Goal: Task Accomplishment & Management: Complete application form

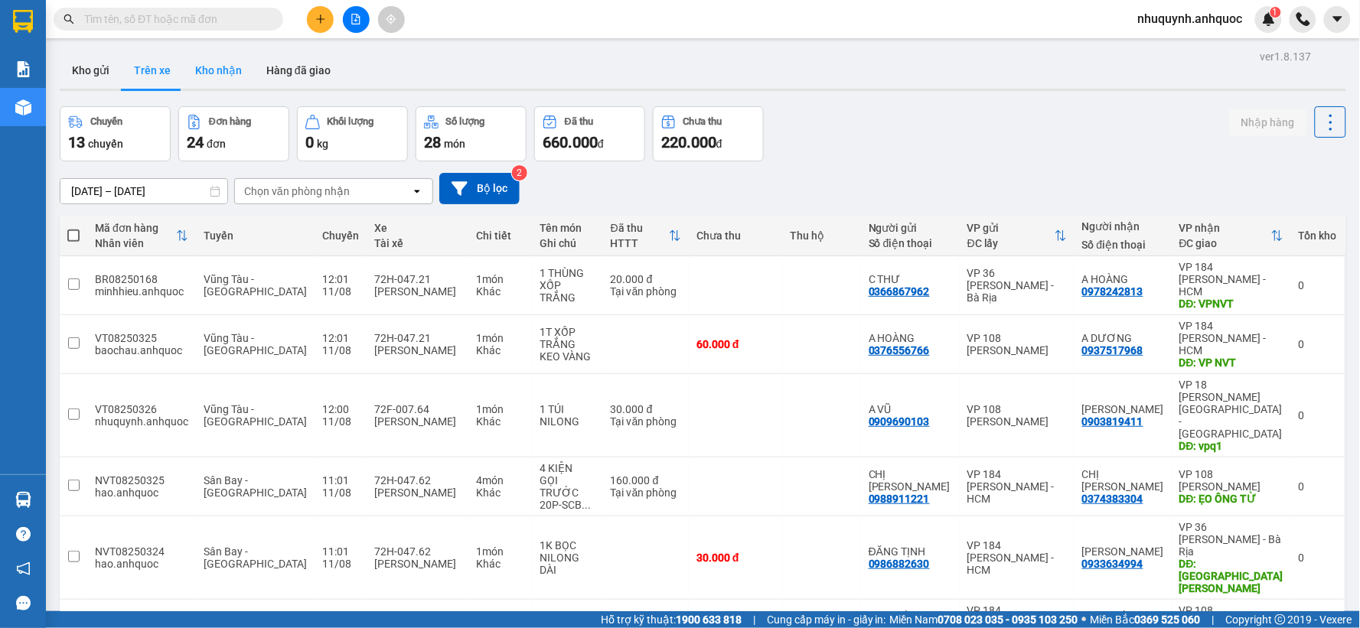
click at [231, 70] on button "Kho nhận" at bounding box center [218, 70] width 71 height 37
type input "[DATE] – [DATE]"
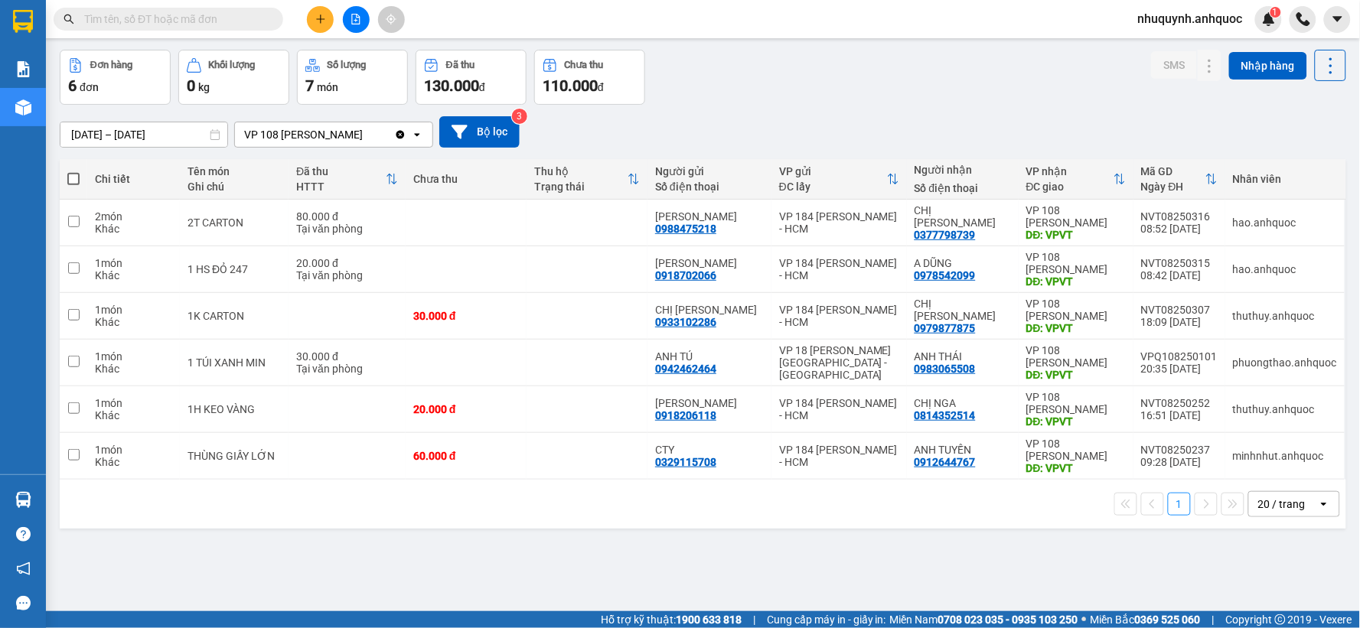
scroll to position [70, 0]
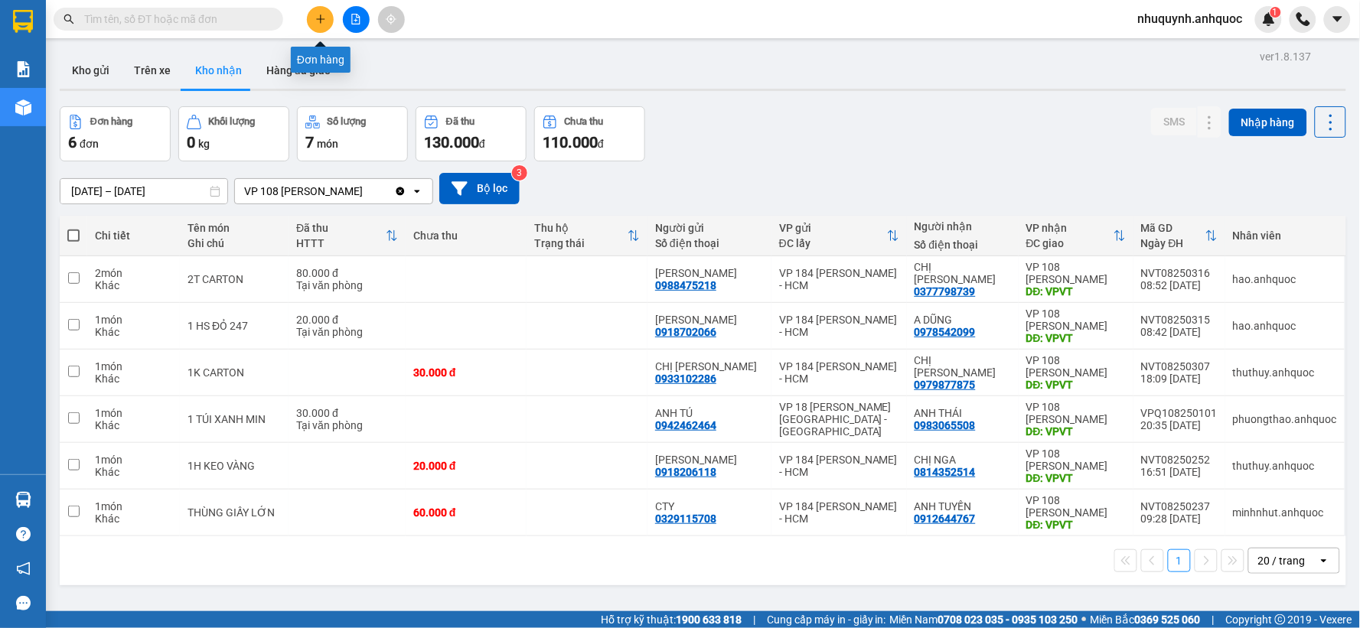
click at [322, 18] on icon "plus" at bounding box center [320, 19] width 11 height 11
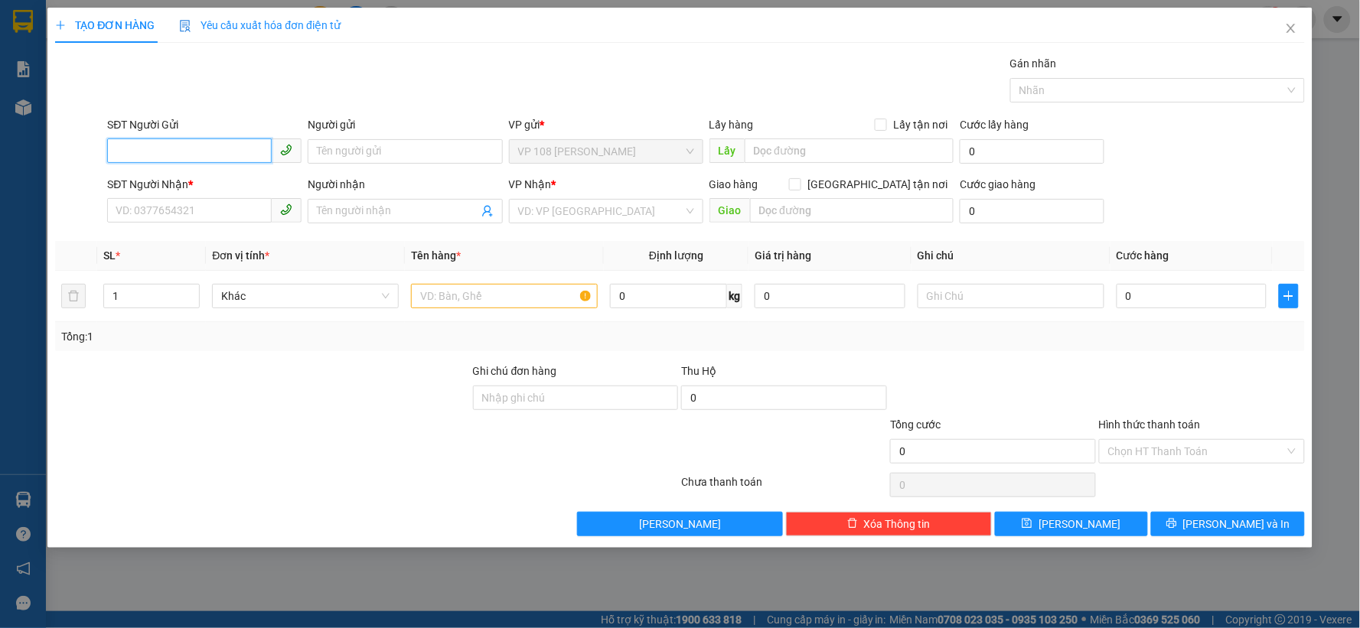
click at [188, 148] on input "SĐT Người Gửi" at bounding box center [189, 150] width 165 height 24
type input "0866685017"
click at [352, 163] on input "Người gửi" at bounding box center [405, 151] width 194 height 24
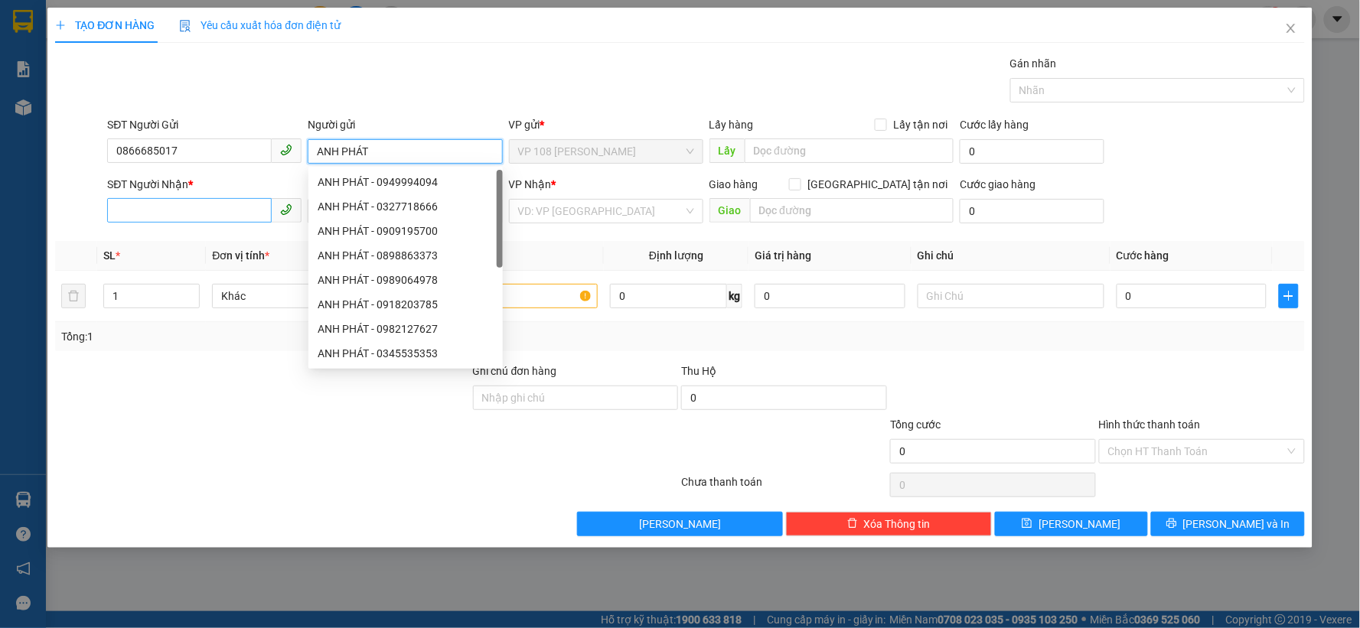
type input "ANH PHÁT"
click at [223, 202] on input "SĐT Người Nhận *" at bounding box center [189, 210] width 165 height 24
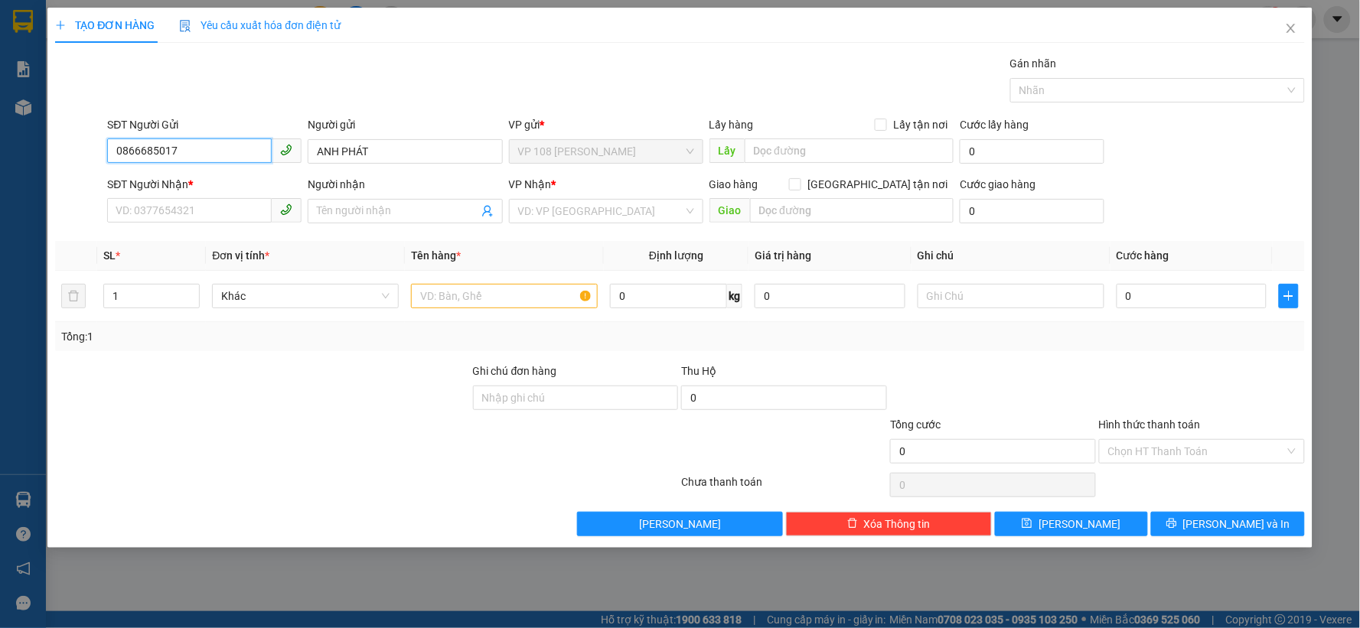
click at [233, 148] on input "0866685017" at bounding box center [189, 150] width 165 height 24
click at [246, 208] on input "SĐT Người Nhận *" at bounding box center [189, 210] width 165 height 24
paste input "0866685017"
type input "0866685017"
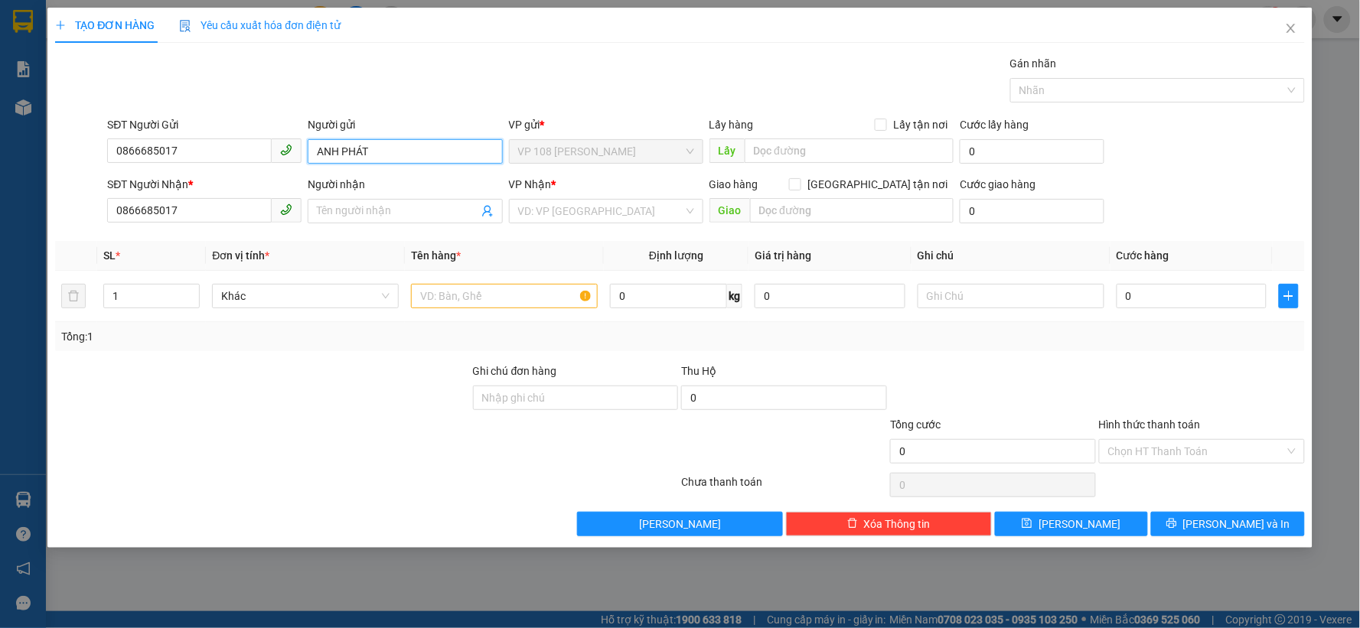
click at [392, 157] on input "ANH PHÁT" at bounding box center [405, 151] width 194 height 24
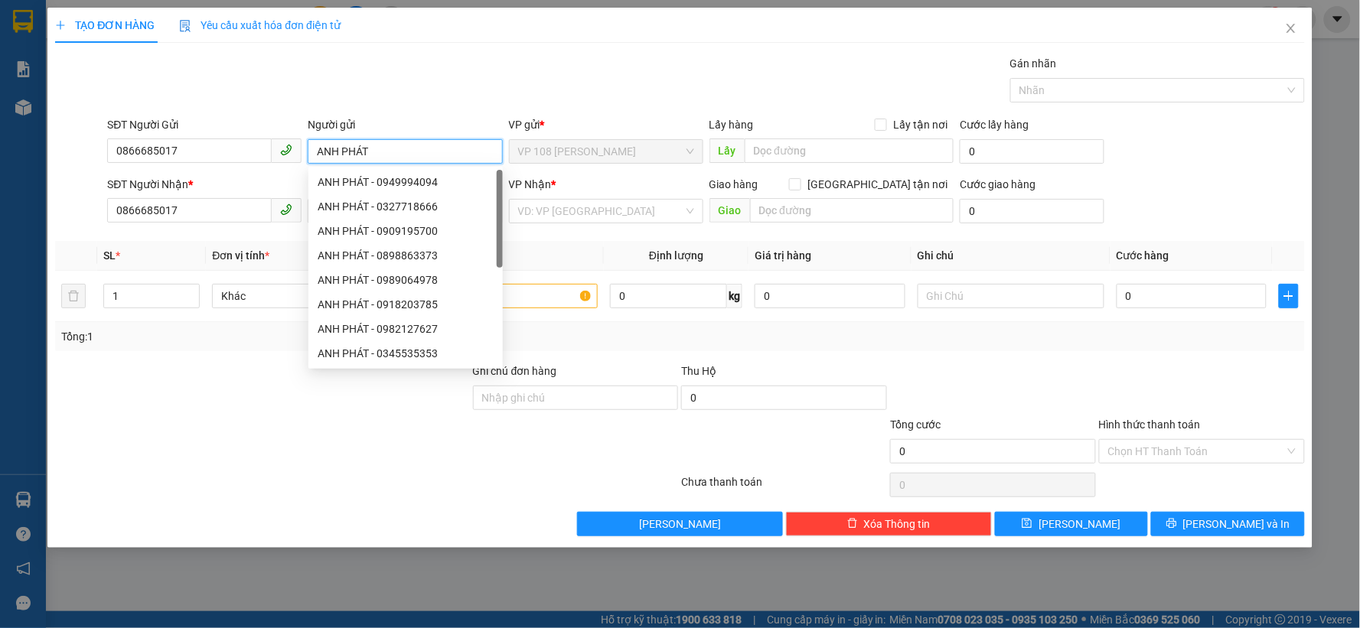
click at [392, 157] on input "ANH PHÁT" at bounding box center [405, 151] width 194 height 24
click at [197, 407] on div at bounding box center [263, 390] width 418 height 54
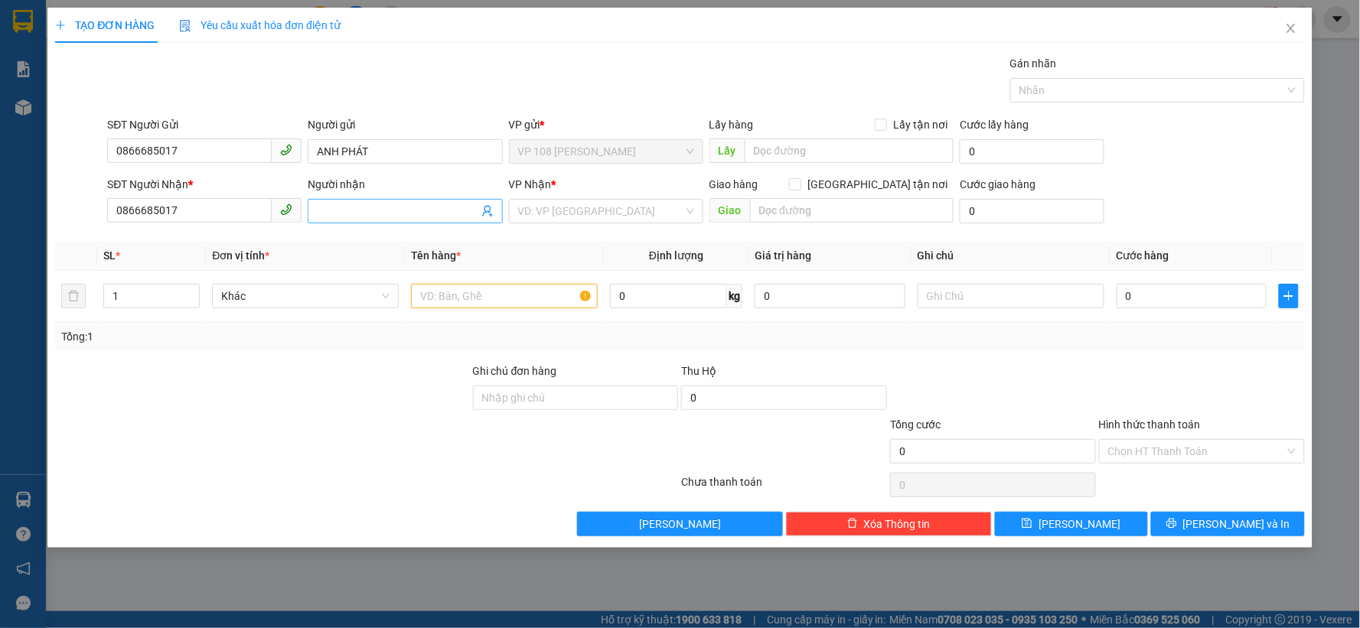
click at [339, 210] on input "Người nhận" at bounding box center [397, 211] width 161 height 17
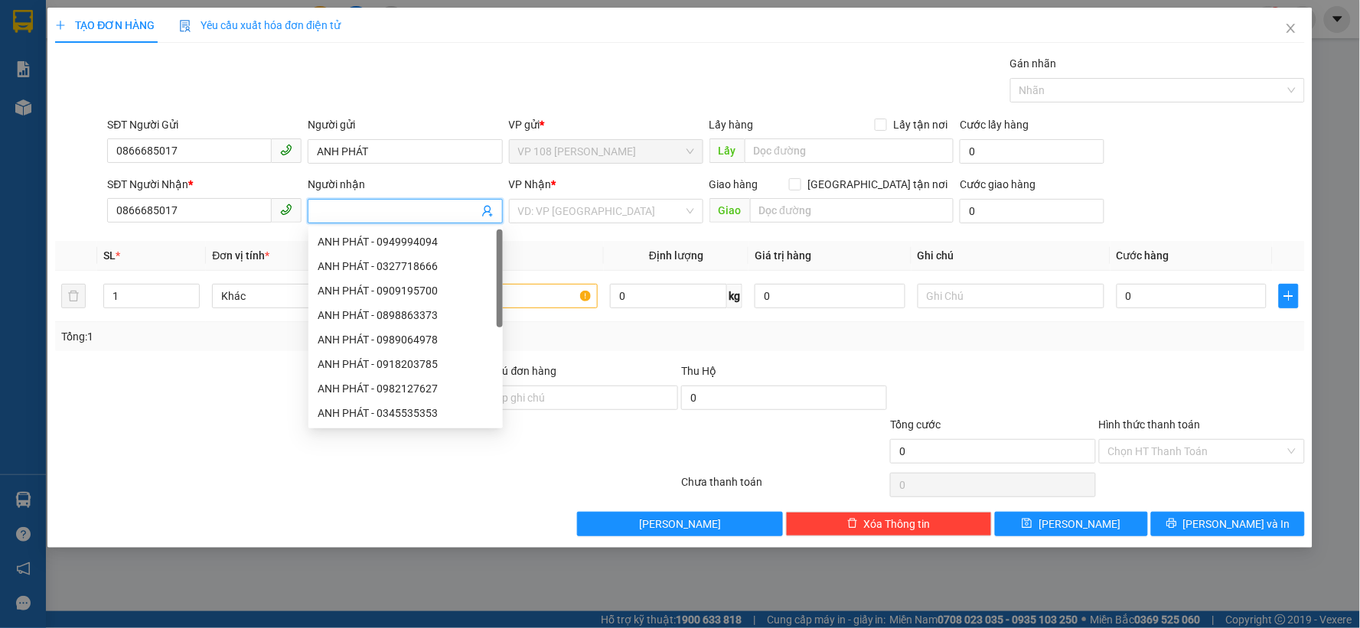
paste input "ANH PHÁT"
type input "ANH PHÁT"
click at [612, 214] on input "search" at bounding box center [600, 211] width 165 height 23
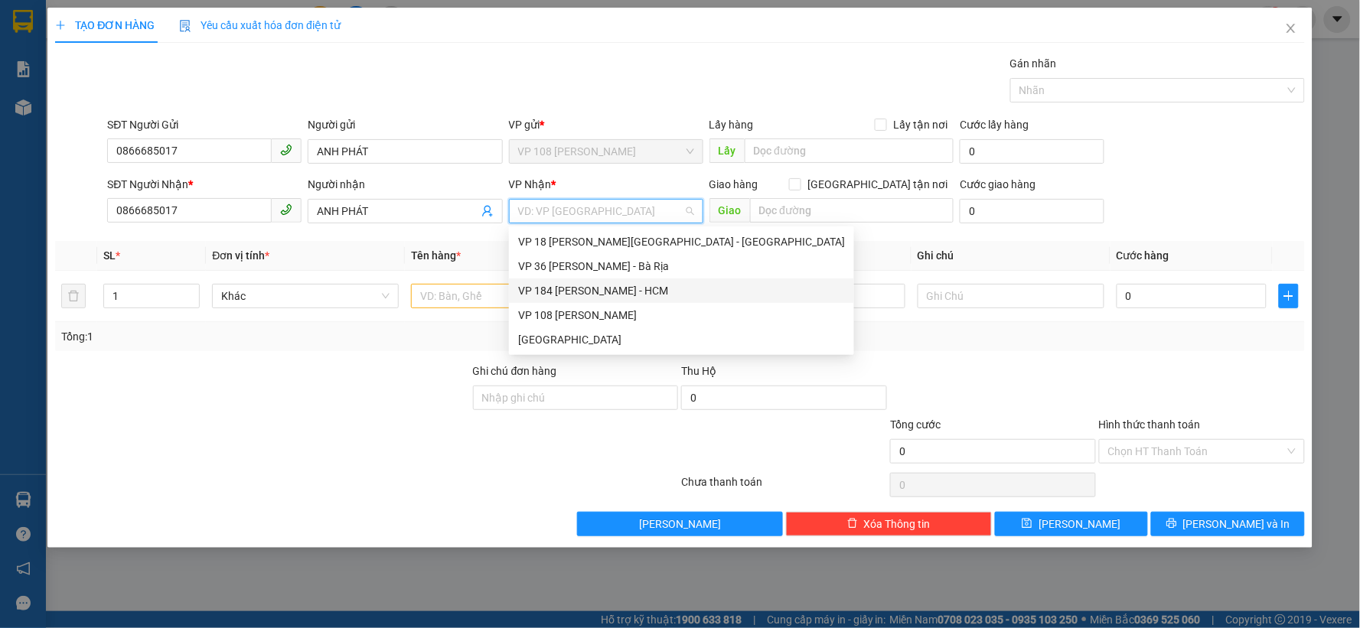
click at [575, 288] on div "VP 184 [PERSON_NAME] - HCM" at bounding box center [681, 290] width 327 height 17
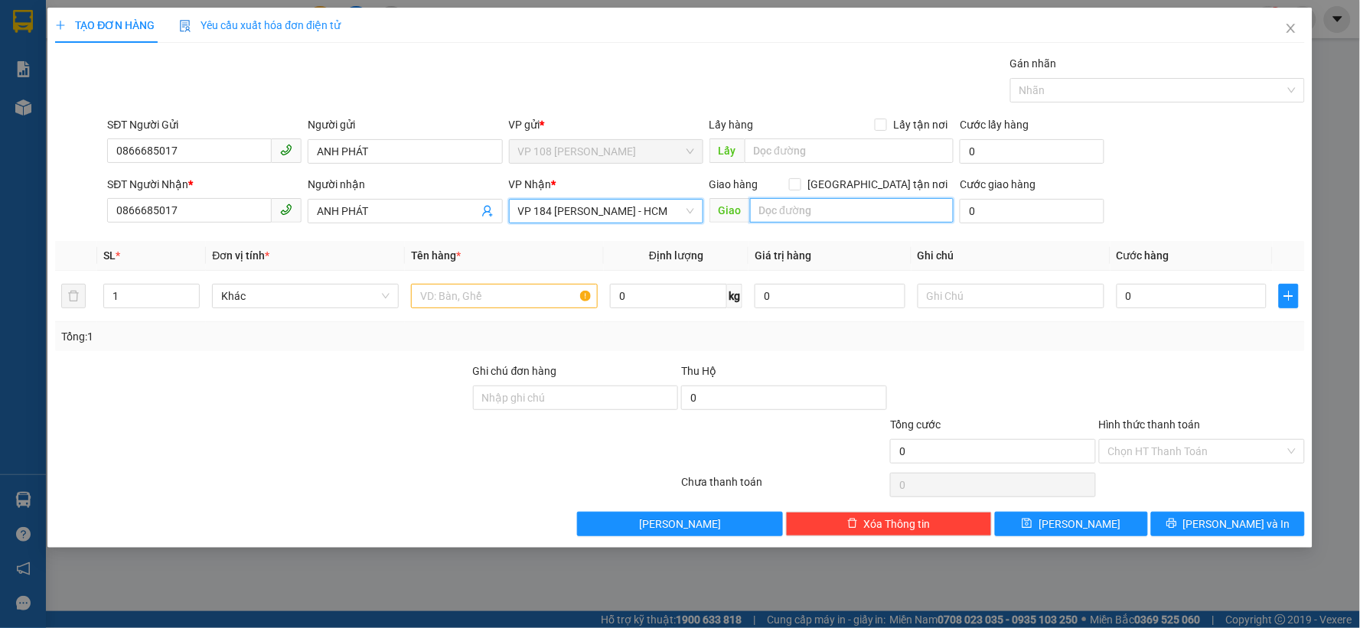
click at [813, 212] on input "text" at bounding box center [852, 210] width 204 height 24
type input "VP184"
click at [467, 311] on div at bounding box center [504, 296] width 187 height 31
click at [467, 299] on input "text" at bounding box center [504, 296] width 187 height 24
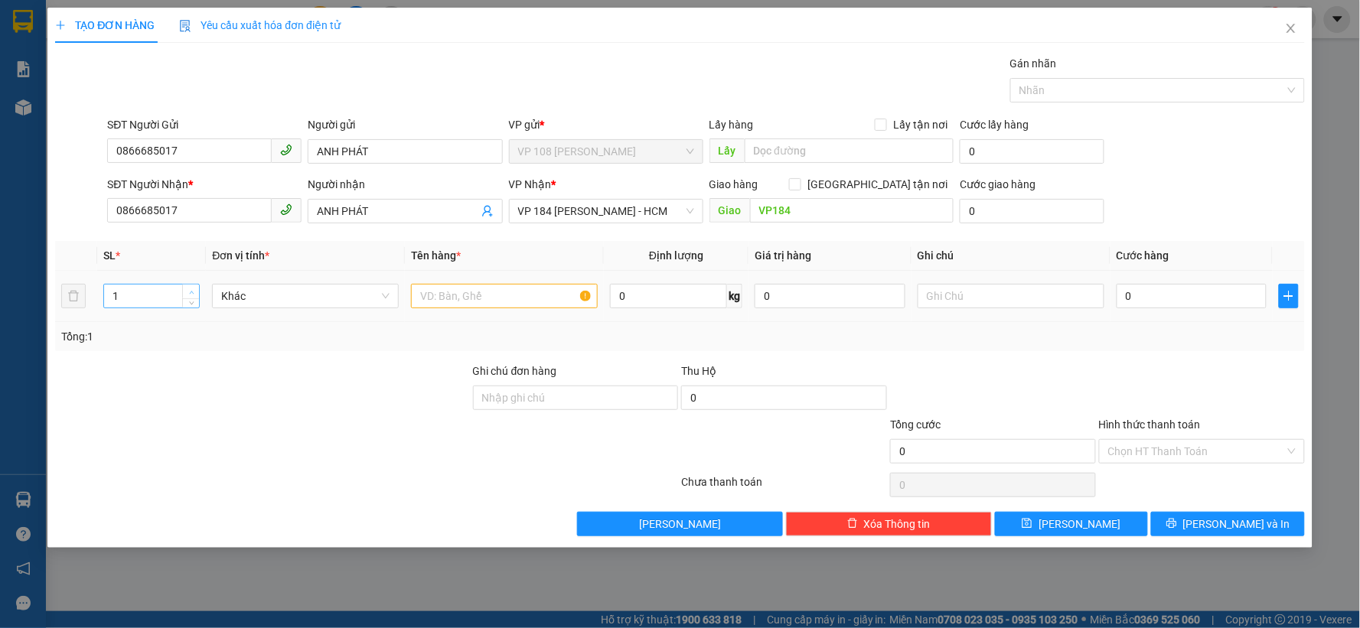
type input "2"
click at [193, 292] on icon "up" at bounding box center [191, 292] width 5 height 5
click at [471, 294] on input "text" at bounding box center [504, 296] width 187 height 24
type input "1"
type input "2XTAY(XANH+HỒNG)"
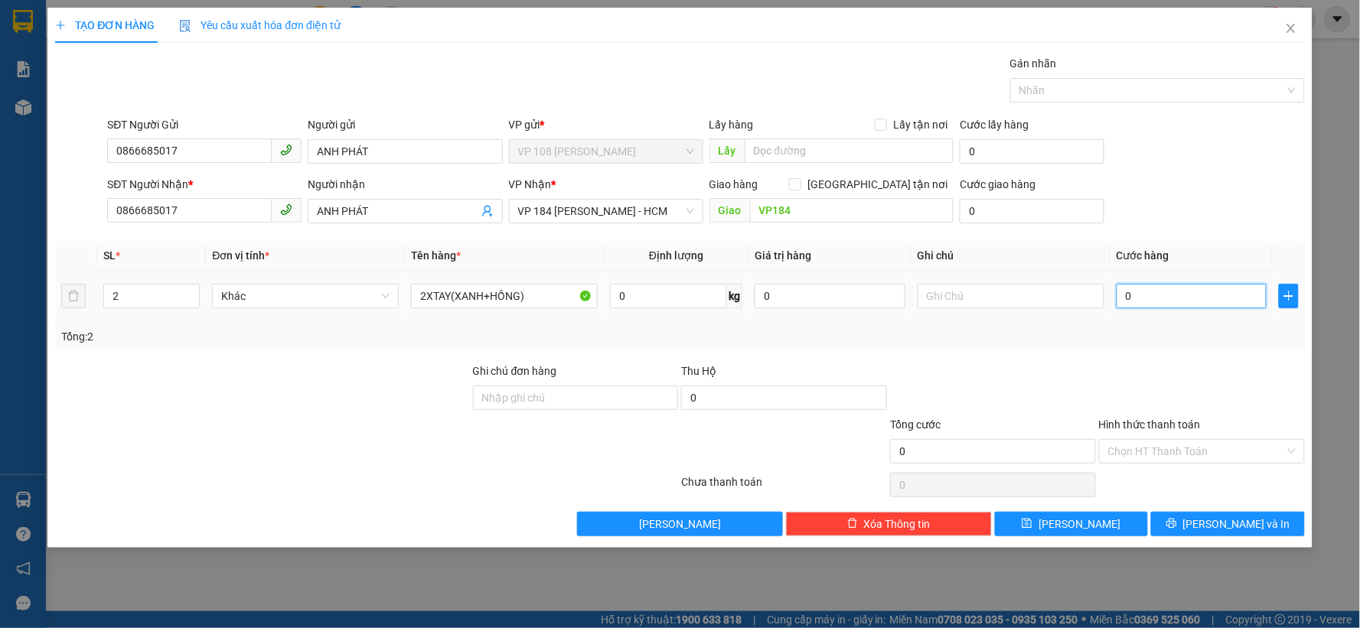
click at [1192, 294] on input "0" at bounding box center [1191, 296] width 151 height 24
type input "8"
type input "80"
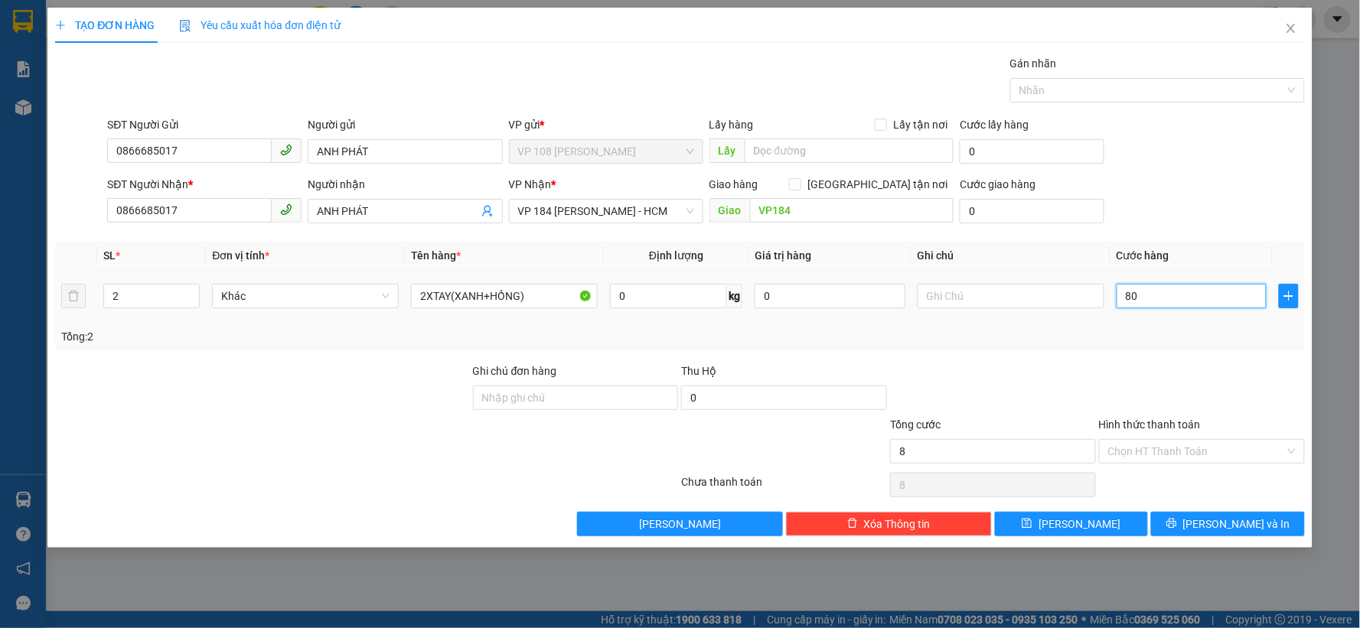
type input "80"
type input "800"
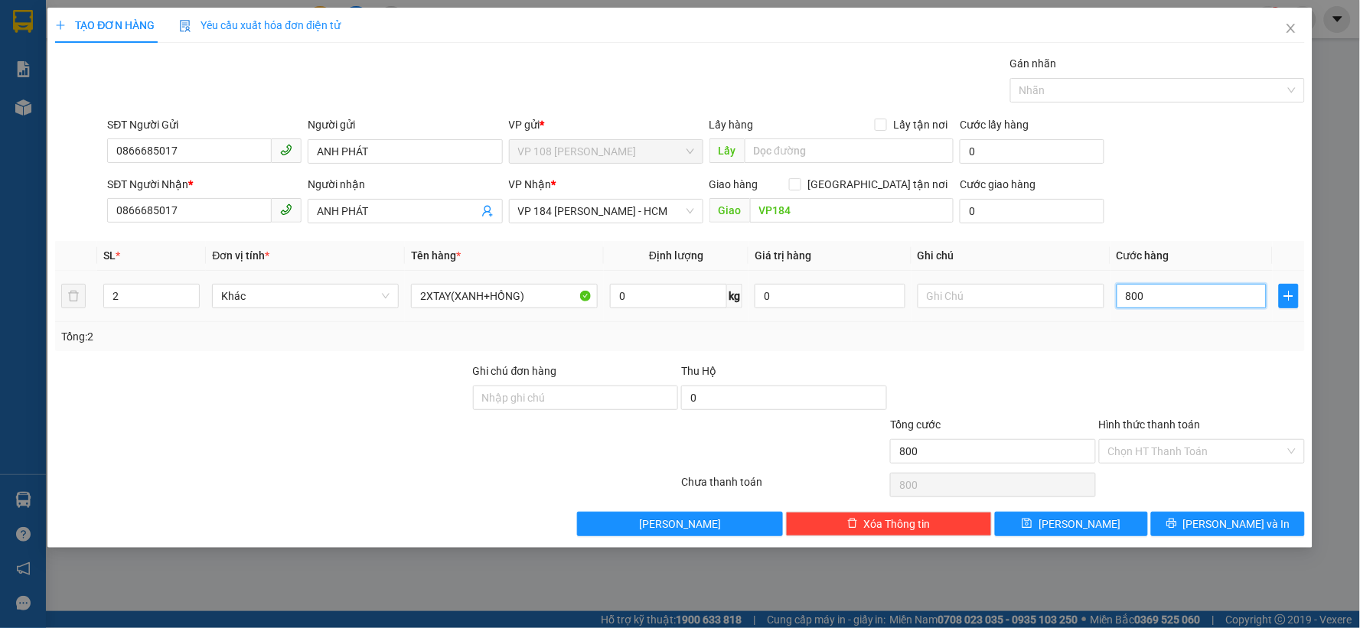
type input "8.000"
type input "80.000"
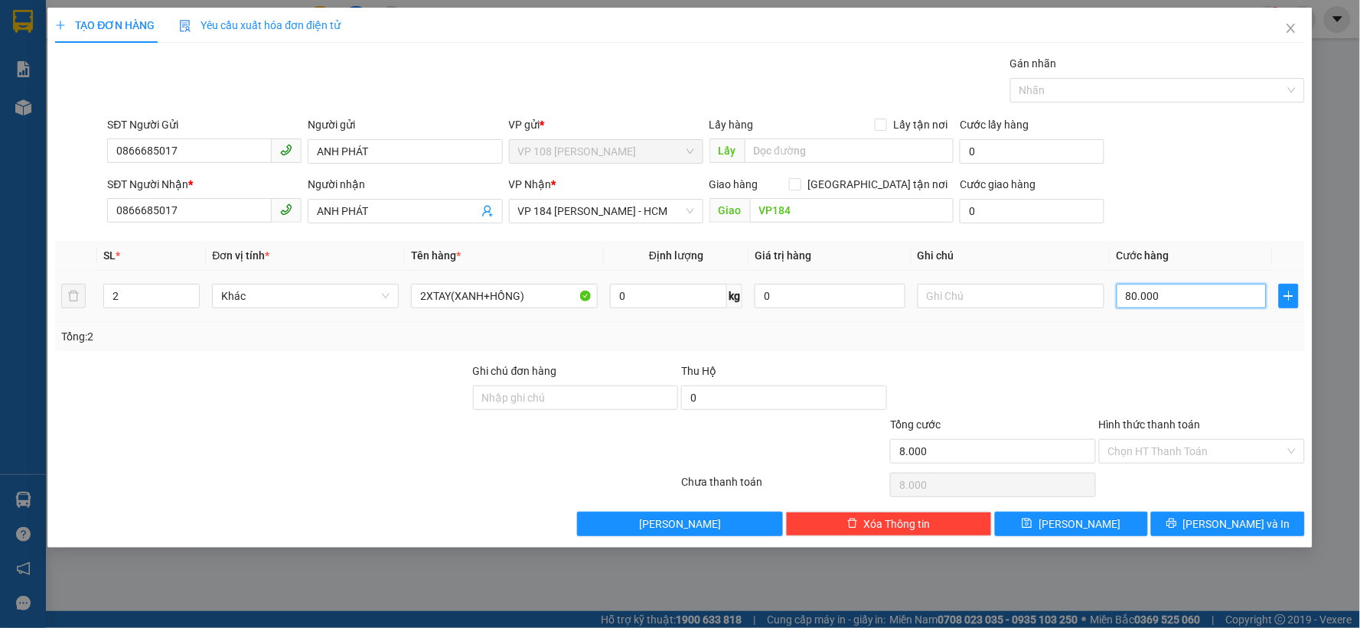
type input "80.000"
click at [1052, 357] on div "Transit Pickup Surcharge Ids Transit Deliver Surcharge Ids Transit Deliver Surc…" at bounding box center [680, 295] width 1250 height 481
click at [1245, 522] on span "[PERSON_NAME] và In" at bounding box center [1236, 524] width 107 height 17
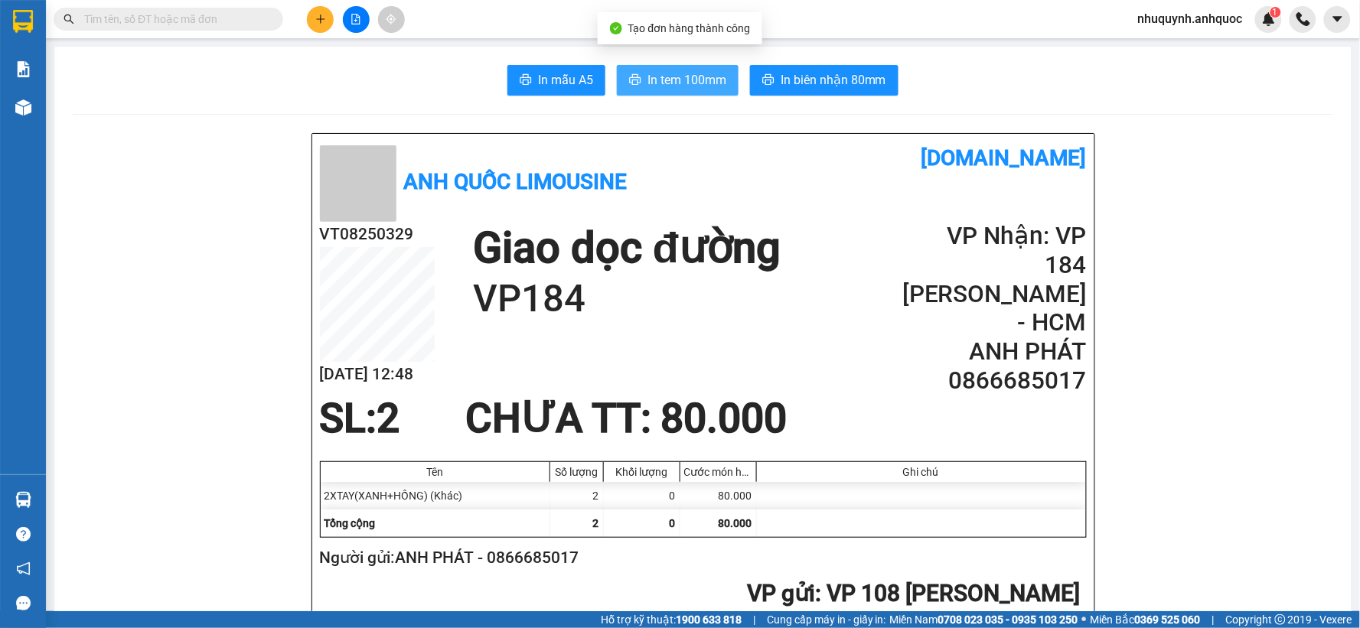
click at [692, 80] on span "In tem 100mm" at bounding box center [686, 79] width 79 height 19
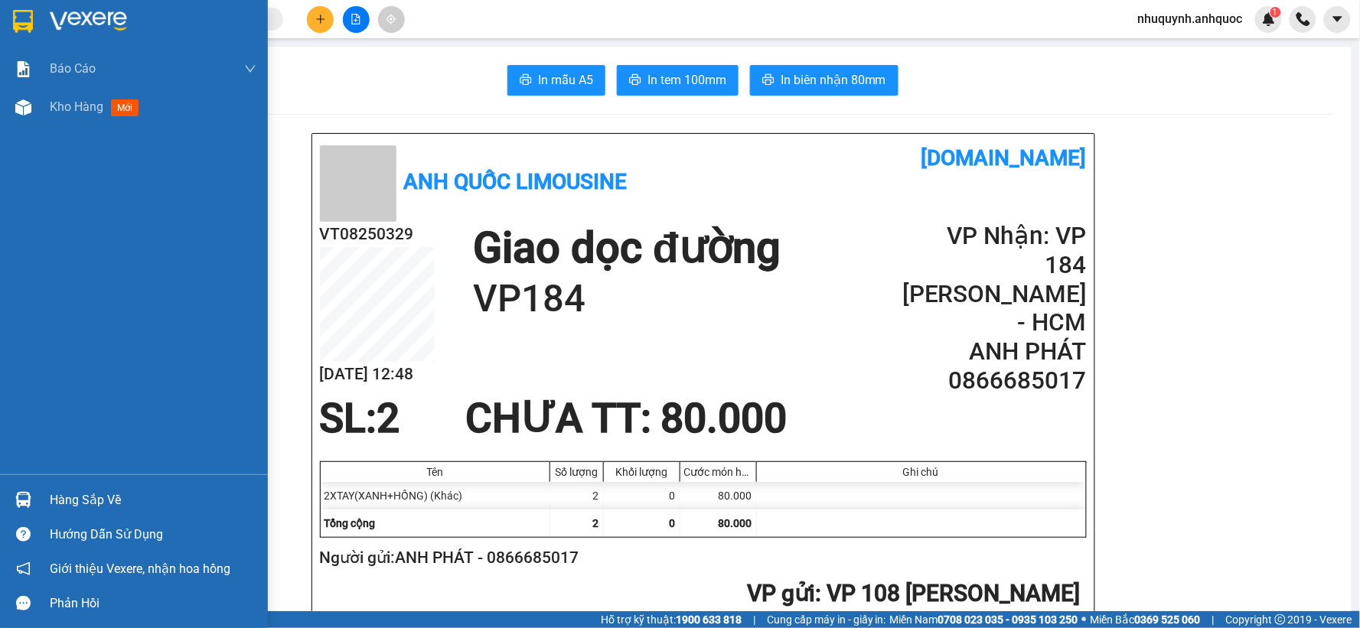
click at [72, 19] on img at bounding box center [88, 21] width 77 height 23
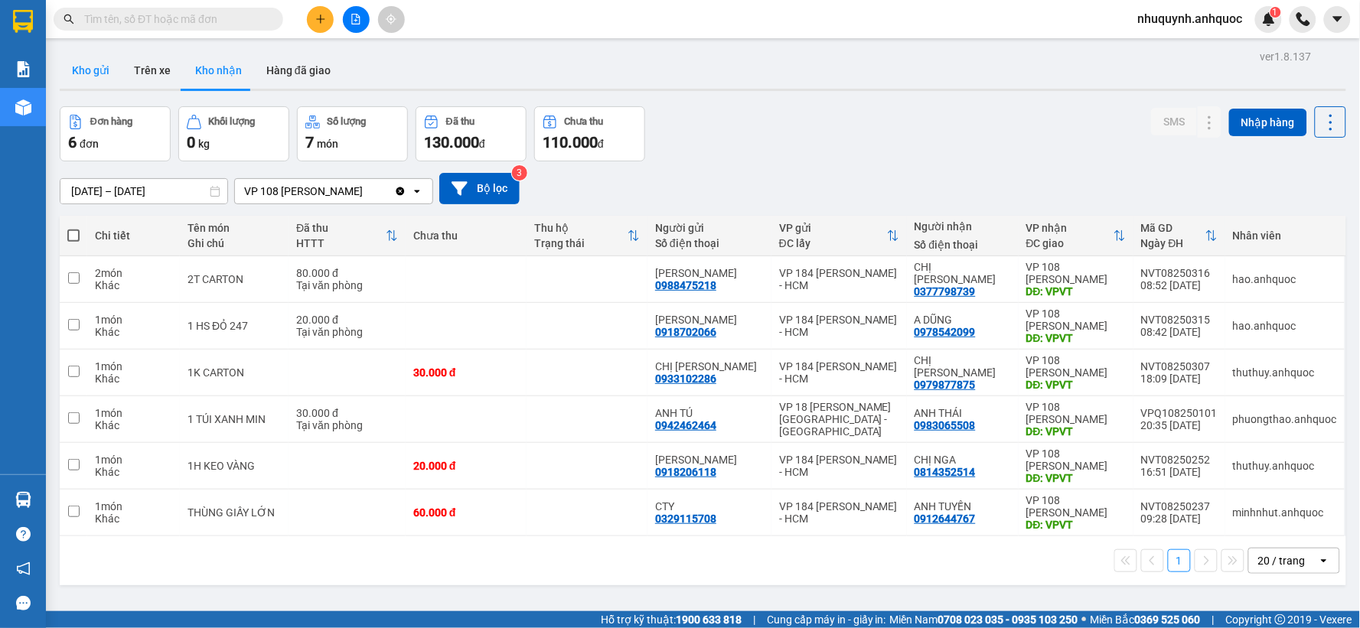
click at [80, 69] on button "Kho gửi" at bounding box center [91, 70] width 62 height 37
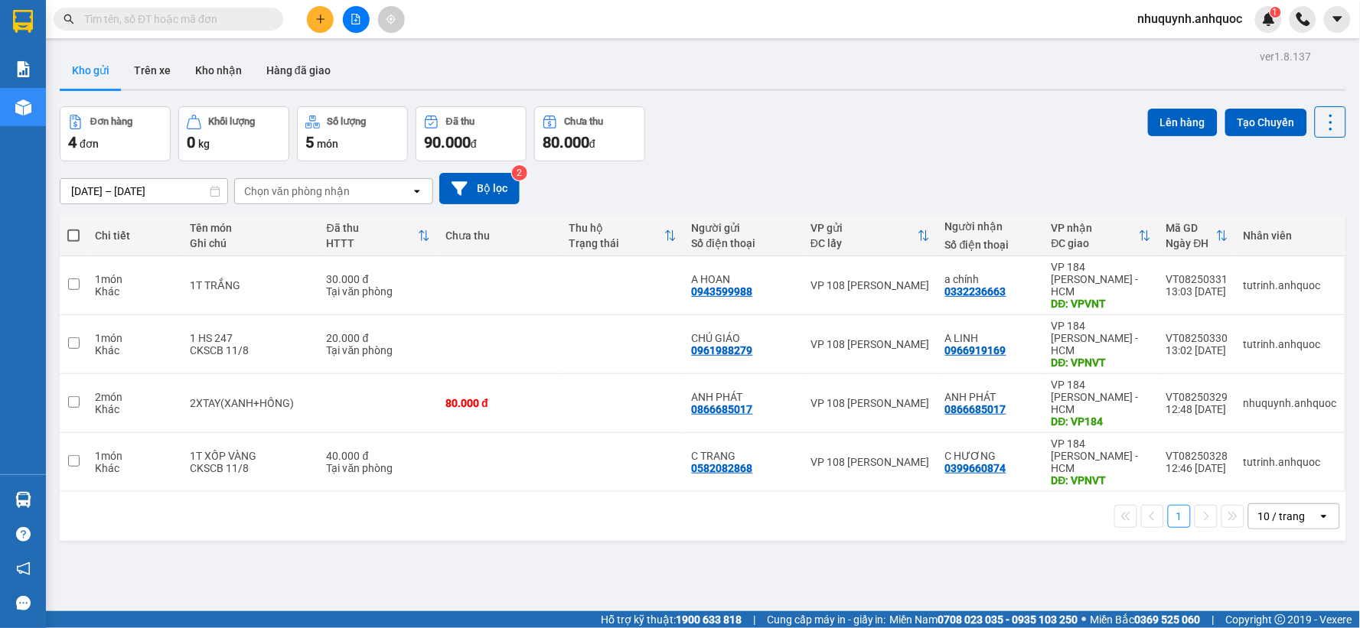
click at [83, 8] on span at bounding box center [169, 19] width 230 height 23
click at [97, 17] on input "text" at bounding box center [174, 19] width 181 height 17
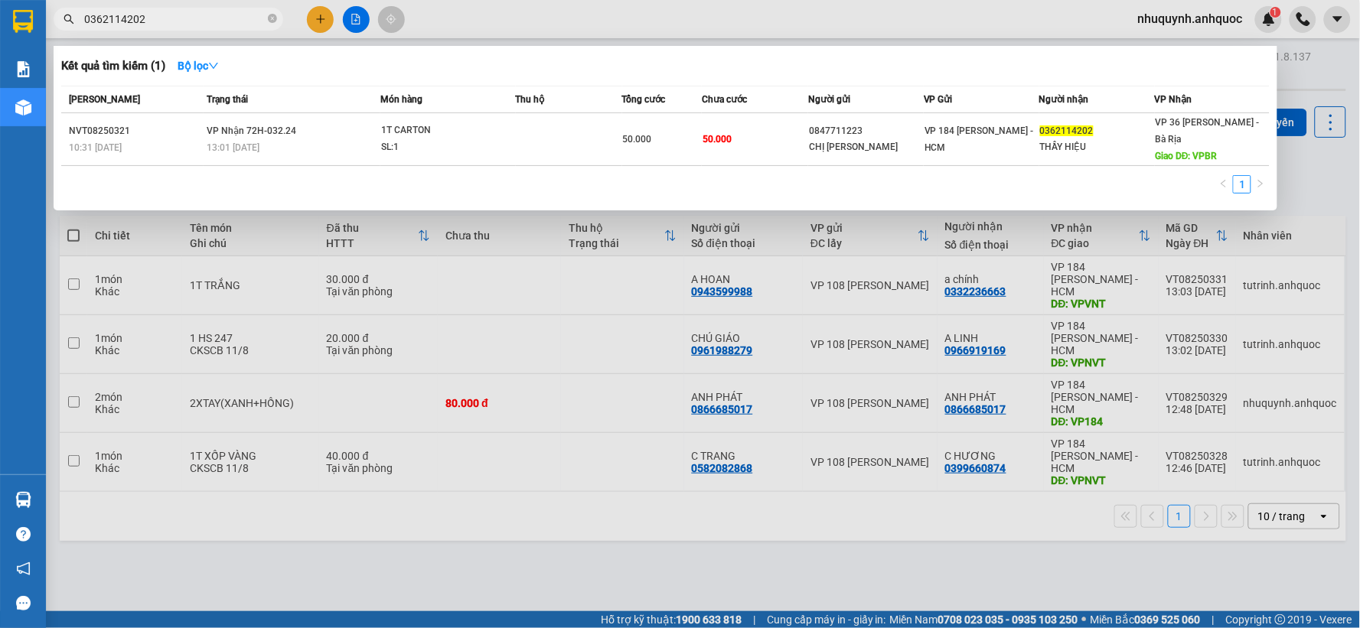
type input "0362114202"
click at [453, 380] on div at bounding box center [680, 314] width 1360 height 628
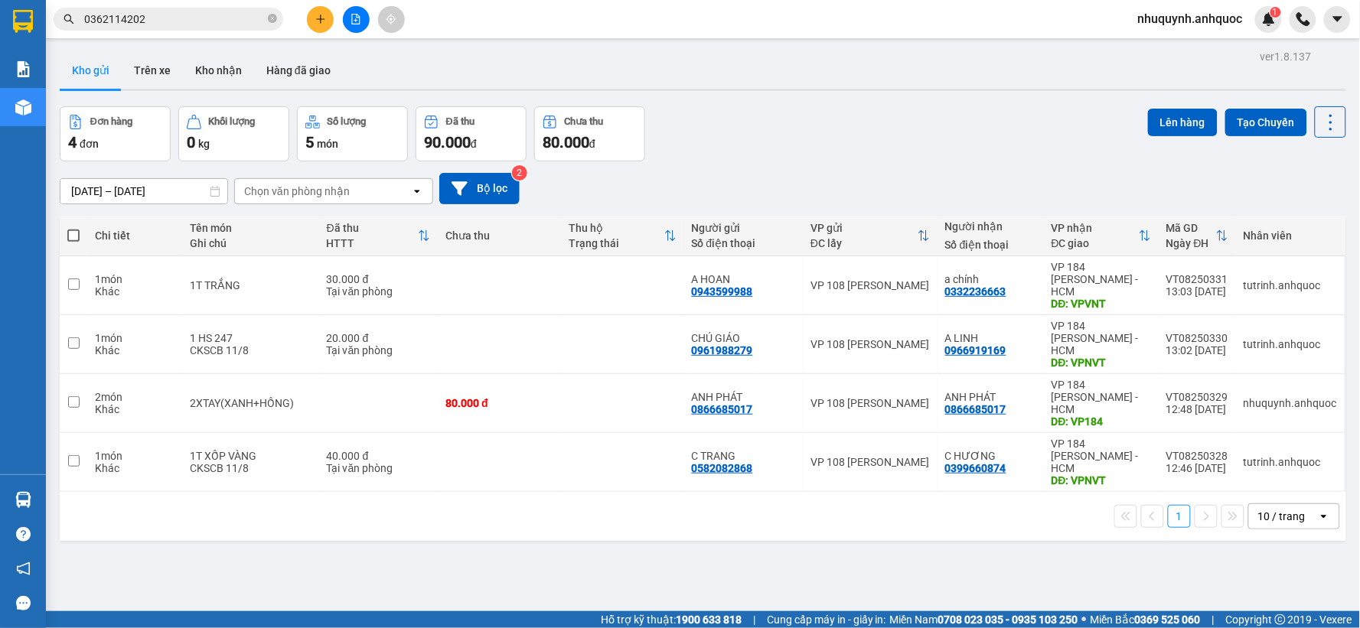
click at [271, 16] on icon "close-circle" at bounding box center [272, 18] width 9 height 9
click at [274, 18] on span at bounding box center [272, 19] width 9 height 17
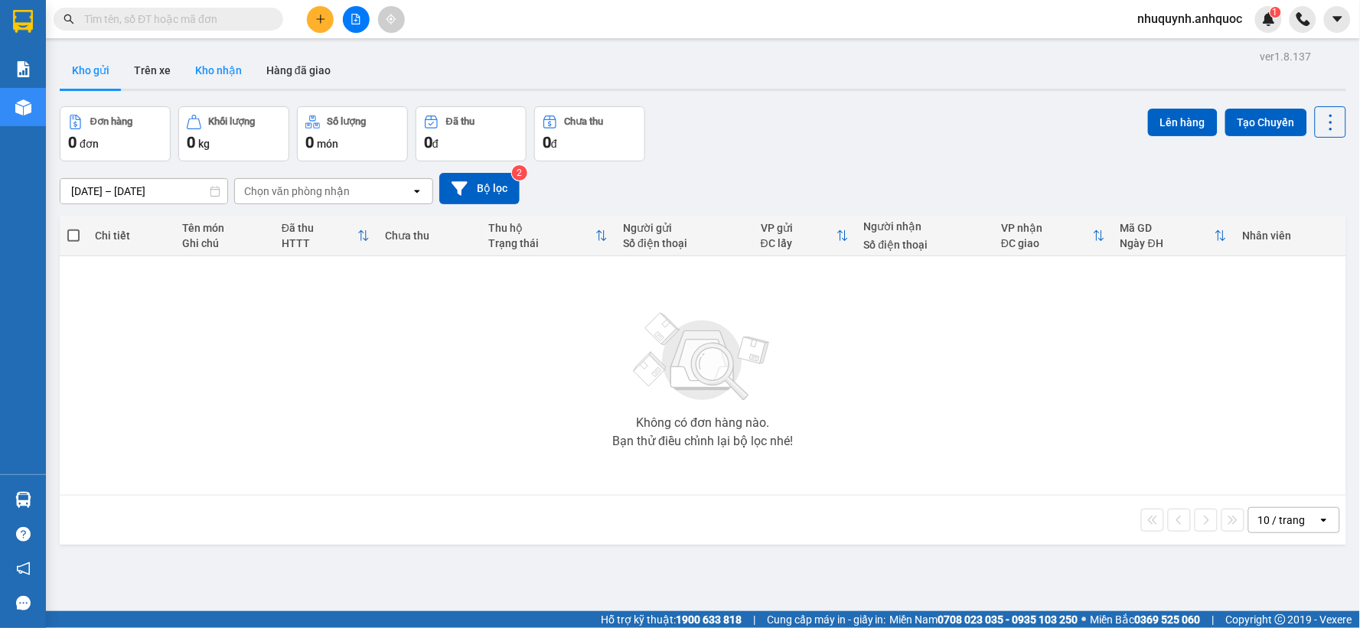
click at [237, 71] on button "Kho nhận" at bounding box center [218, 70] width 71 height 37
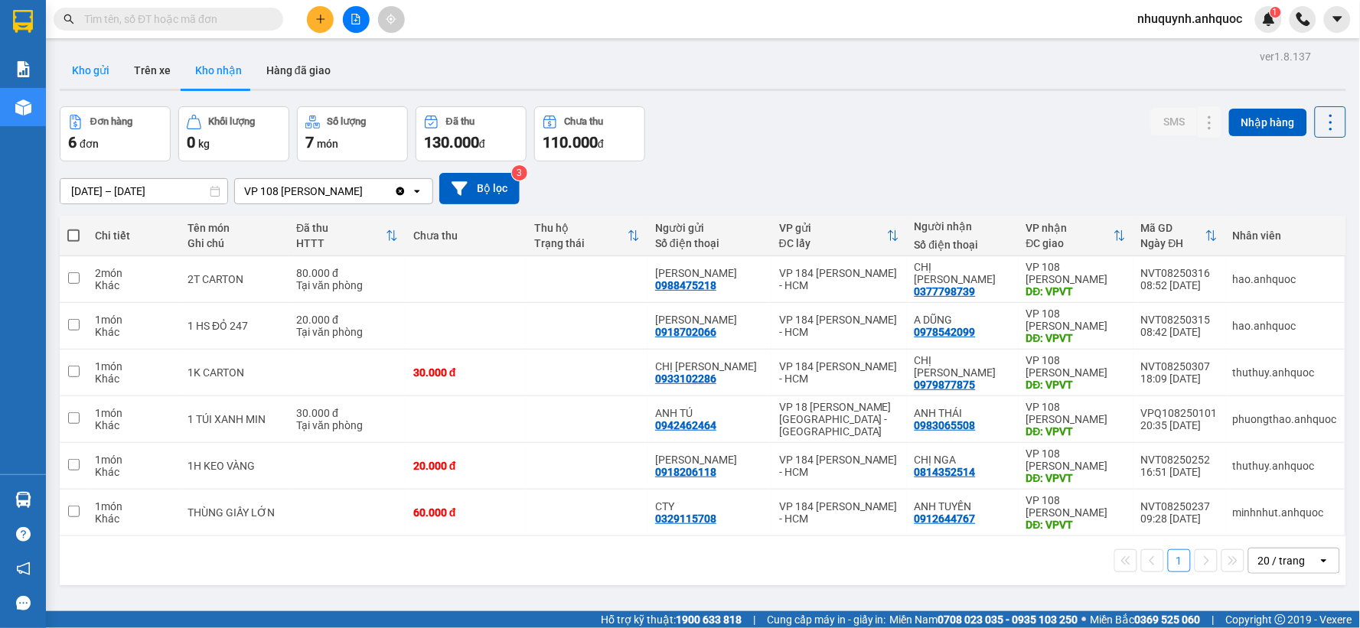
click at [84, 72] on button "Kho gửi" at bounding box center [91, 70] width 62 height 37
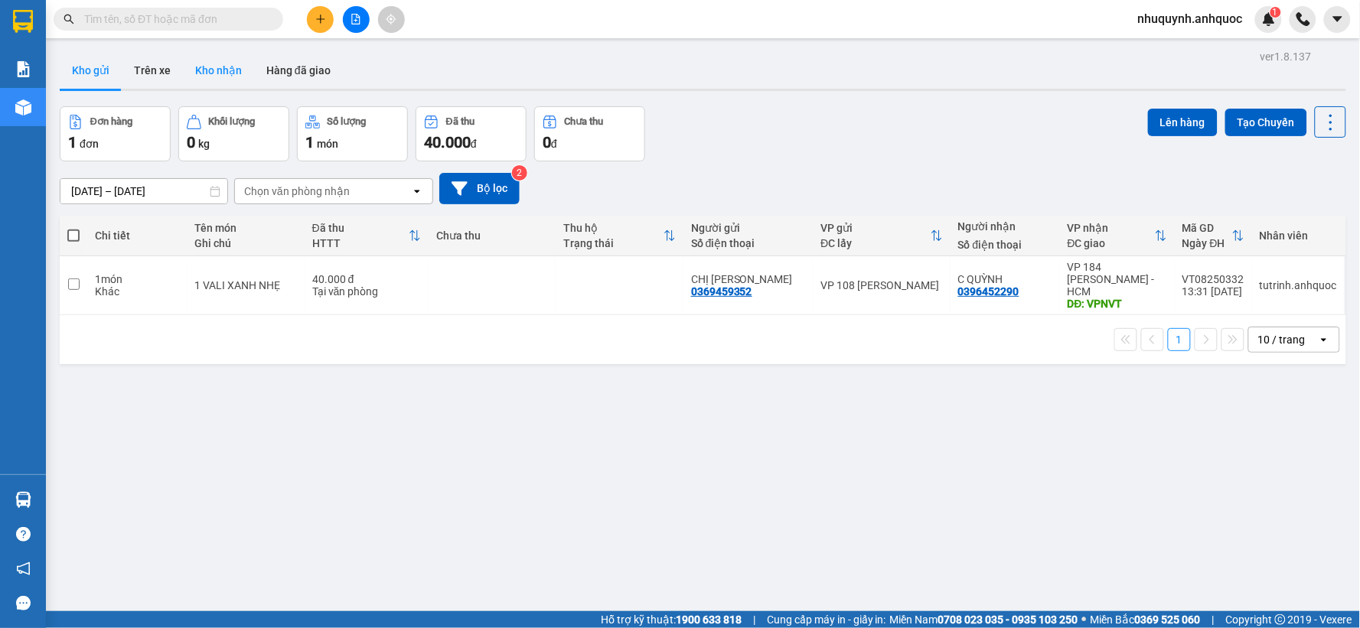
click at [214, 67] on button "Kho nhận" at bounding box center [218, 70] width 71 height 37
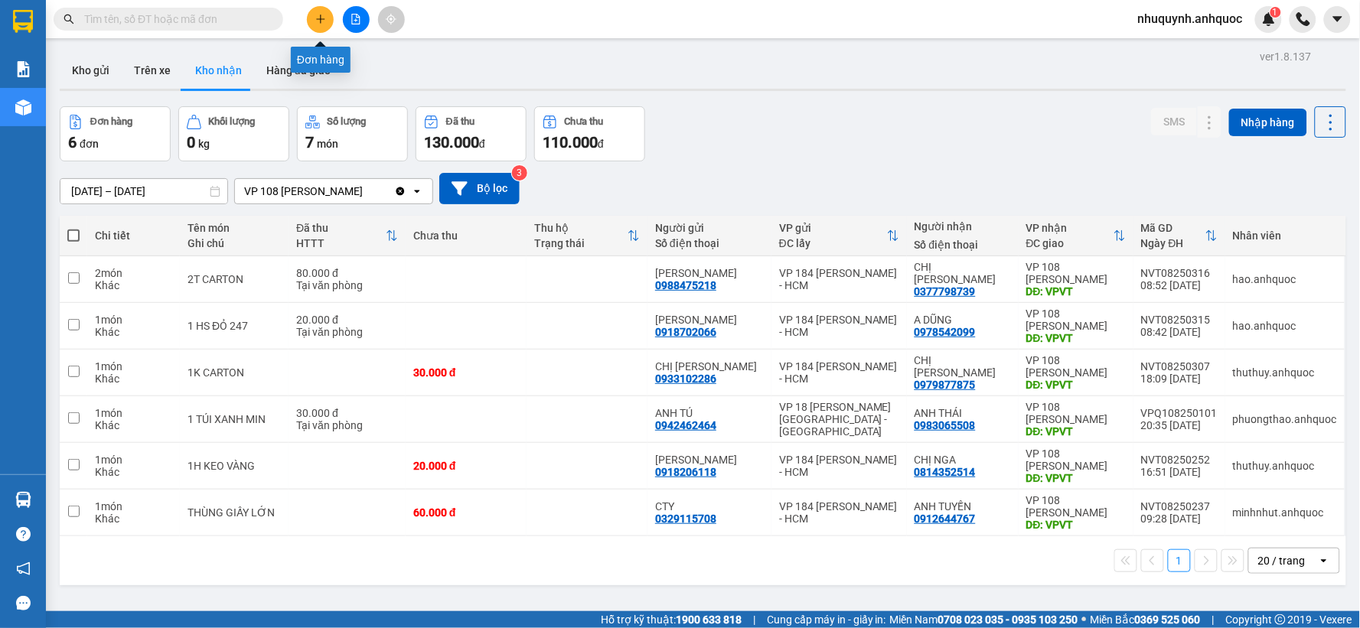
click at [320, 3] on div "Kết quả tìm kiếm ( 0 ) Bộ lọc No Data nhuquynh.anhquoc 1" at bounding box center [680, 19] width 1360 height 38
click at [322, 20] on icon "plus" at bounding box center [320, 19] width 11 height 11
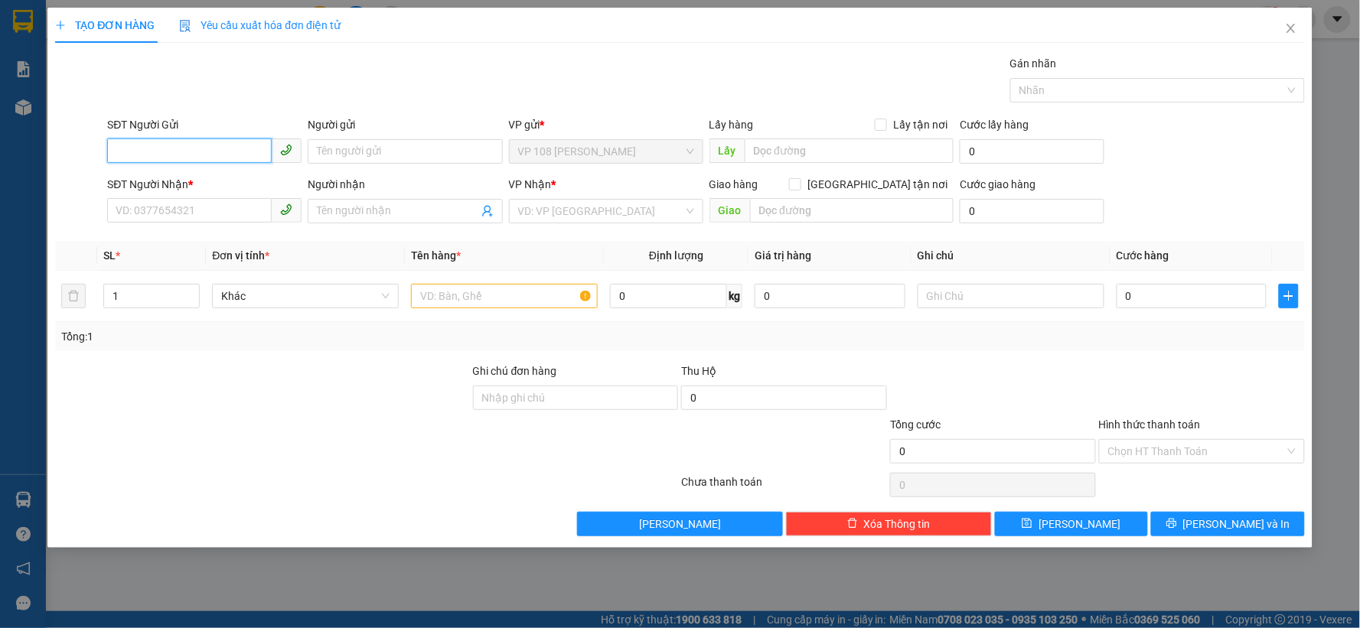
click at [213, 142] on input "SĐT Người Gửi" at bounding box center [189, 150] width 165 height 24
click at [242, 179] on div "0933008871 - C ĐÀI" at bounding box center [204, 182] width 176 height 17
type input "0933008871"
type input "C ĐÀI"
type input "0908961355"
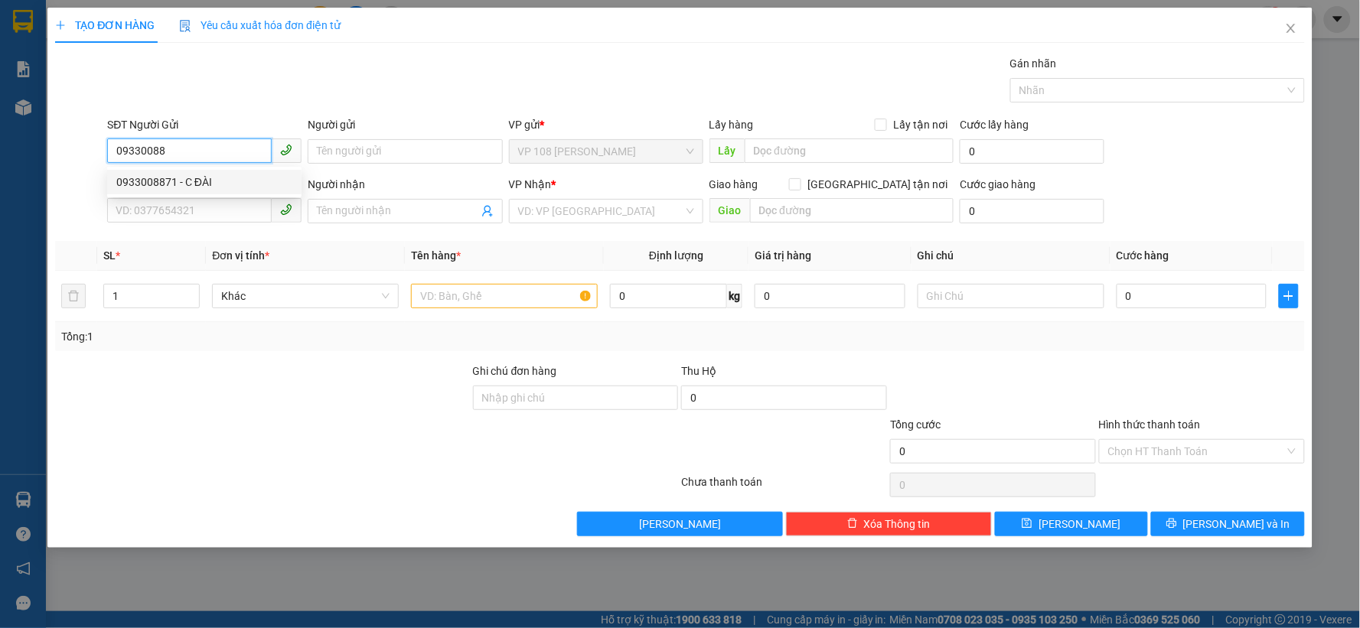
type input "C BÌNH"
type input "VPNVT"
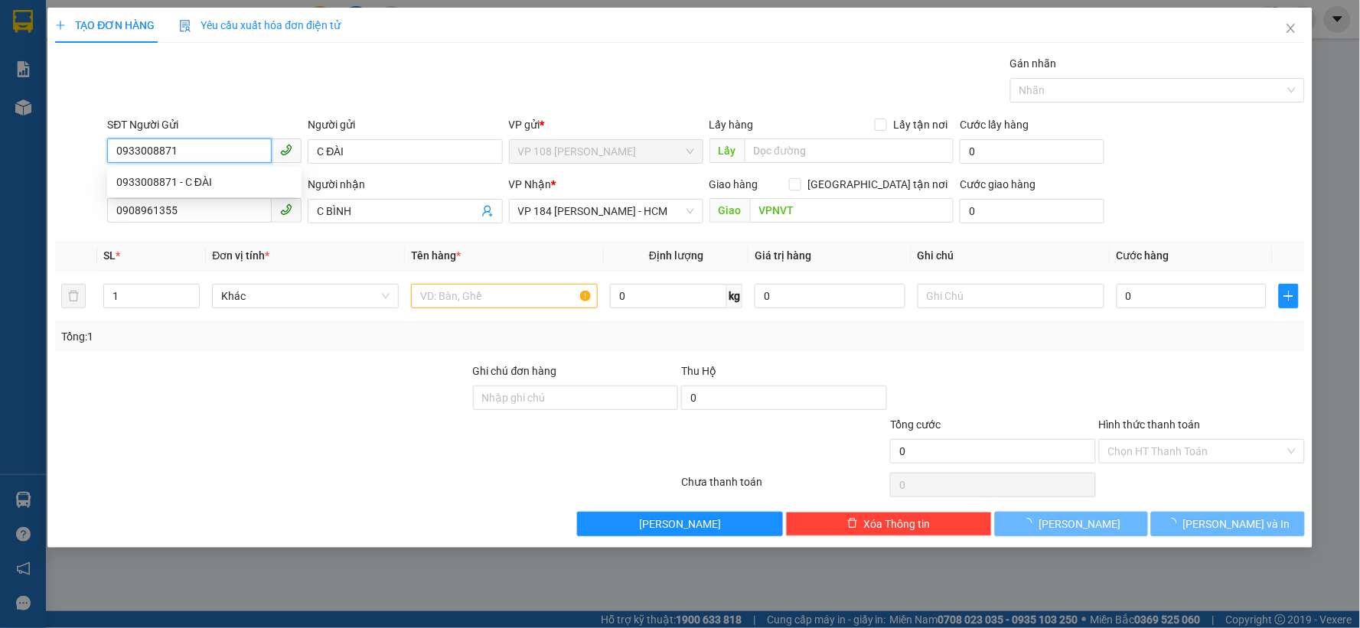
type input "30.000"
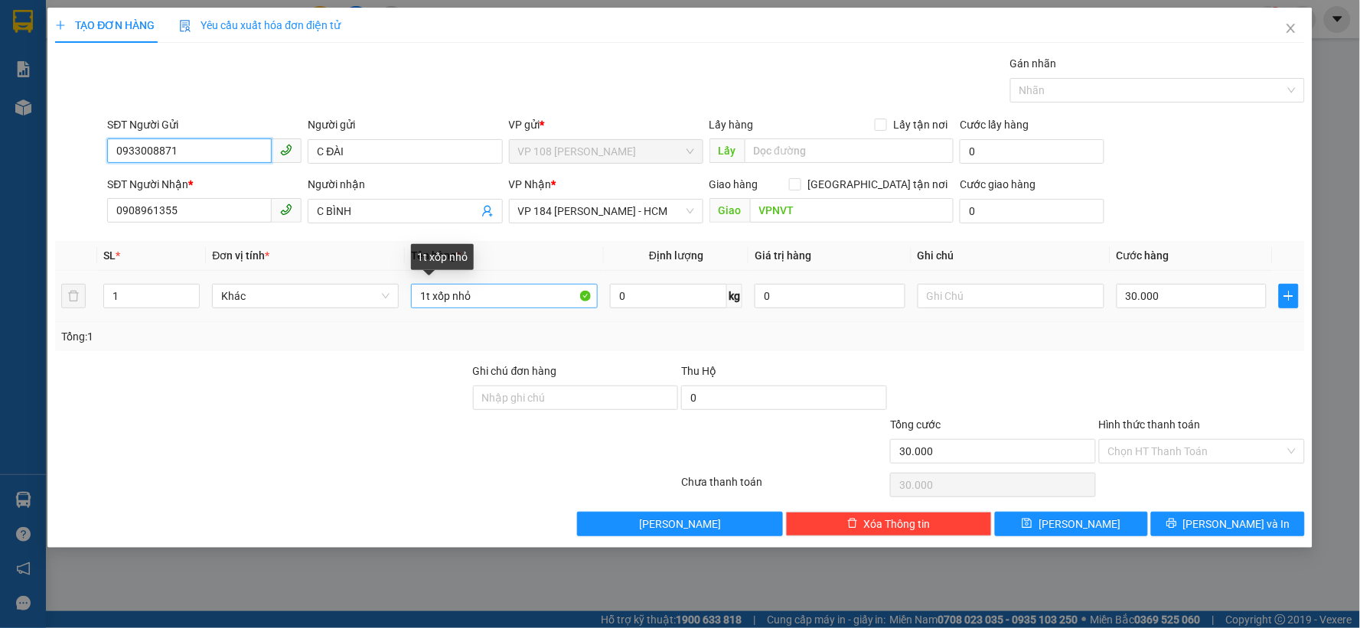
type input "0933008871"
click at [450, 294] on input "1t xốp nhỏ" at bounding box center [504, 296] width 187 height 24
drag, startPoint x: 480, startPoint y: 292, endPoint x: 423, endPoint y: 296, distance: 56.8
click at [423, 296] on input "1t xốp nhỏ" at bounding box center [504, 296] width 187 height 24
type input "1h carton nhỏ"
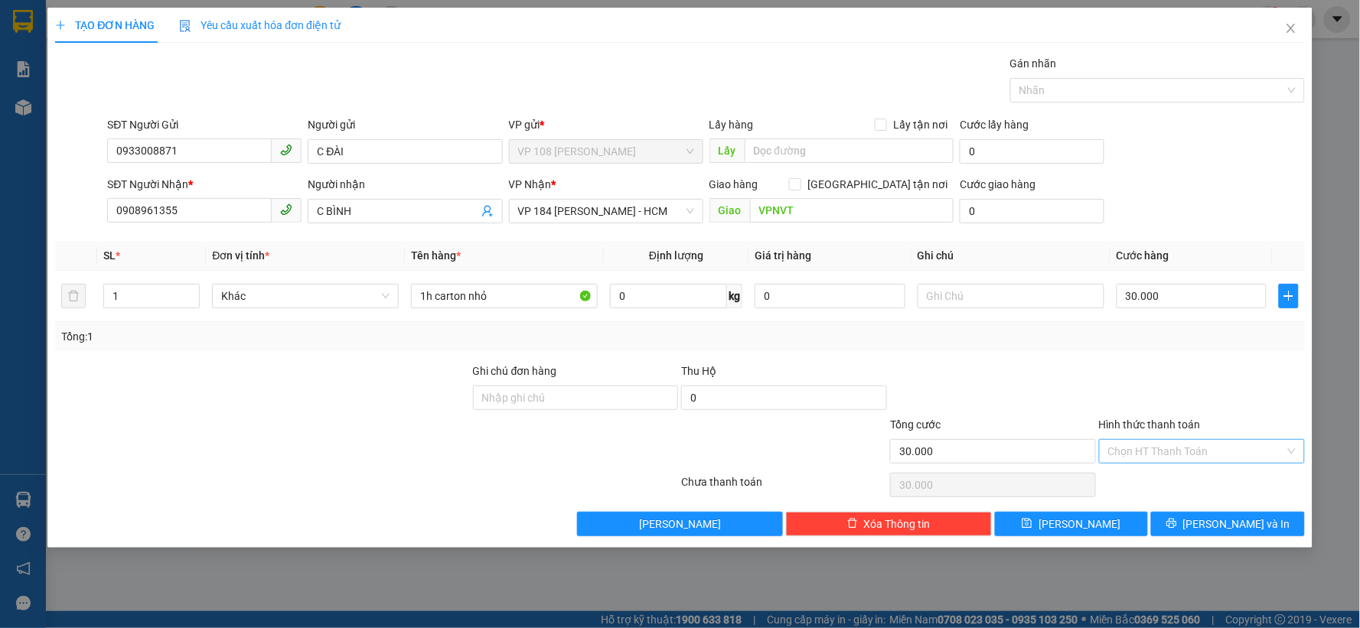
click at [1191, 461] on input "Hình thức thanh toán" at bounding box center [1196, 451] width 177 height 23
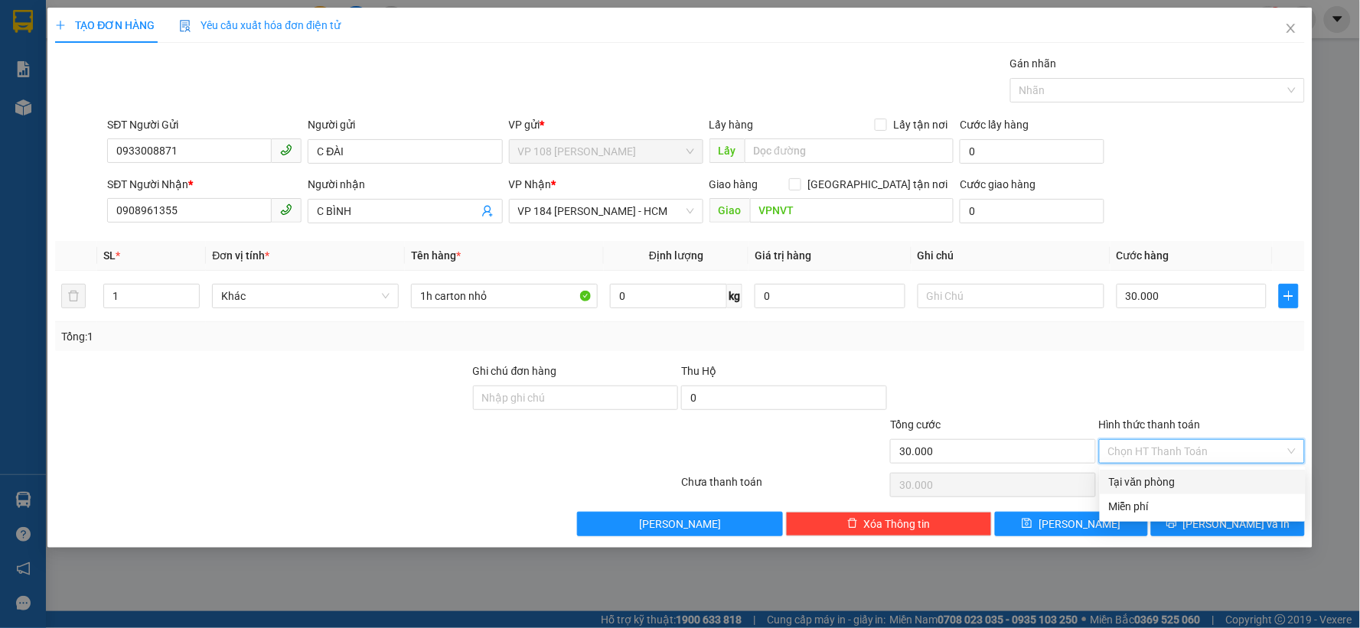
click at [1171, 474] on div "Tại văn phòng" at bounding box center [1202, 482] width 187 height 17
type input "0"
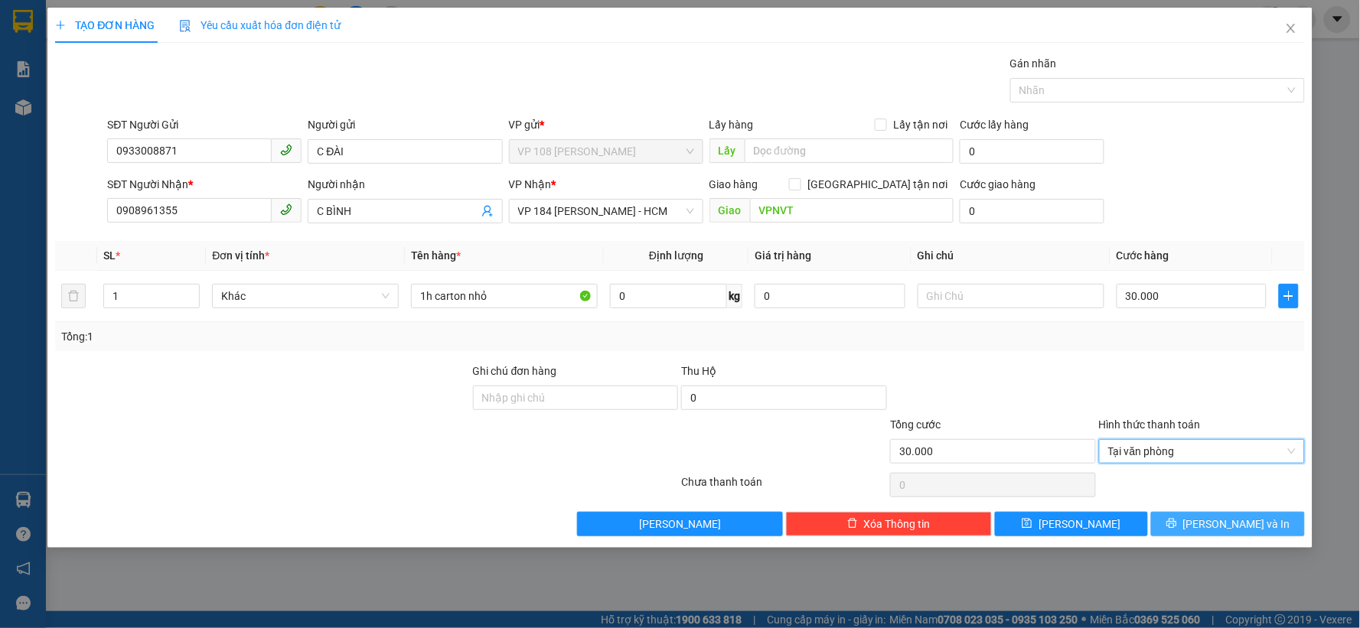
click at [1177, 528] on icon "printer" at bounding box center [1171, 523] width 11 height 11
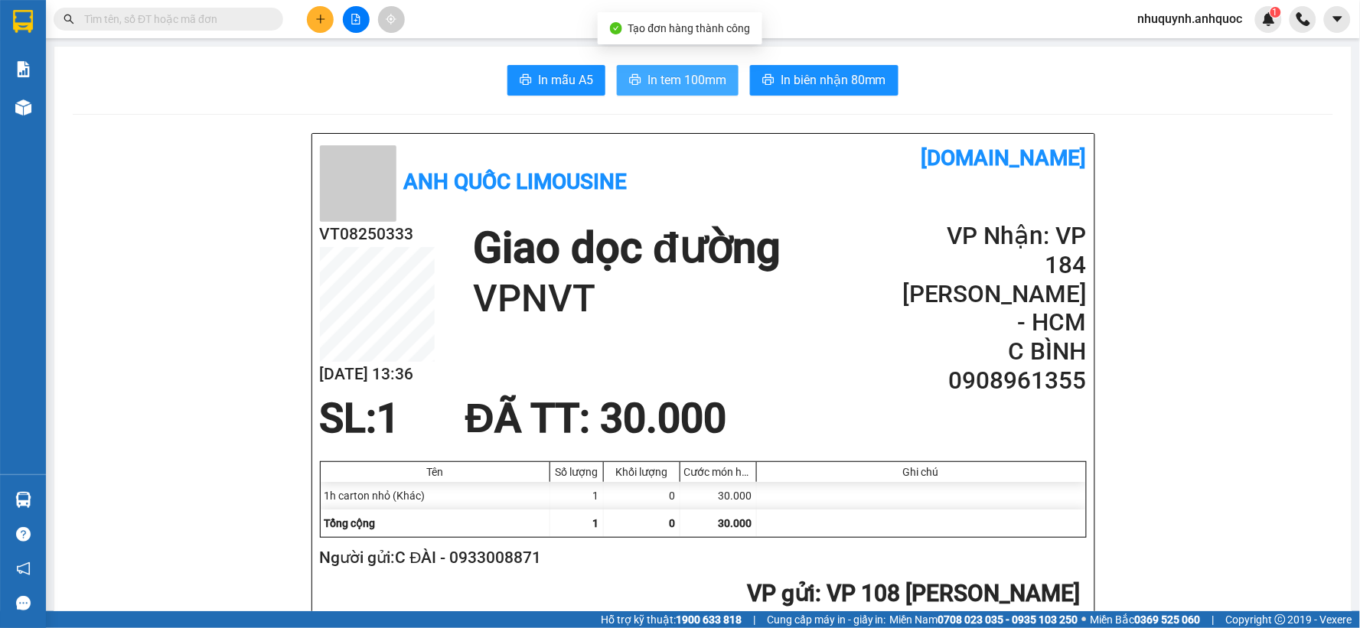
click at [690, 80] on span "In tem 100mm" at bounding box center [686, 79] width 79 height 19
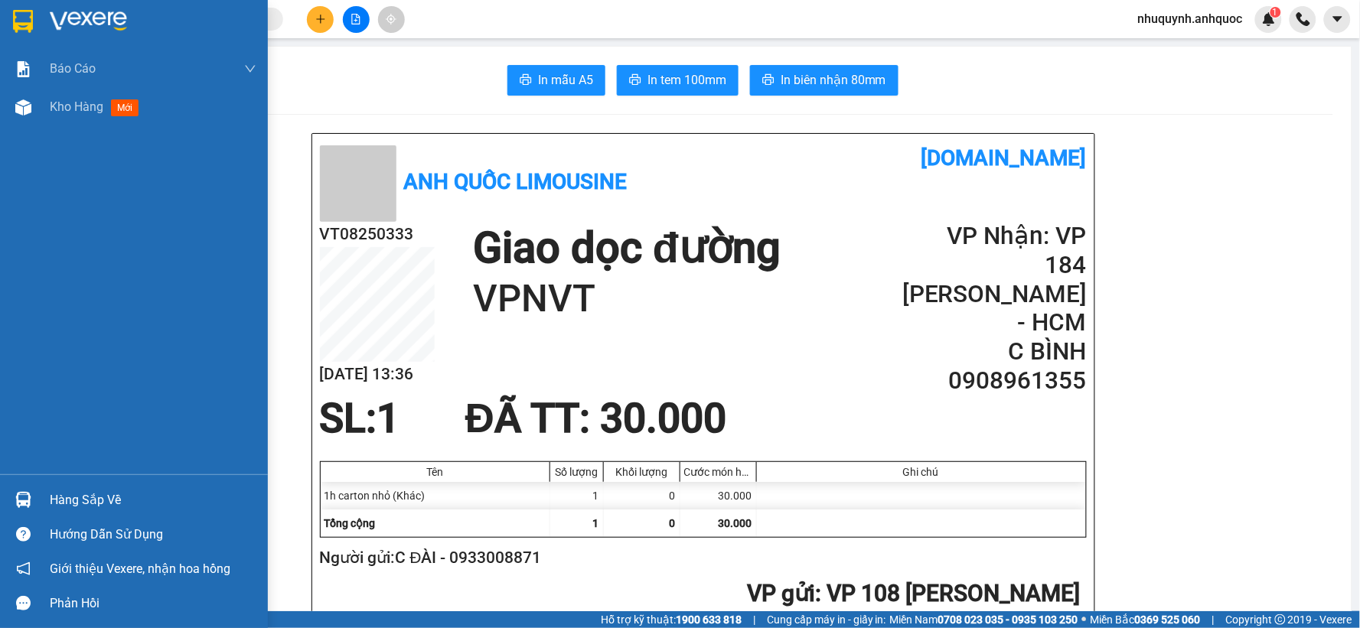
click at [80, 18] on img at bounding box center [88, 21] width 77 height 23
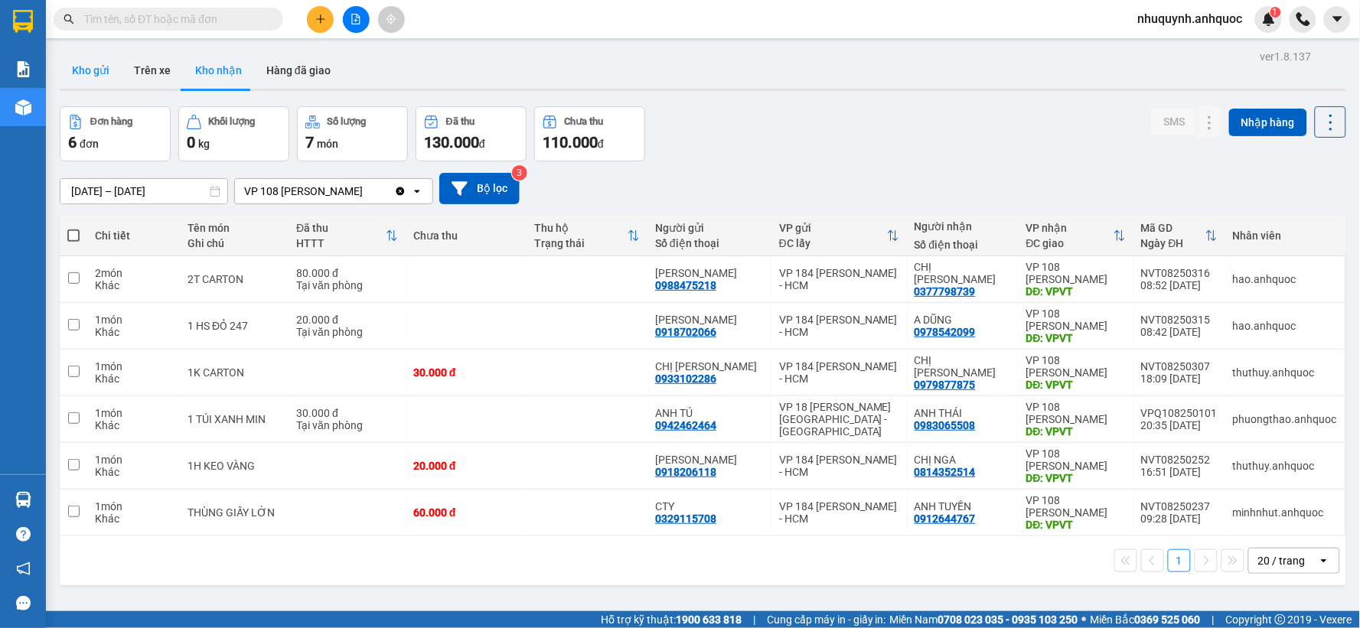
click at [96, 67] on button "Kho gửi" at bounding box center [91, 70] width 62 height 37
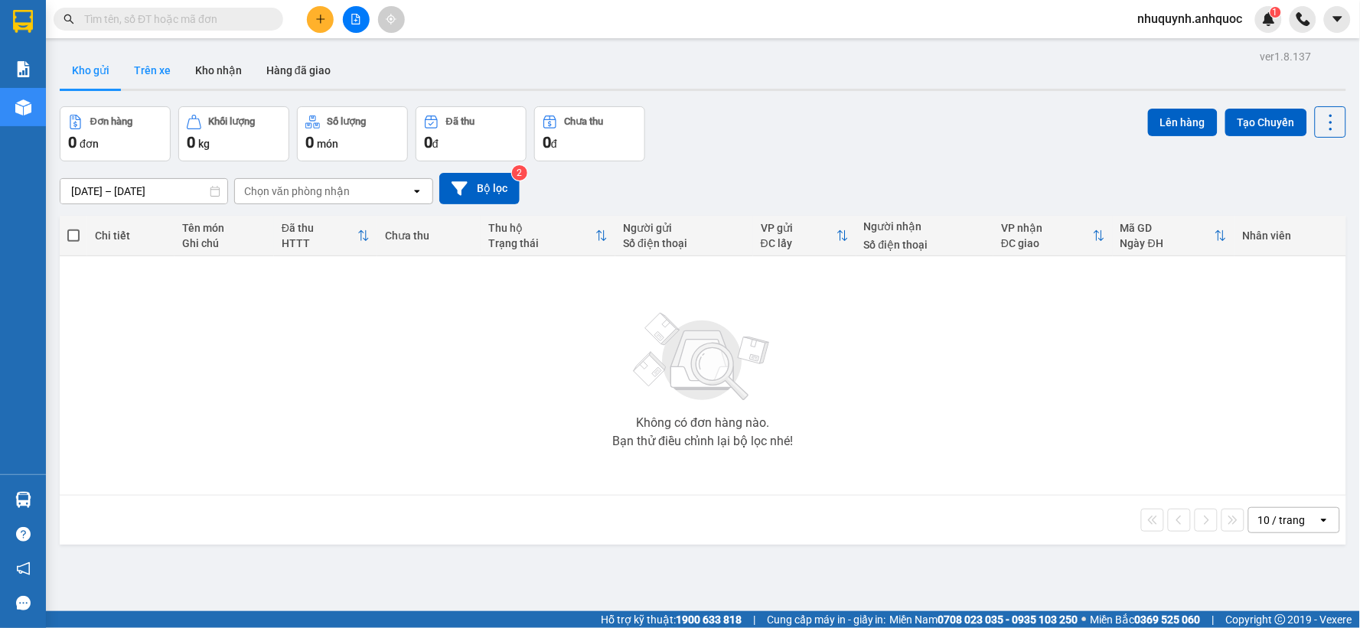
click at [154, 77] on button "Trên xe" at bounding box center [152, 70] width 61 height 37
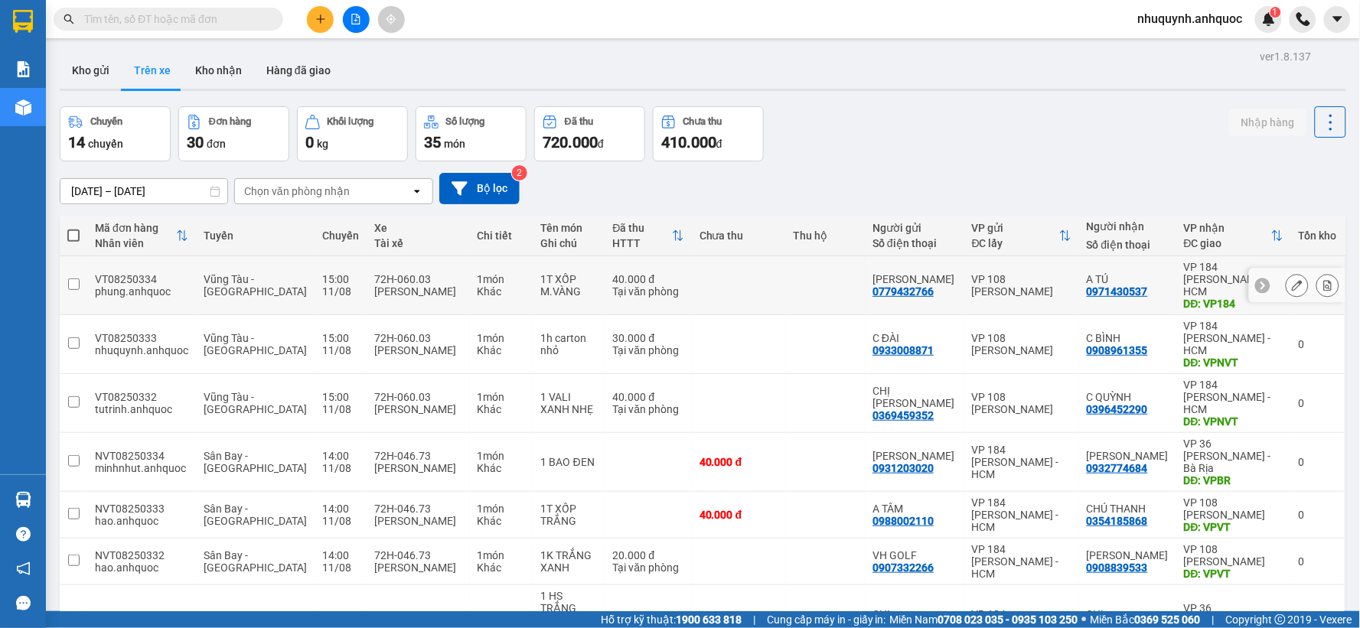
click at [1324, 280] on icon at bounding box center [1328, 285] width 8 height 11
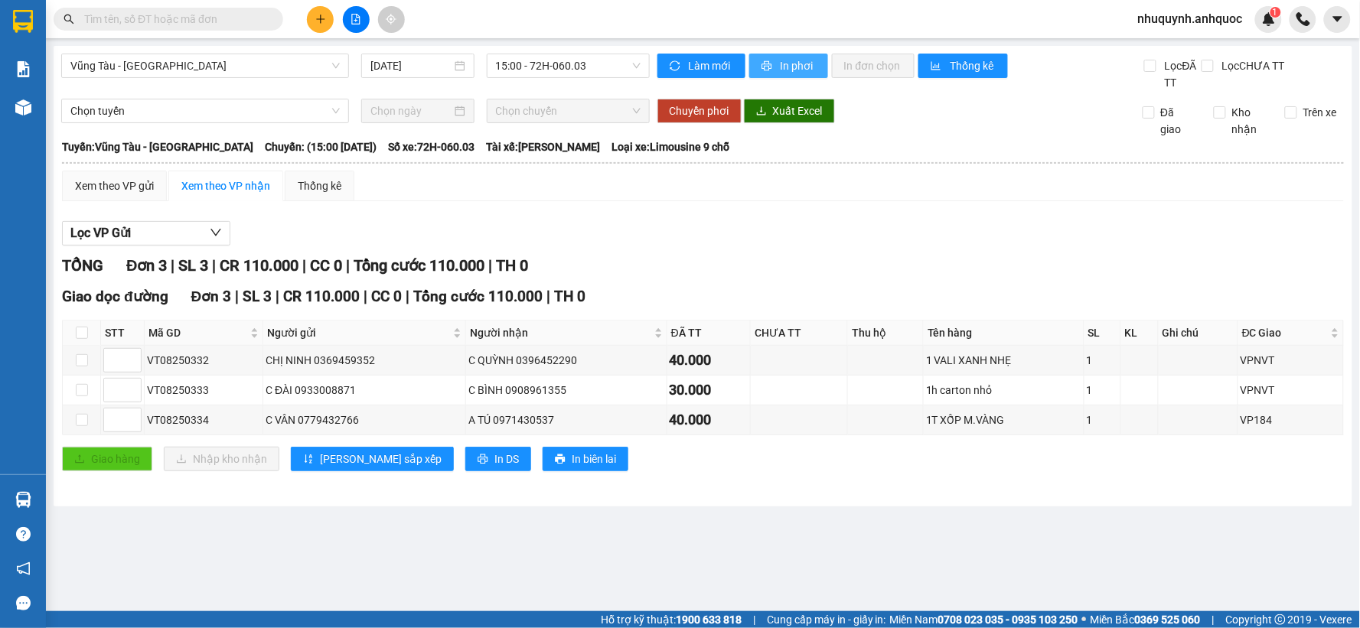
click at [794, 65] on span "In phơi" at bounding box center [797, 65] width 35 height 17
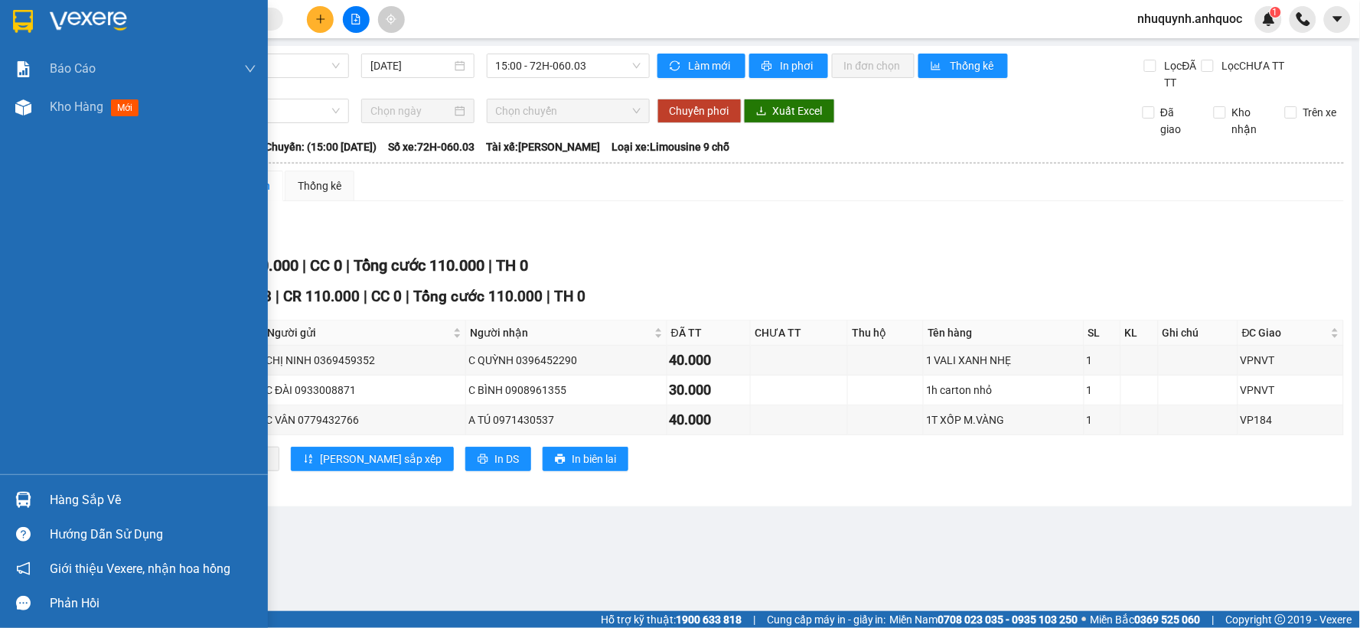
click at [100, 18] on img at bounding box center [88, 21] width 77 height 23
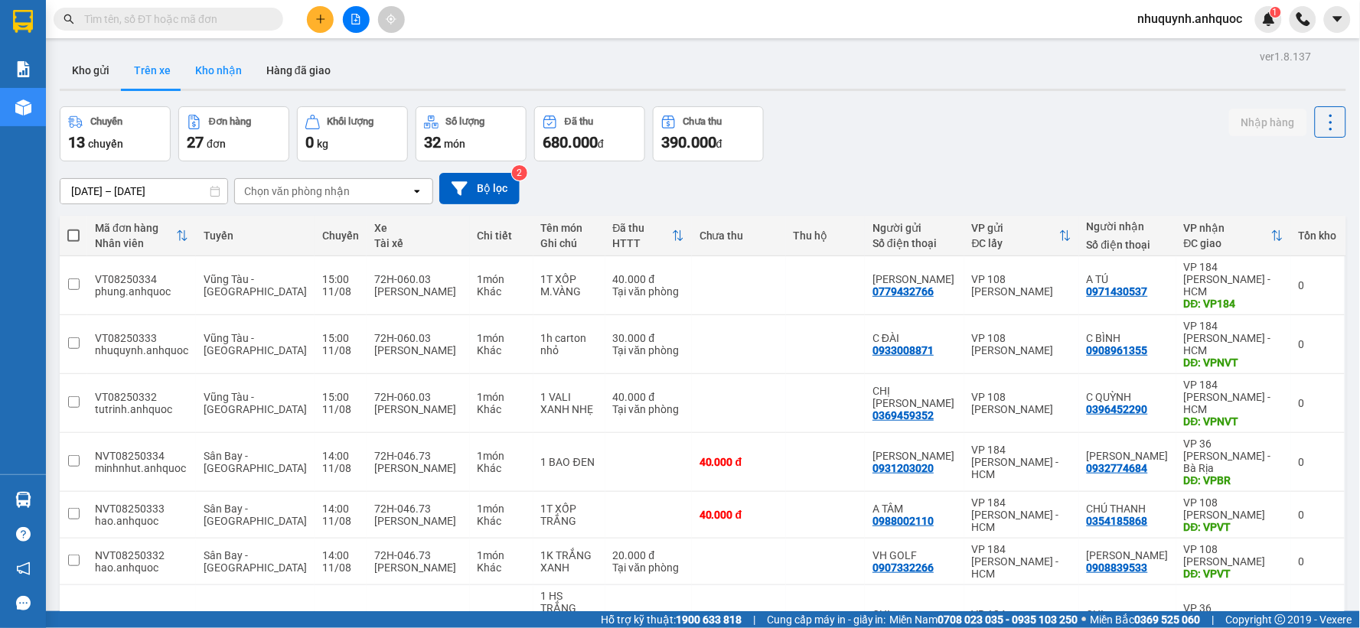
click at [204, 80] on button "Kho nhận" at bounding box center [218, 70] width 71 height 37
type input "[DATE] – [DATE]"
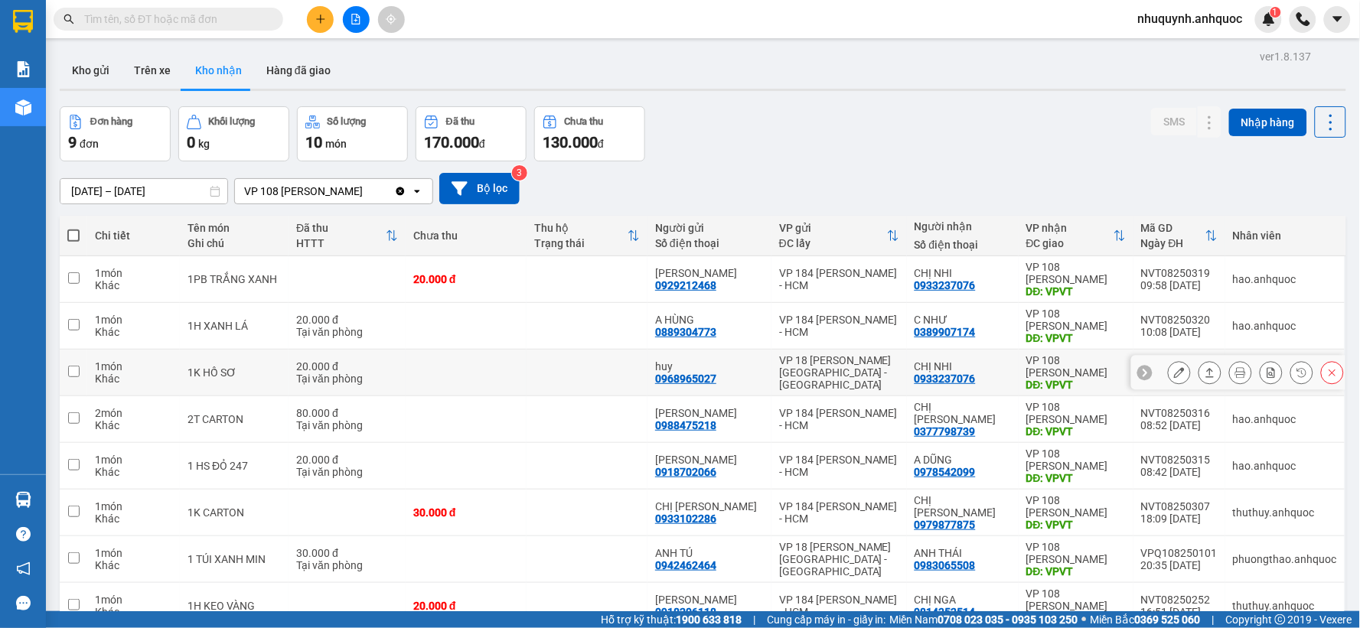
click at [995, 368] on div "CHỊ NHI" at bounding box center [962, 366] width 96 height 12
checkbox input "true"
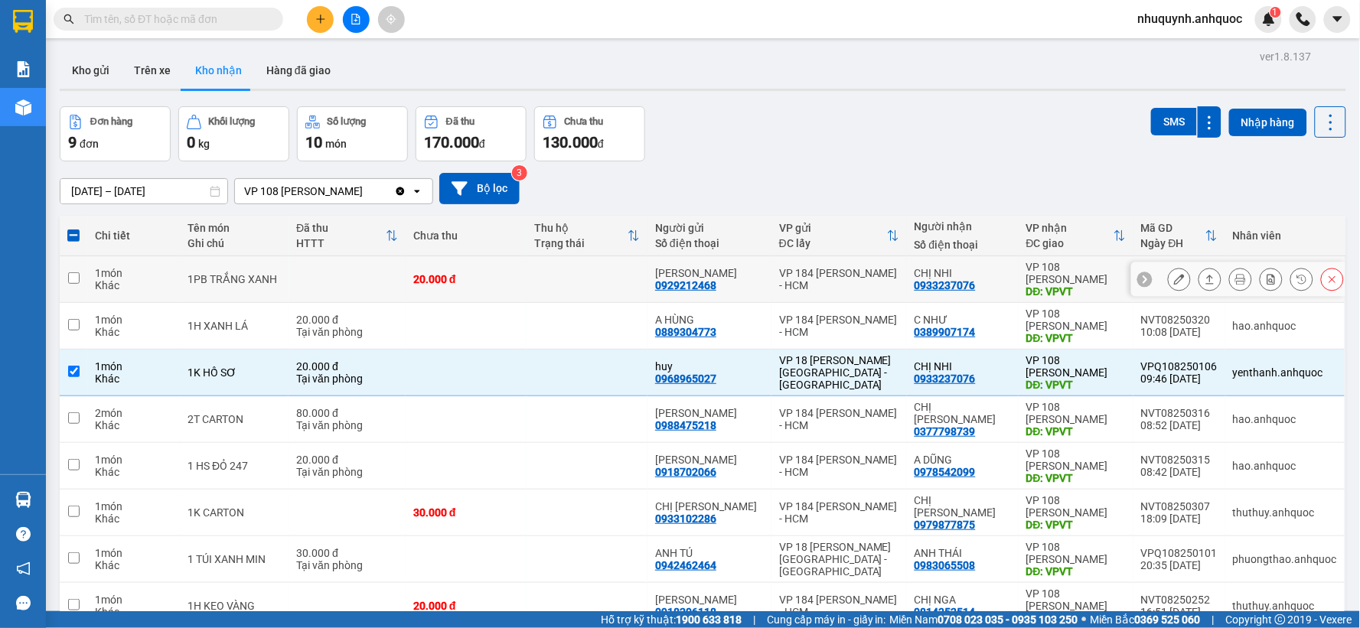
click at [1005, 277] on td "CHỊ NHI 0933237076" at bounding box center [963, 279] width 112 height 47
checkbox input "true"
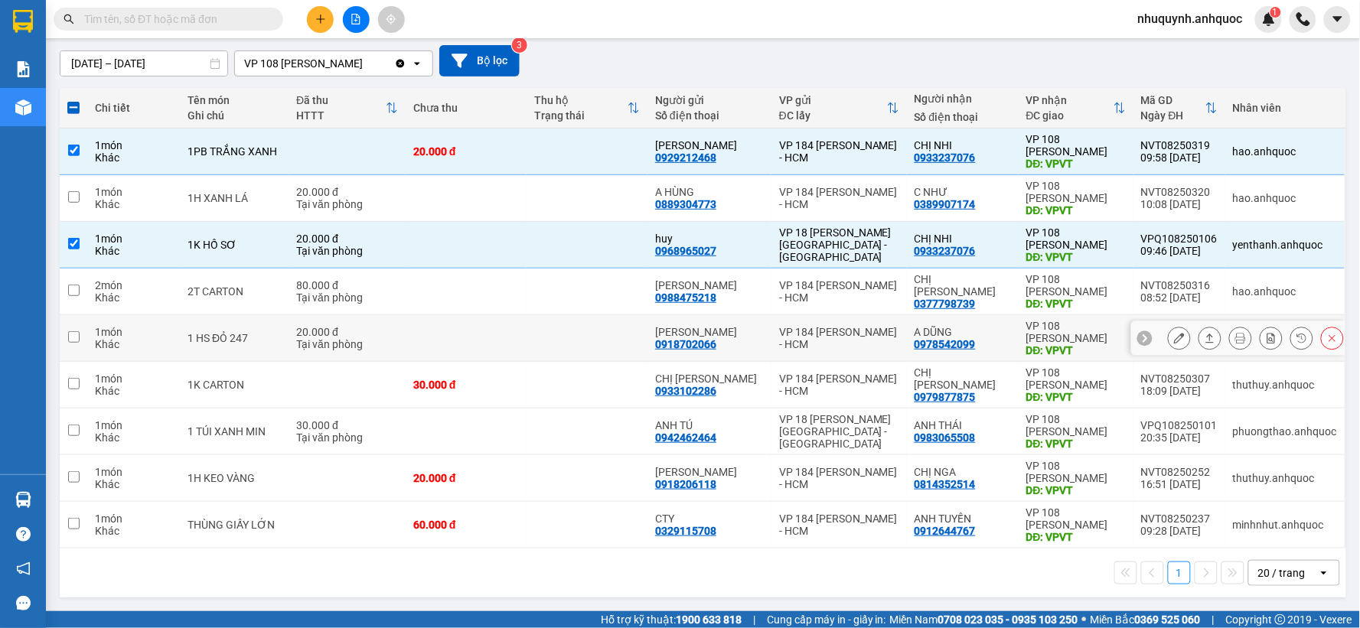
scroll to position [44, 0]
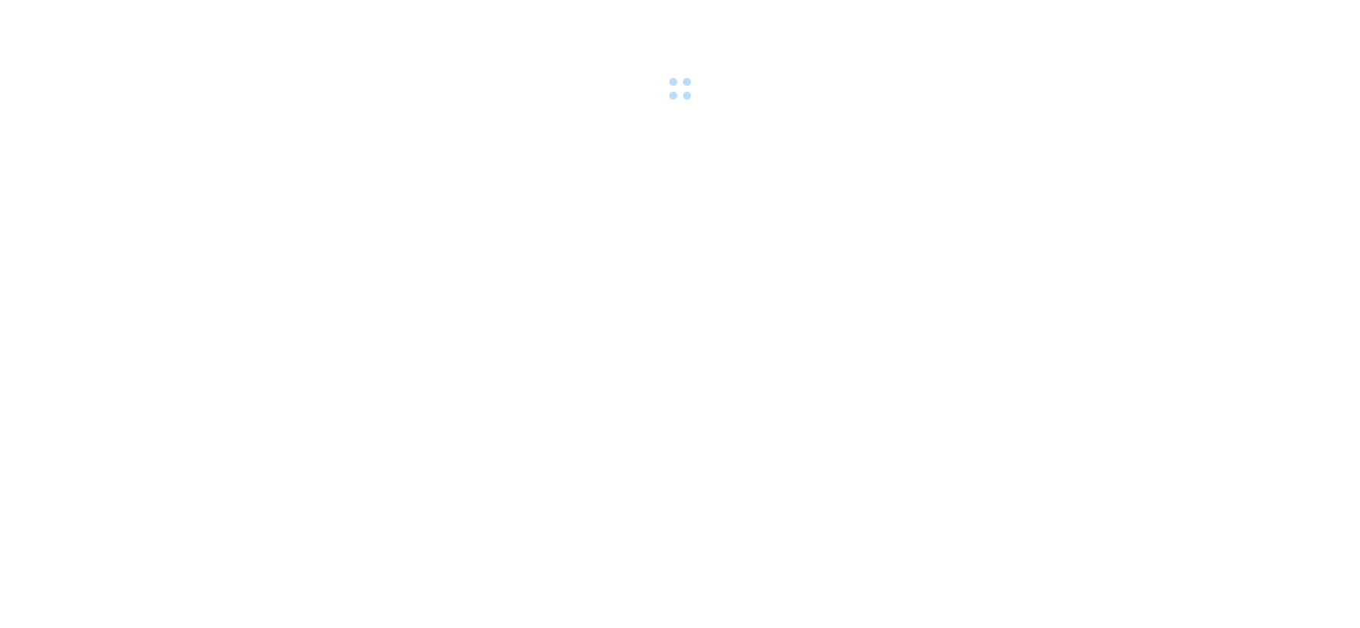
click at [913, 135] on body at bounding box center [680, 314] width 1360 height 628
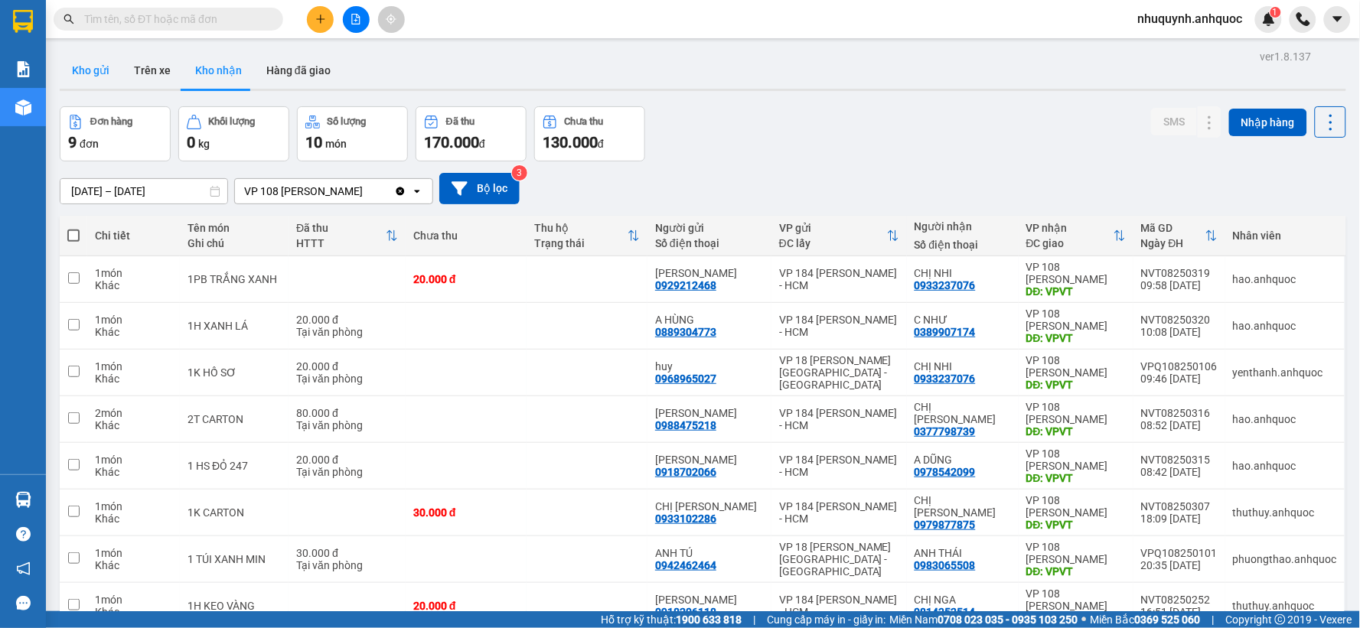
click at [89, 66] on button "Kho gửi" at bounding box center [91, 70] width 62 height 37
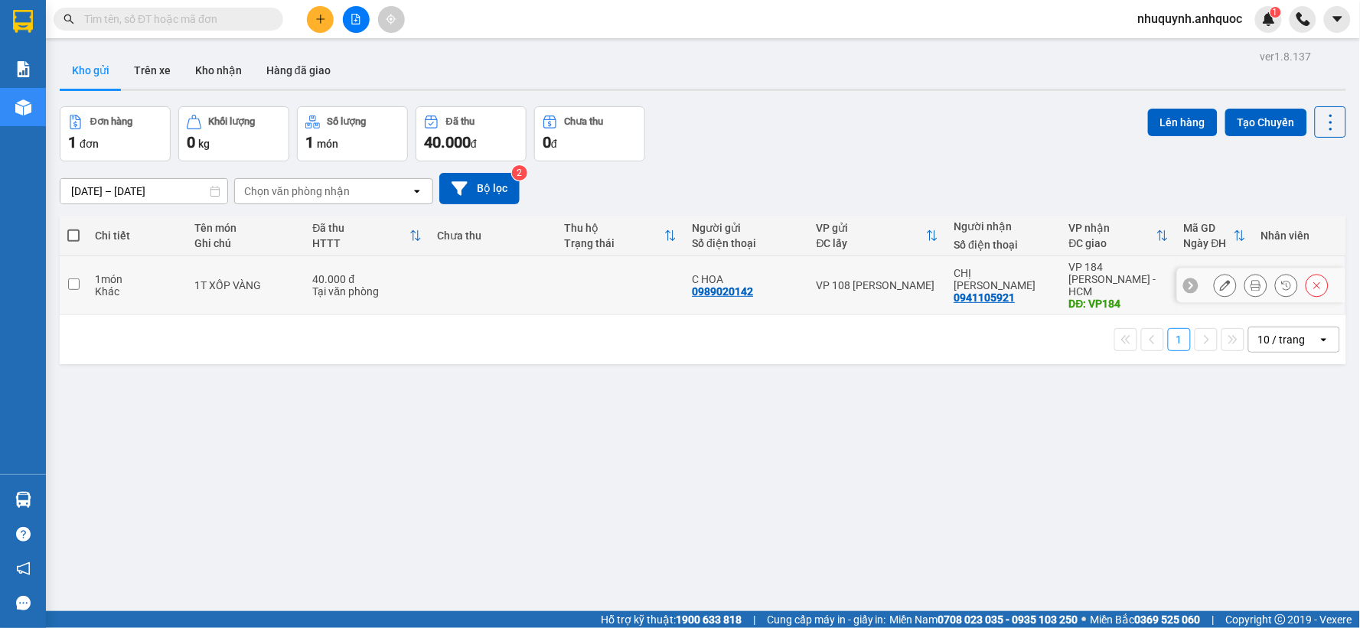
click at [429, 287] on td at bounding box center [493, 285] width 128 height 59
checkbox input "true"
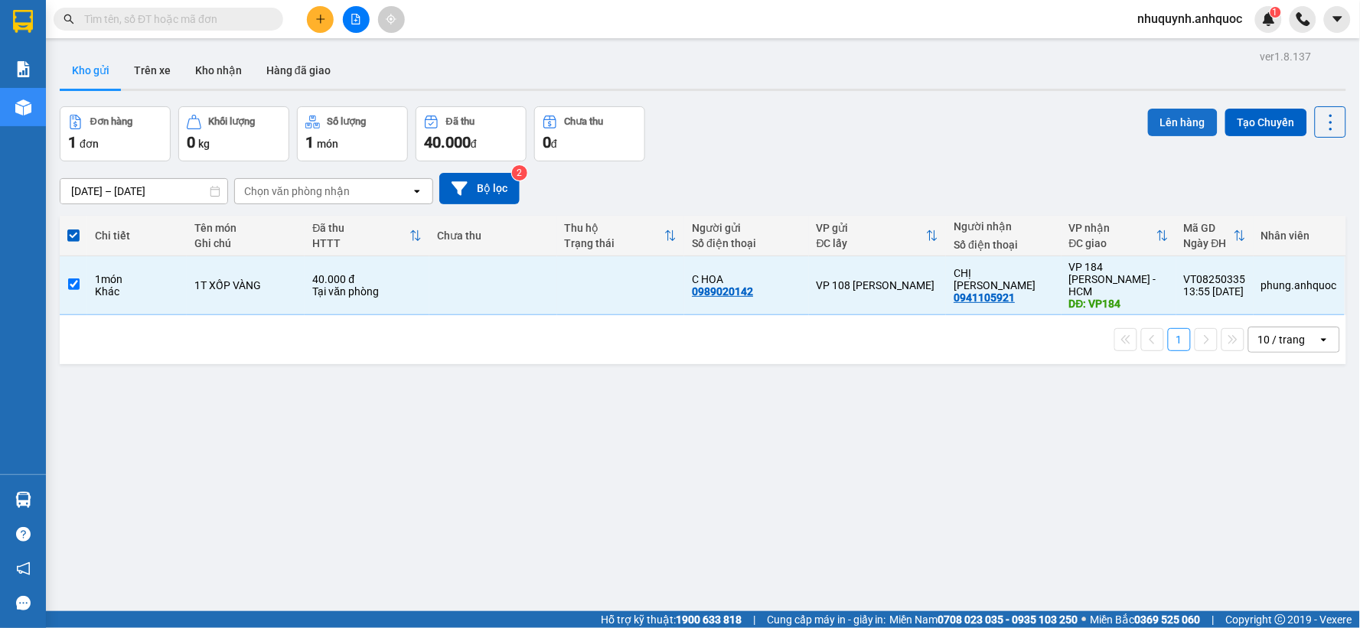
click at [1174, 128] on button "Lên hàng" at bounding box center [1183, 123] width 70 height 28
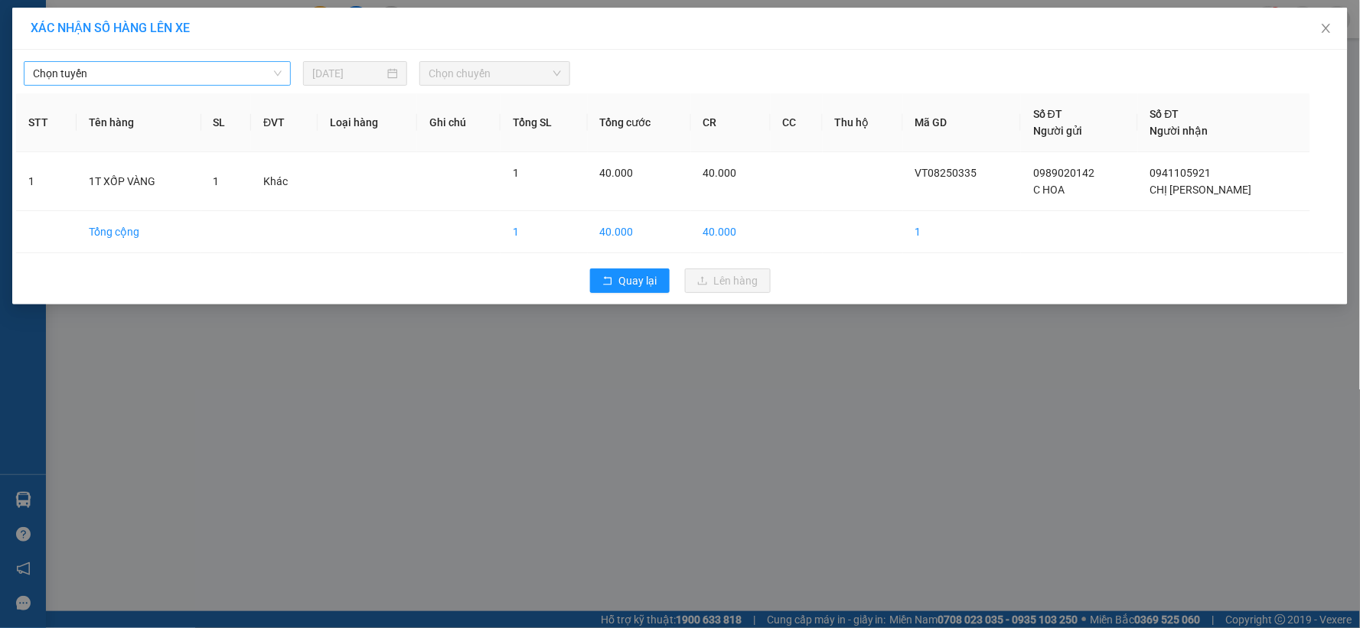
click at [245, 72] on span "Chọn tuyến" at bounding box center [157, 73] width 249 height 23
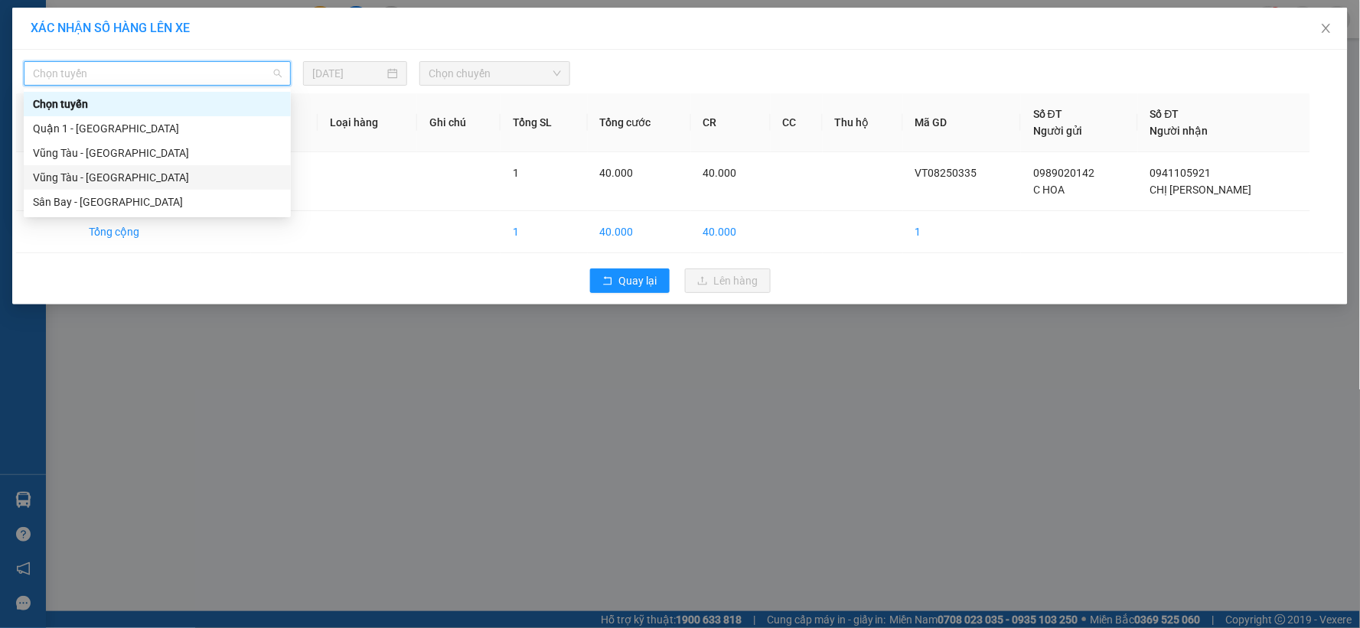
click at [109, 179] on div "Vũng Tàu - [GEOGRAPHIC_DATA]" at bounding box center [157, 177] width 249 height 17
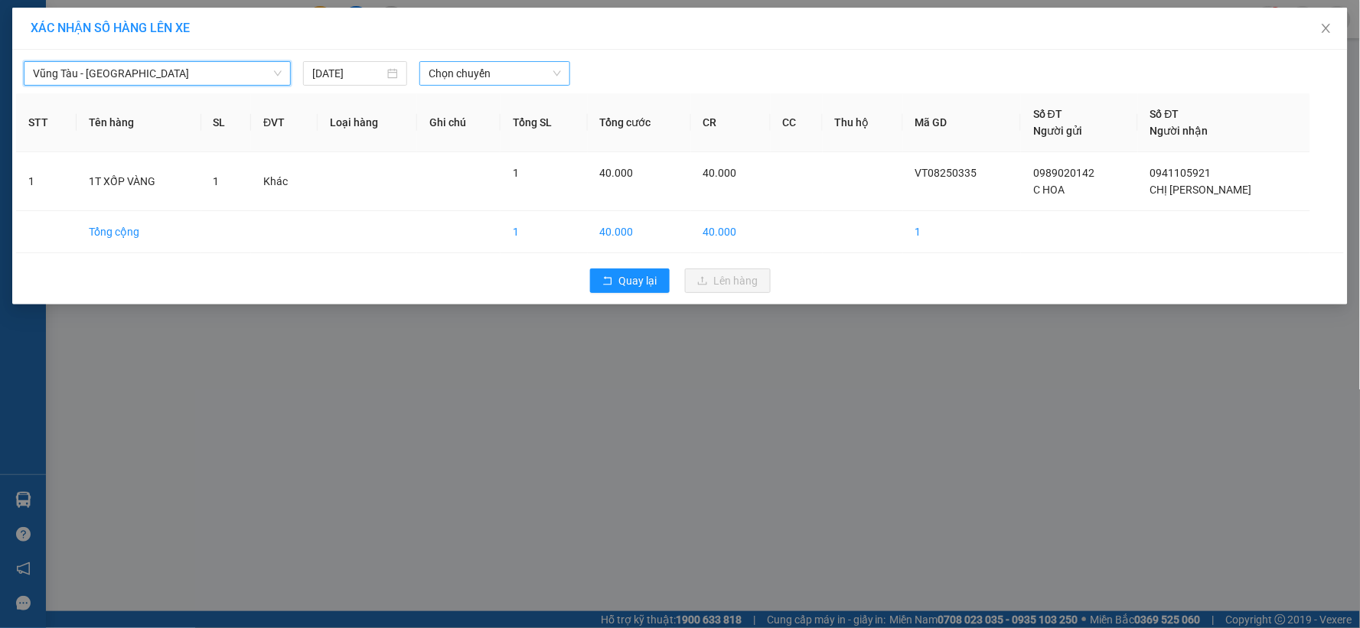
click at [525, 75] on span "Chọn chuyến" at bounding box center [494, 73] width 132 height 23
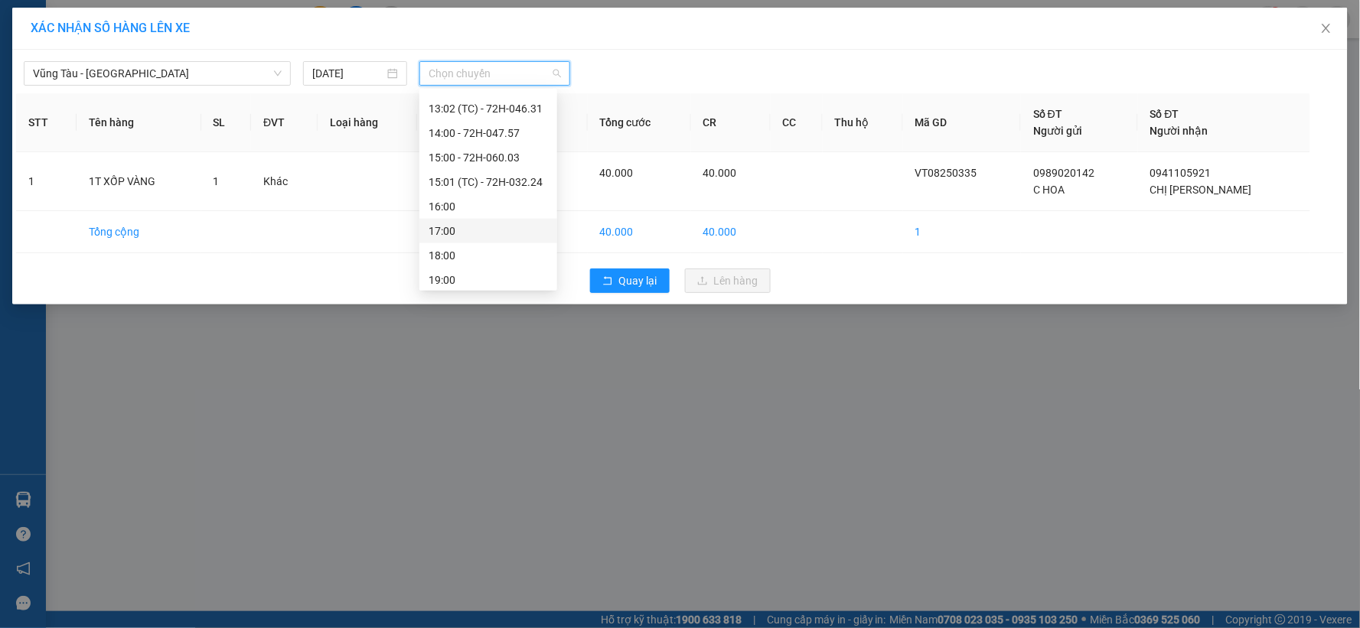
scroll to position [514, 0]
click at [464, 150] on div "15:00 - 72H-060.03" at bounding box center [487, 153] width 119 height 17
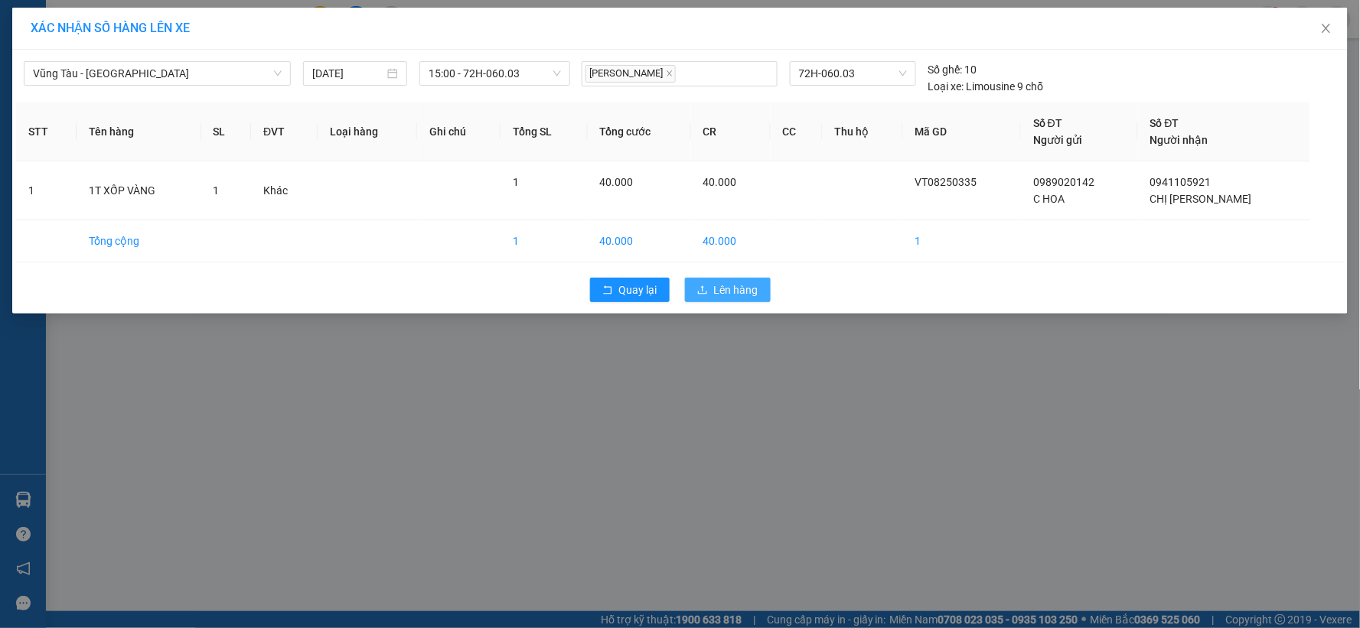
click at [736, 289] on span "Lên hàng" at bounding box center [736, 290] width 44 height 17
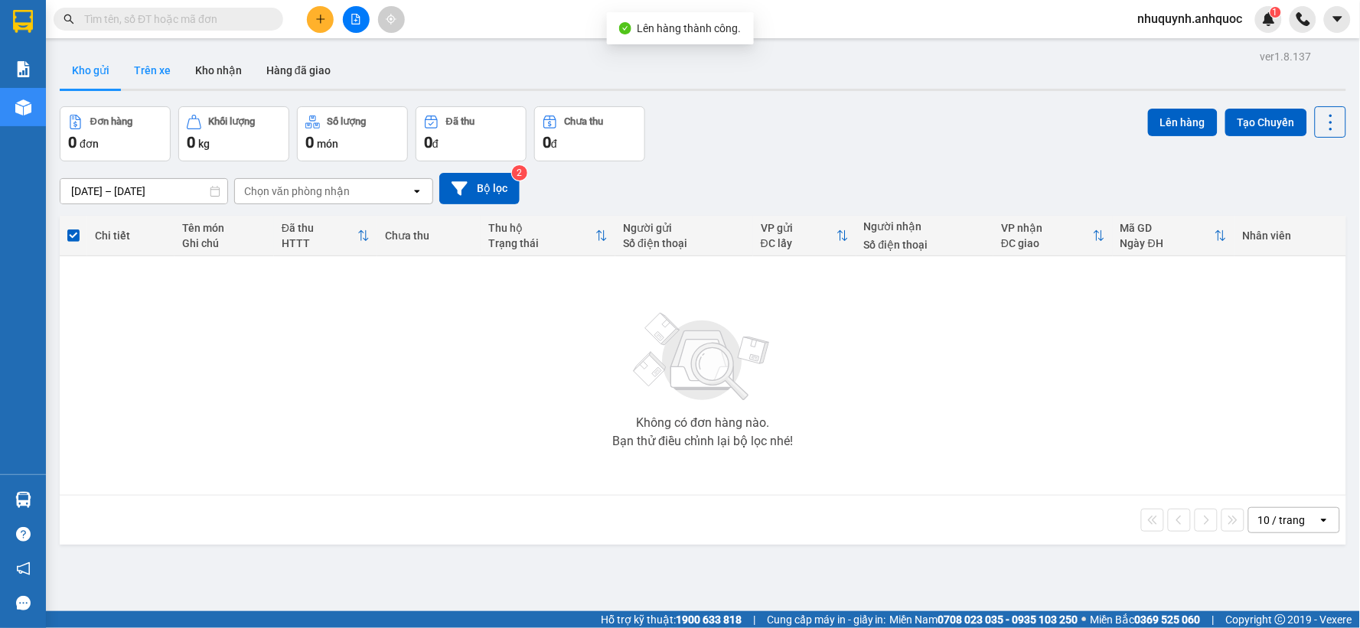
click at [146, 69] on button "Trên xe" at bounding box center [152, 70] width 61 height 37
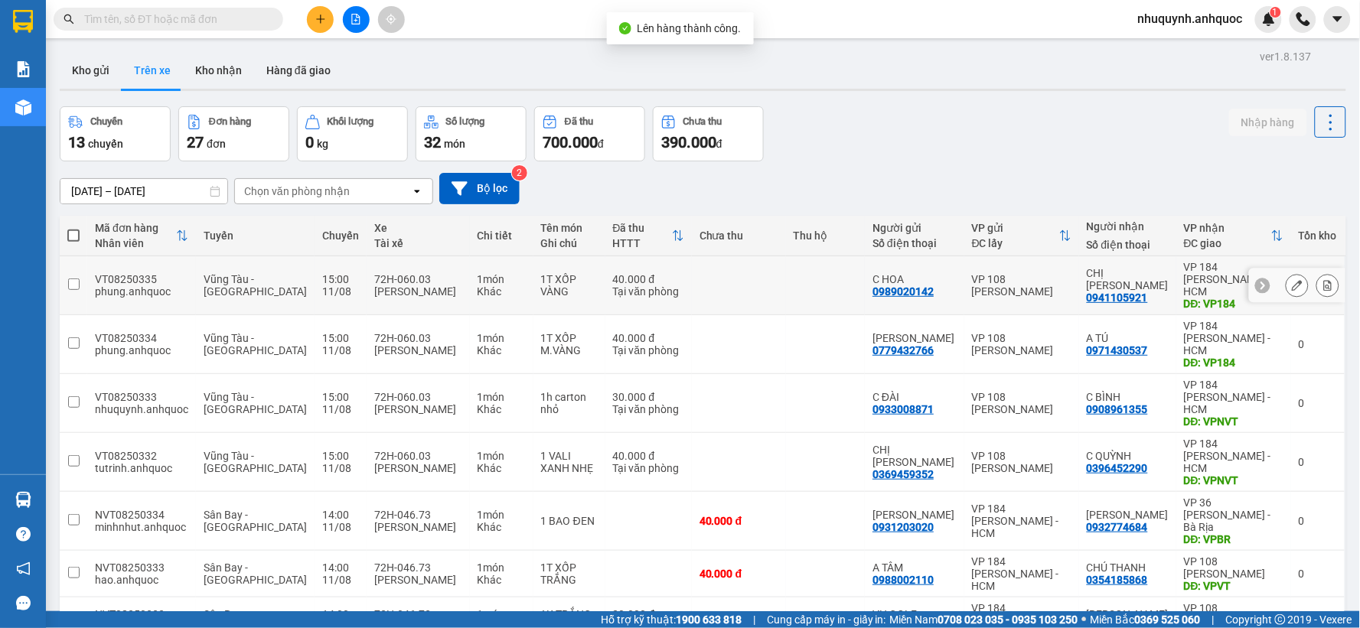
click at [1324, 280] on icon at bounding box center [1328, 285] width 8 height 11
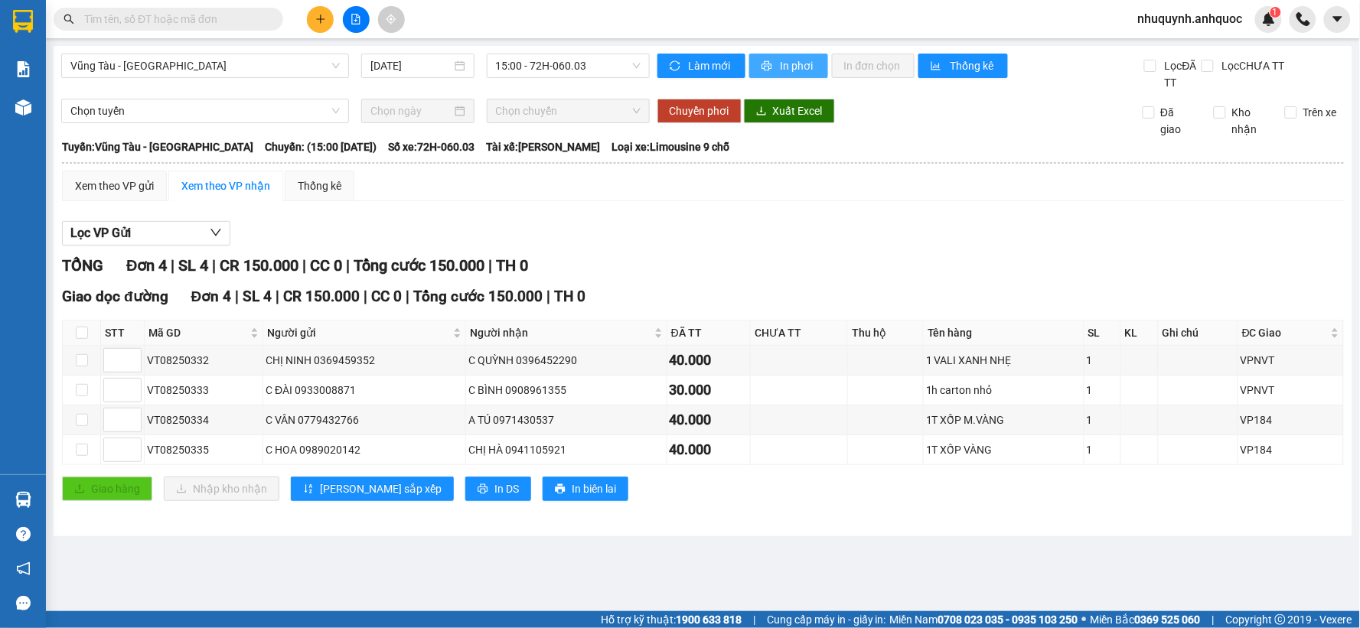
click at [792, 63] on span "In phơi" at bounding box center [797, 65] width 35 height 17
click at [1169, 19] on span "nhuquynh.anhquoc" at bounding box center [1190, 18] width 129 height 19
click at [1175, 51] on span "Đăng xuất" at bounding box center [1197, 47] width 99 height 17
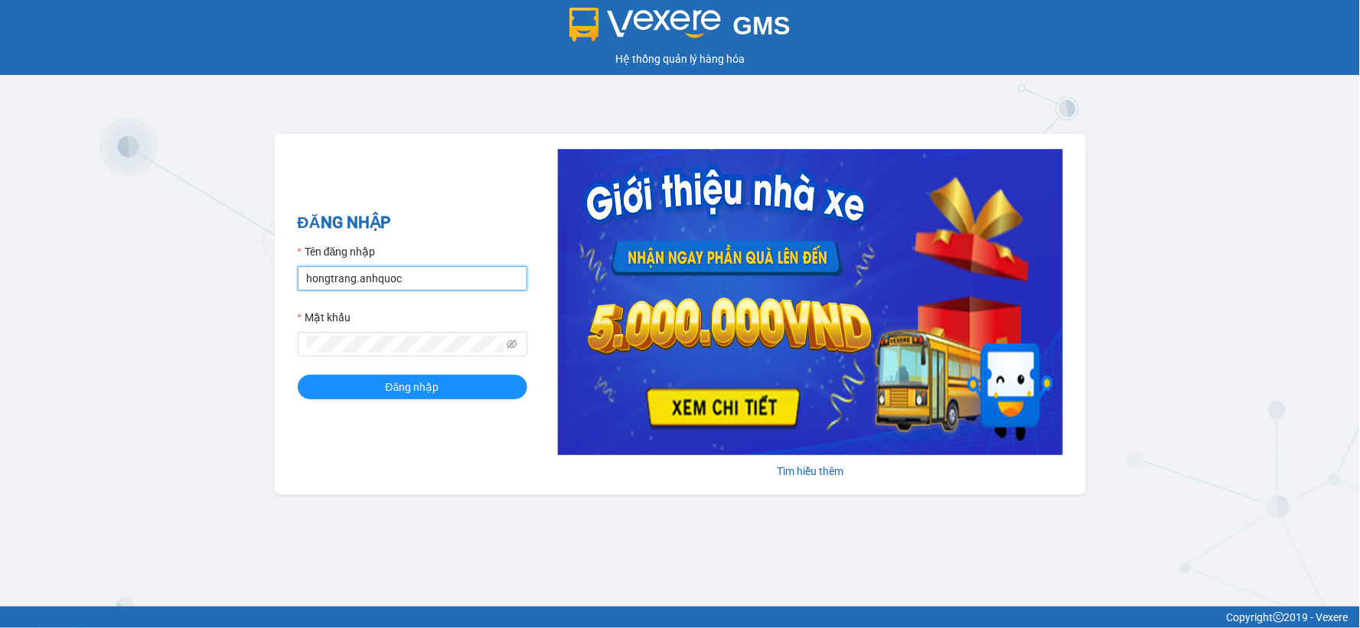
click at [383, 281] on input "hongtrang.anhquoc" at bounding box center [413, 278] width 230 height 24
type input "phuongvy.anhquoc"
click at [354, 334] on span at bounding box center [413, 344] width 230 height 24
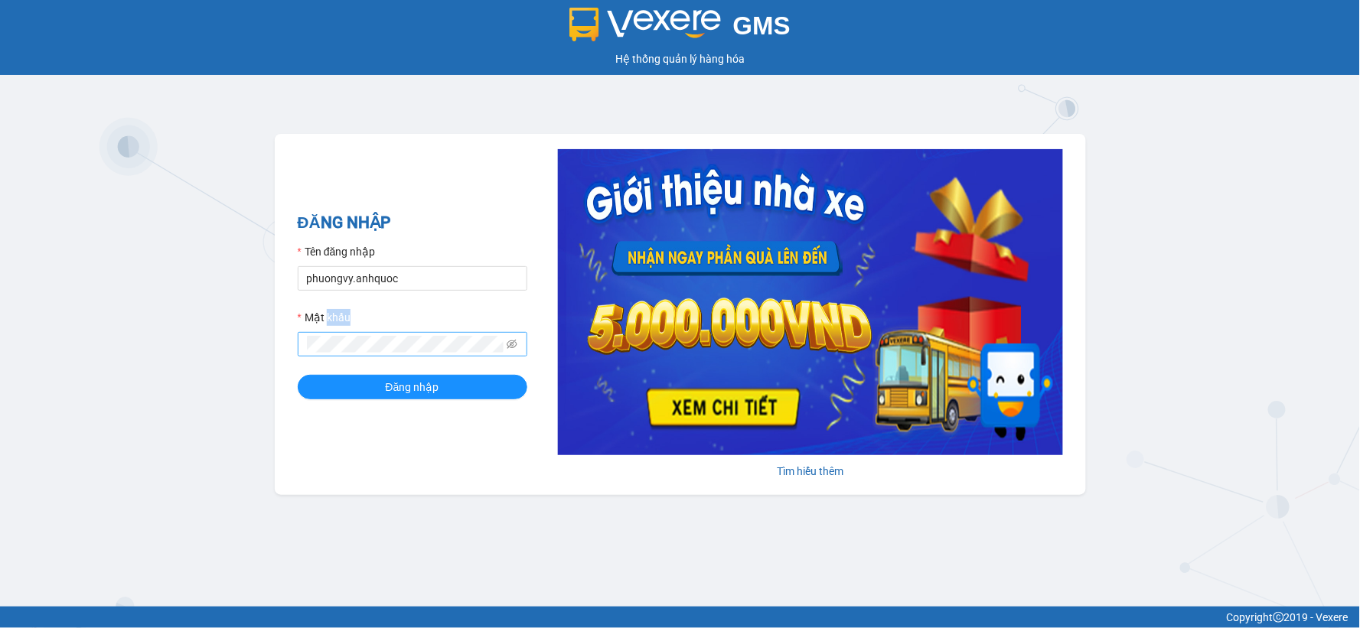
click at [354, 334] on span at bounding box center [413, 344] width 230 height 24
click at [298, 375] on button "Đăng nhập" at bounding box center [413, 387] width 230 height 24
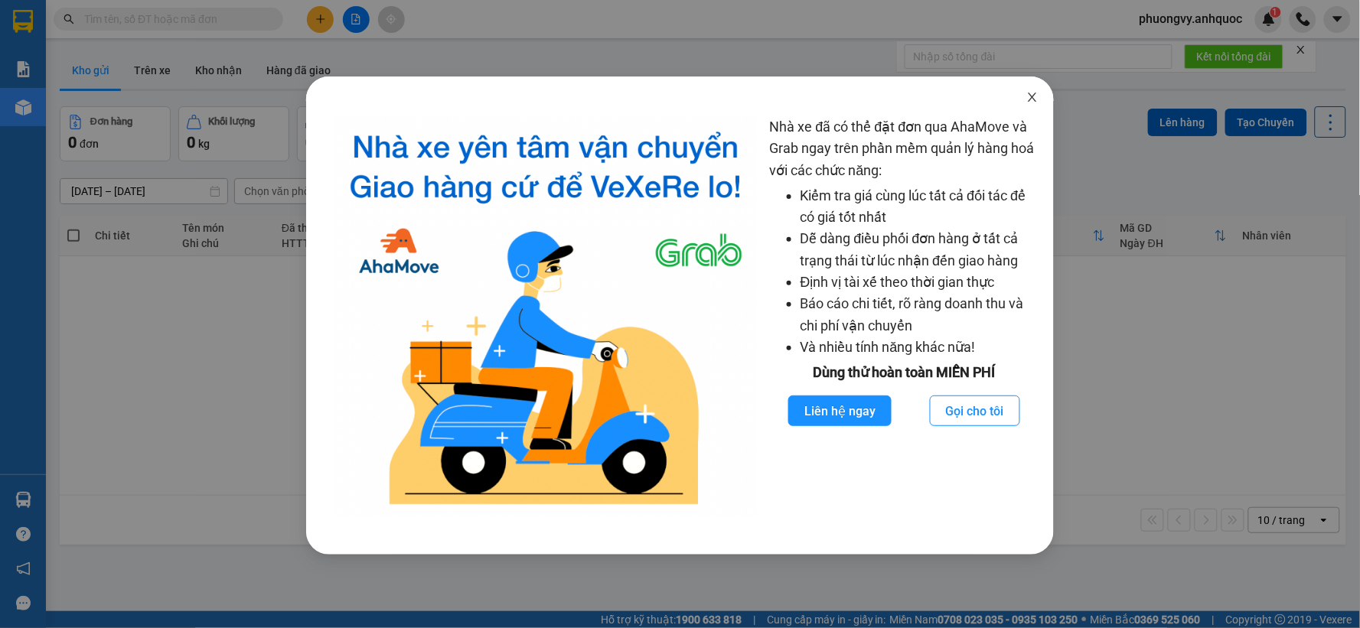
click at [1022, 98] on span "Close" at bounding box center [1032, 98] width 43 height 43
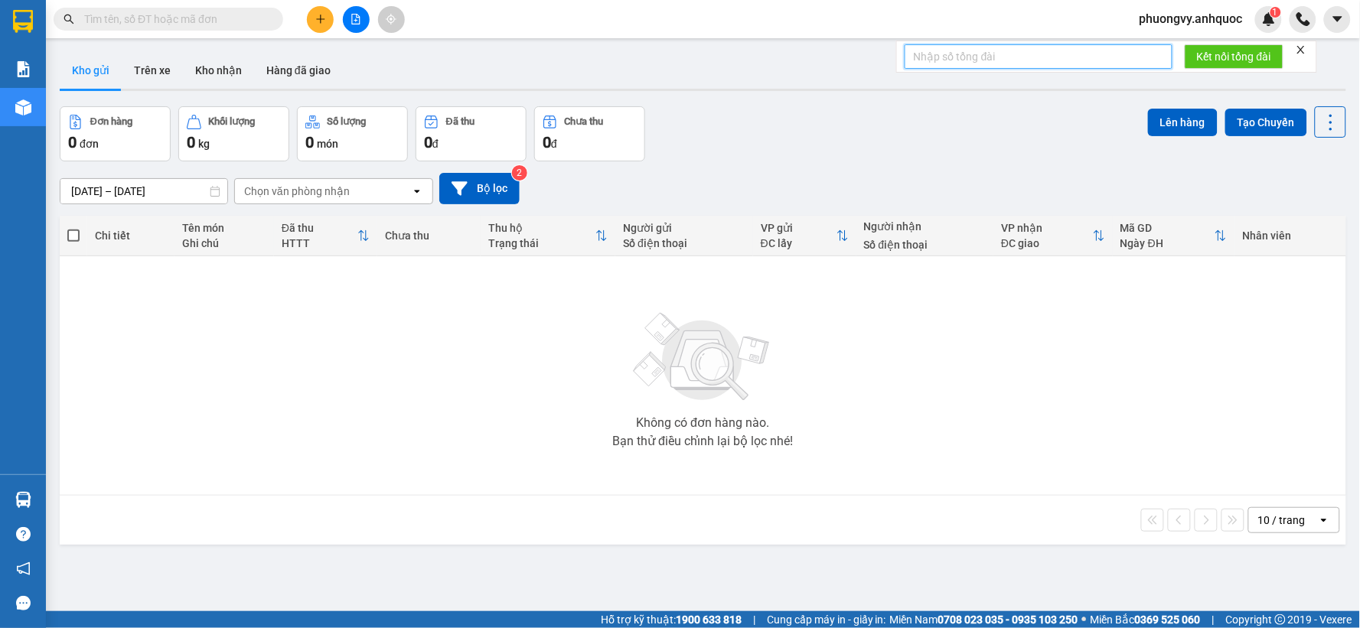
click at [1026, 57] on input "text" at bounding box center [1038, 56] width 268 height 24
click at [1302, 48] on icon "close" at bounding box center [1301, 50] width 8 height 8
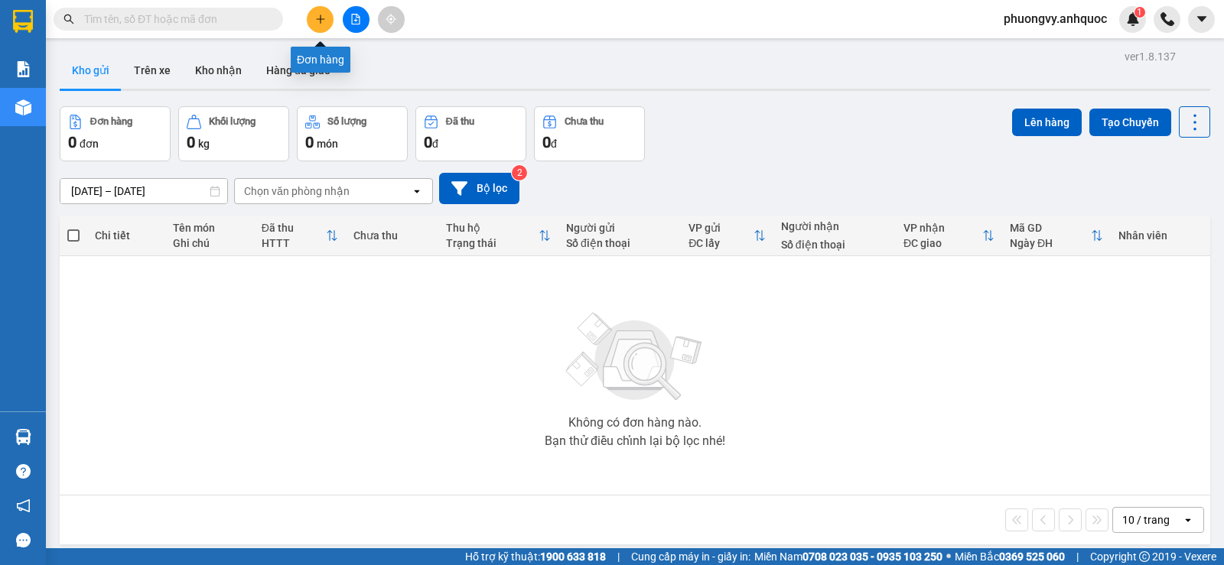
click at [324, 24] on icon "plus" at bounding box center [320, 19] width 11 height 11
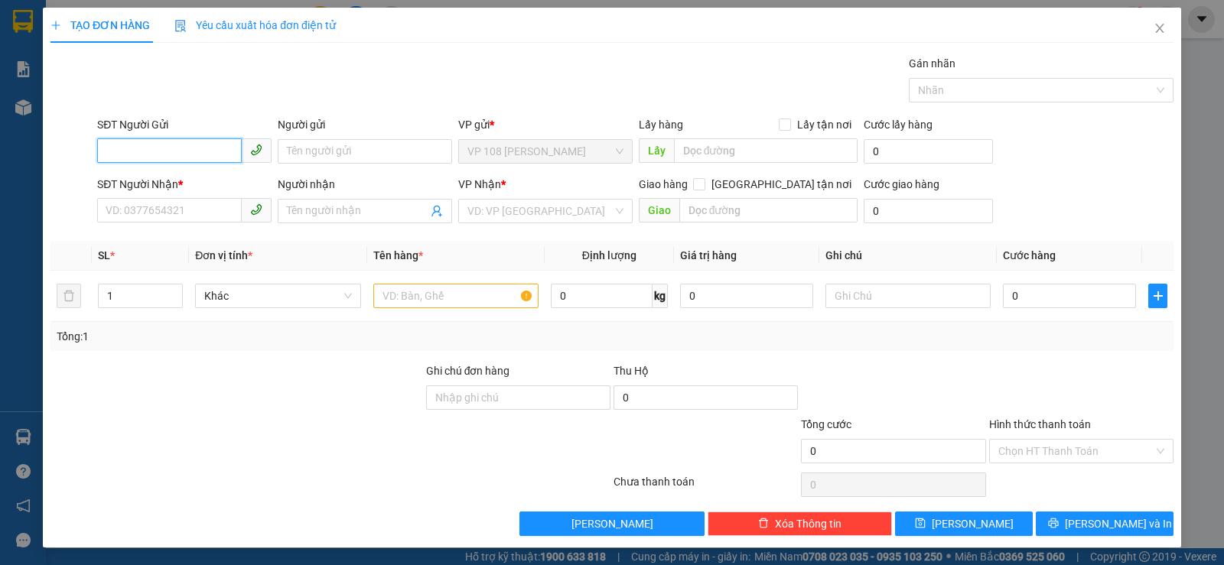
click at [212, 155] on input "SĐT Người Gửi" at bounding box center [169, 150] width 145 height 24
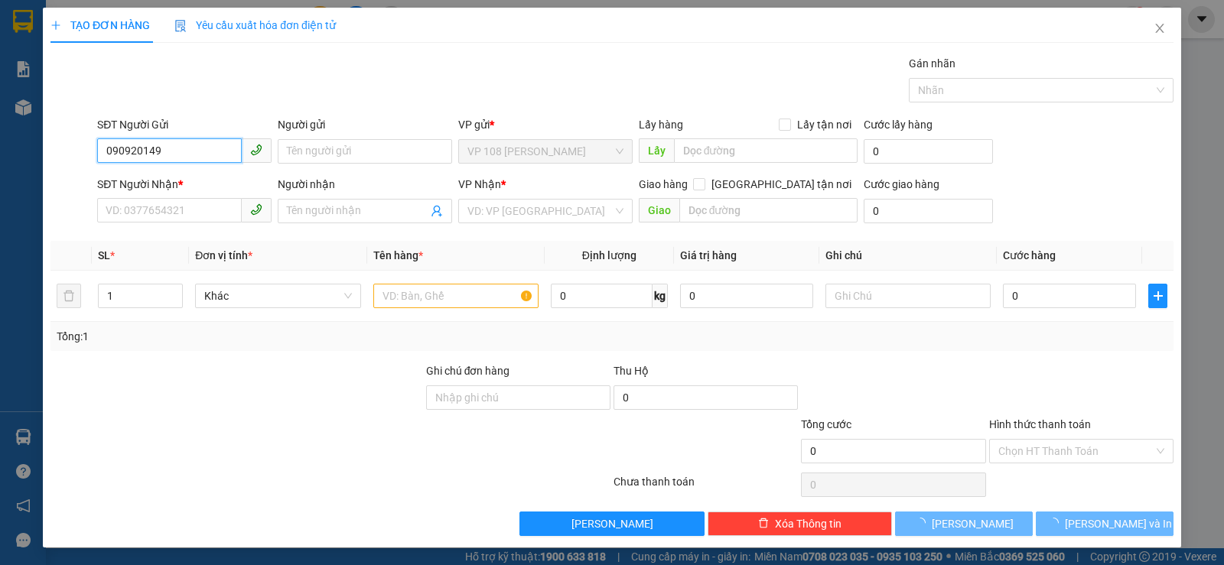
type input "0909201491"
click at [209, 178] on div "0909201491 - CHÚ THY" at bounding box center [183, 182] width 155 height 17
type input "CHÚ THY"
type input "0933535363"
type input "LINH"
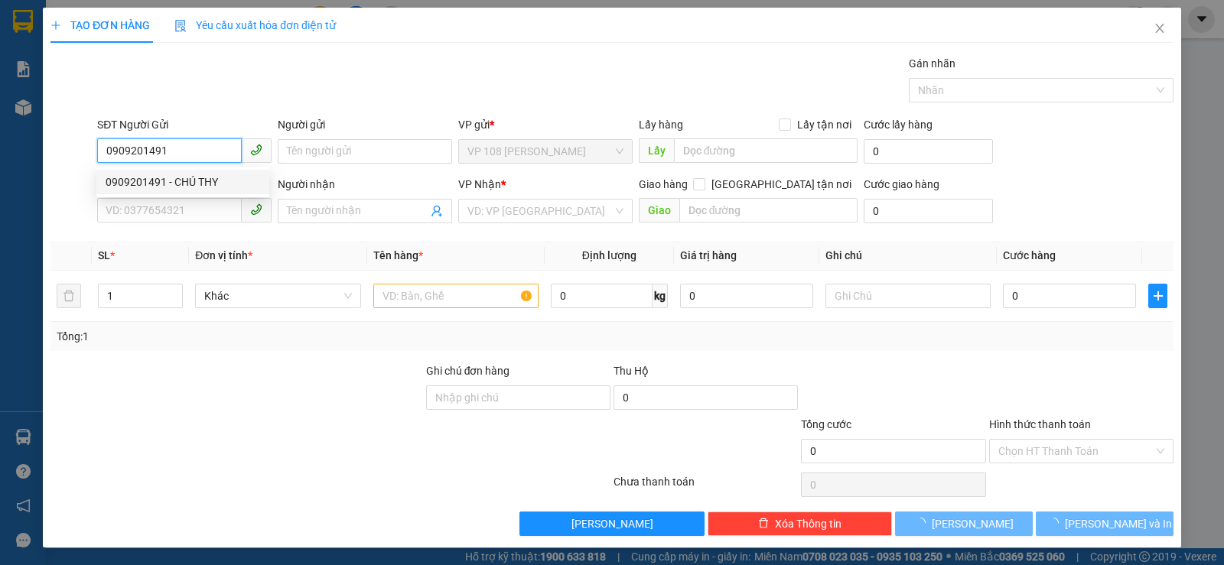
type input "VPSG"
type input "30.000"
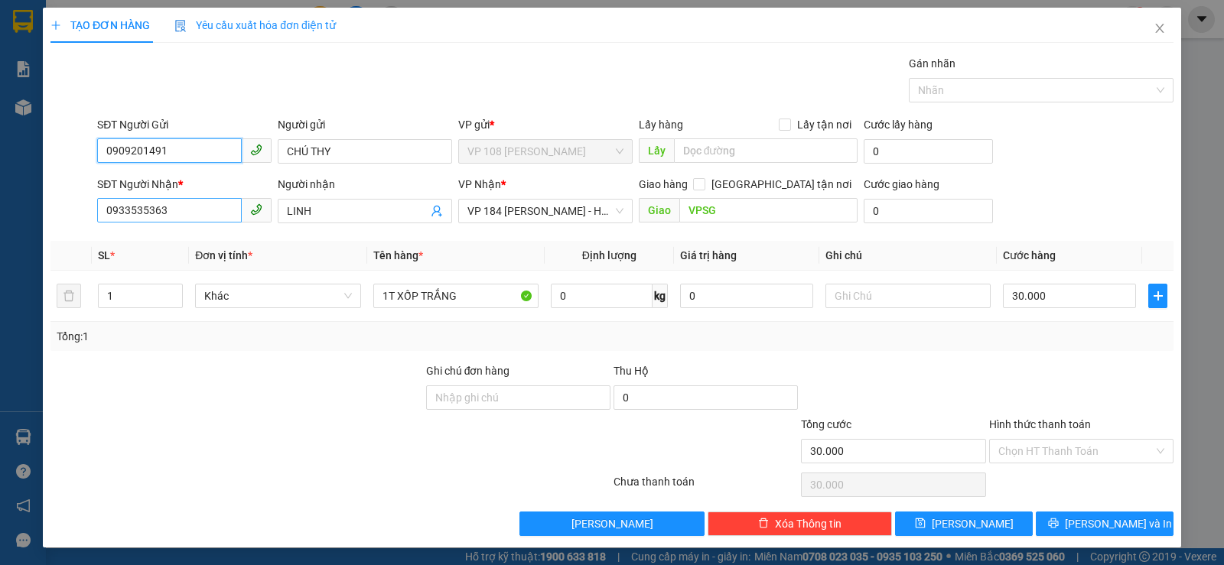
type input "0909201491"
click at [226, 217] on input "0933535363" at bounding box center [169, 210] width 145 height 24
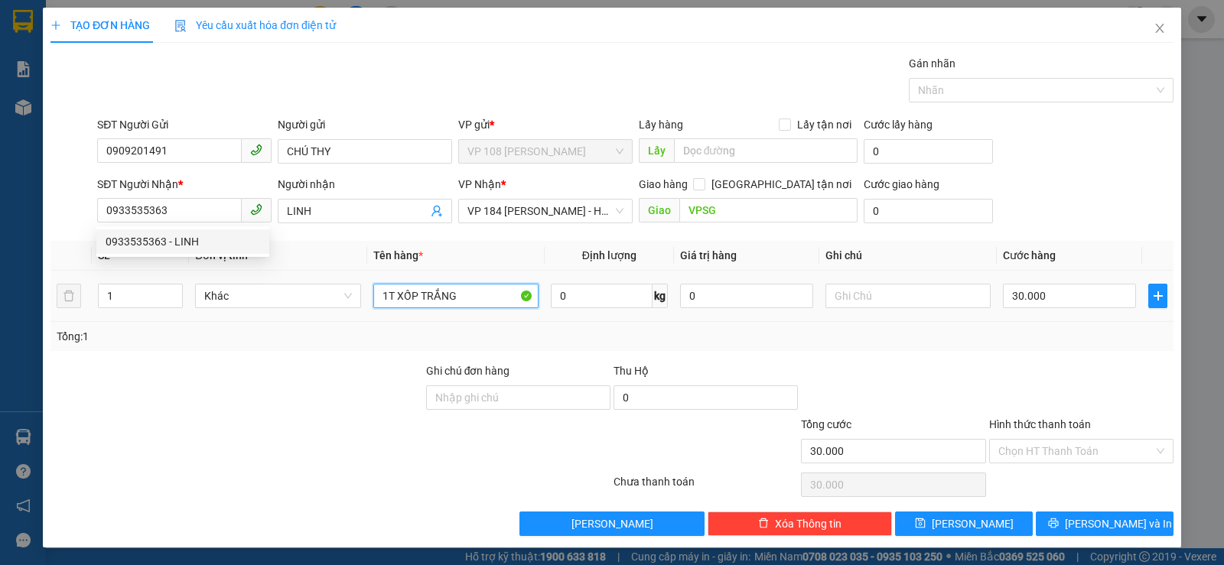
click at [481, 288] on input "1T XỐP TRẮNG" at bounding box center [455, 296] width 165 height 24
type input "1T XỐP TRẮNG KEO VÀNG"
click at [1070, 298] on input "30.000" at bounding box center [1069, 296] width 133 height 24
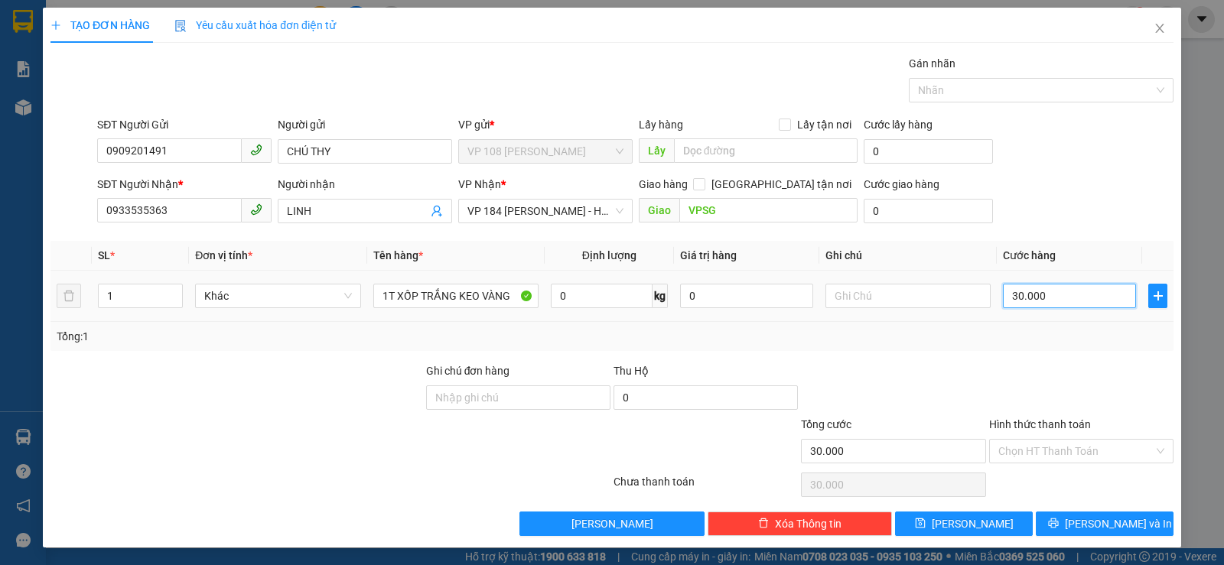
type input "0"
click at [1061, 279] on td "0" at bounding box center [1069, 296] width 145 height 51
click at [1055, 291] on input "0" at bounding box center [1069, 296] width 133 height 24
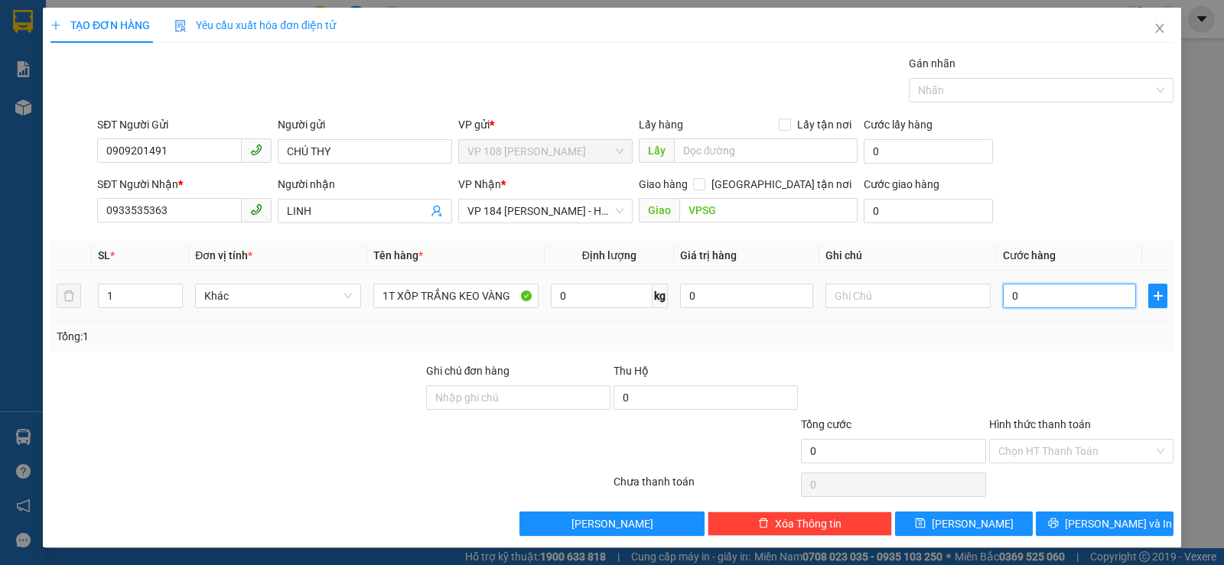
click at [1055, 293] on input "0" at bounding box center [1069, 296] width 133 height 24
type input "0"
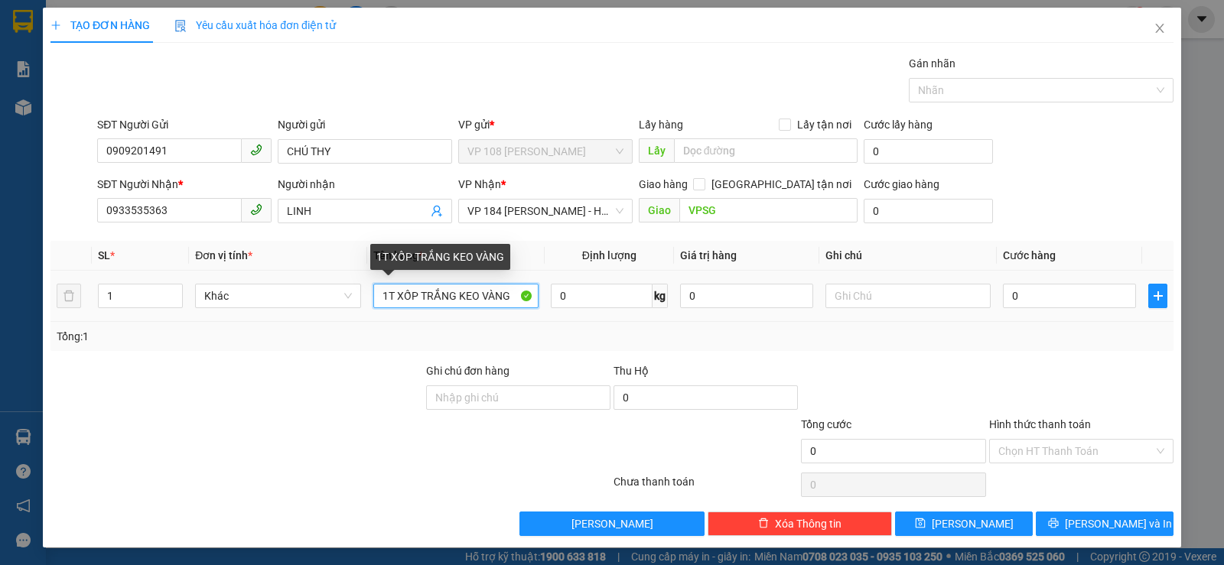
click at [509, 298] on input "1T XỐP TRẮNG KEO VÀNG" at bounding box center [455, 296] width 165 height 24
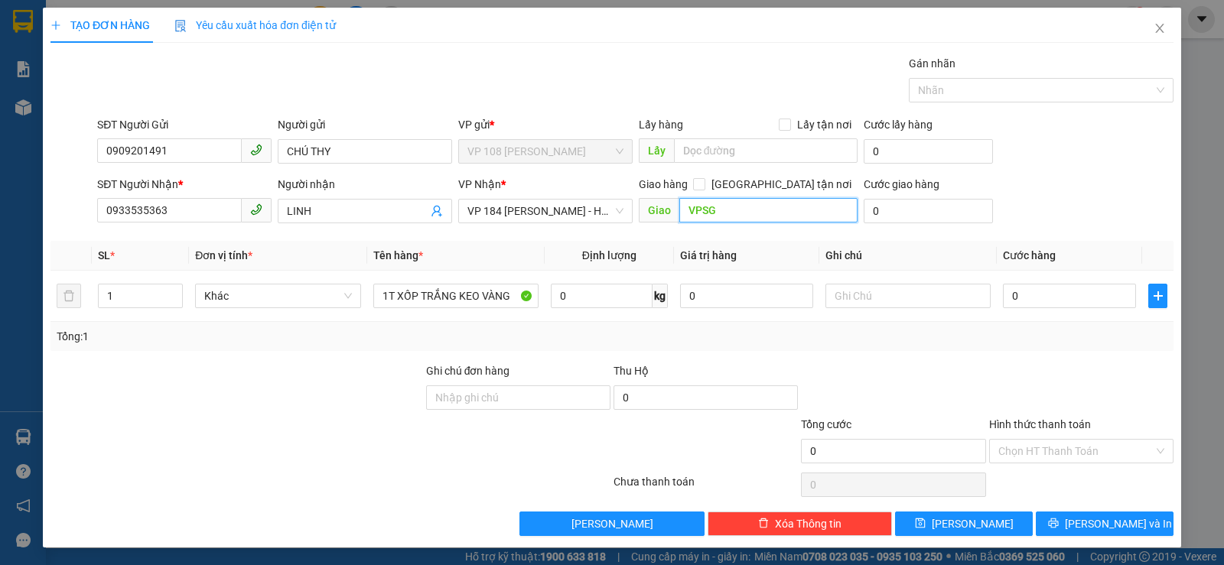
click at [785, 214] on input "VPSG" at bounding box center [768, 210] width 179 height 24
click at [786, 210] on input "VPSG" at bounding box center [768, 210] width 179 height 24
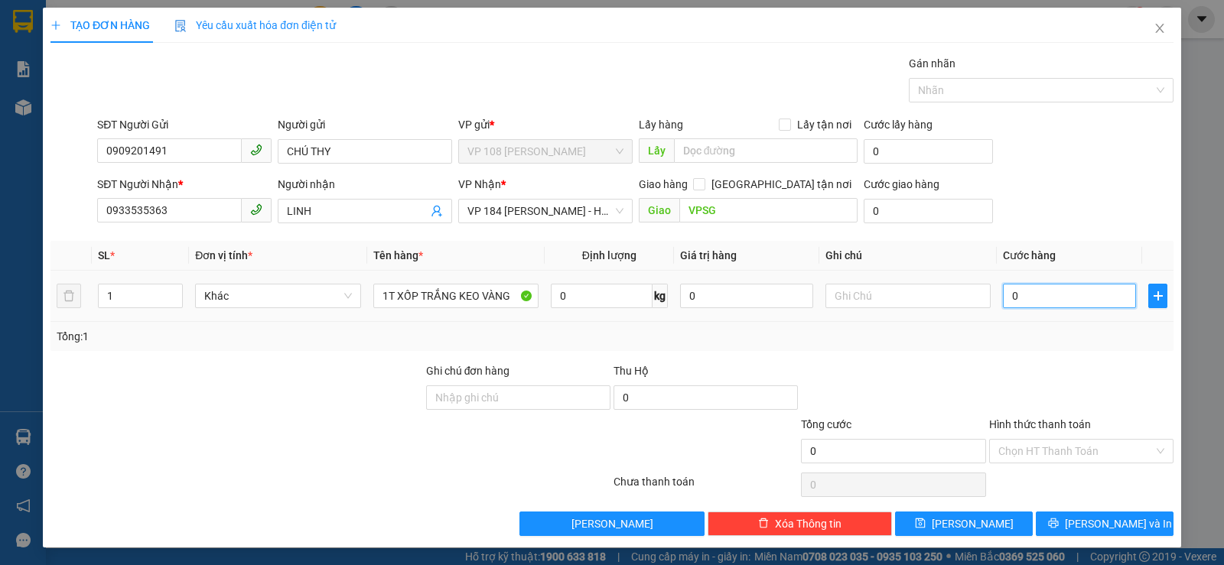
click at [1040, 299] on input "0" at bounding box center [1069, 296] width 133 height 24
type input "5"
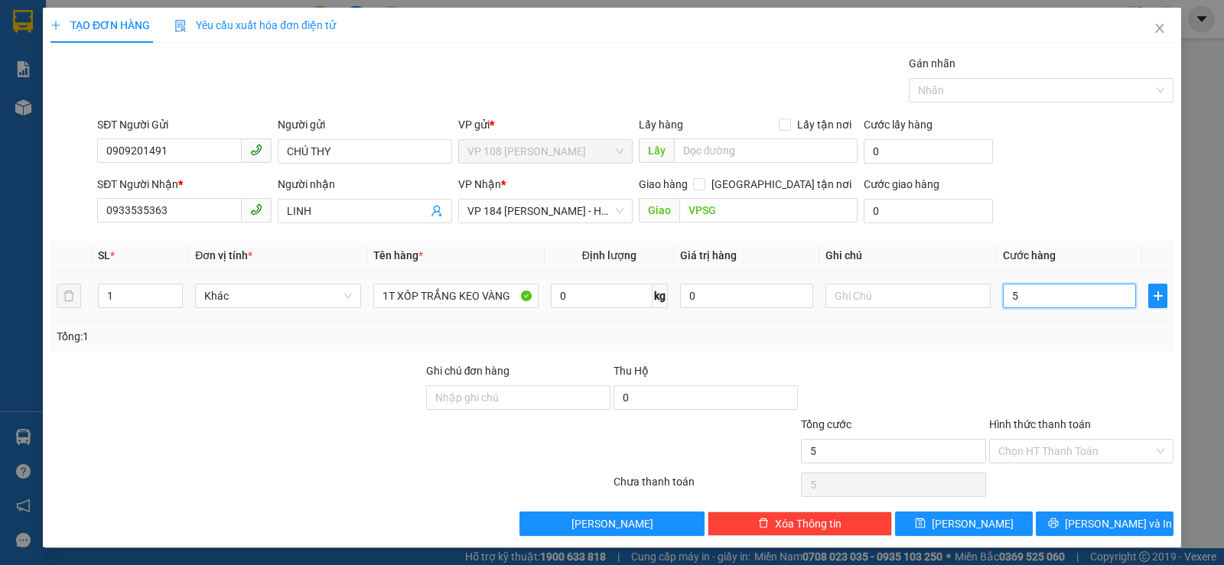
type input "50"
type input "500"
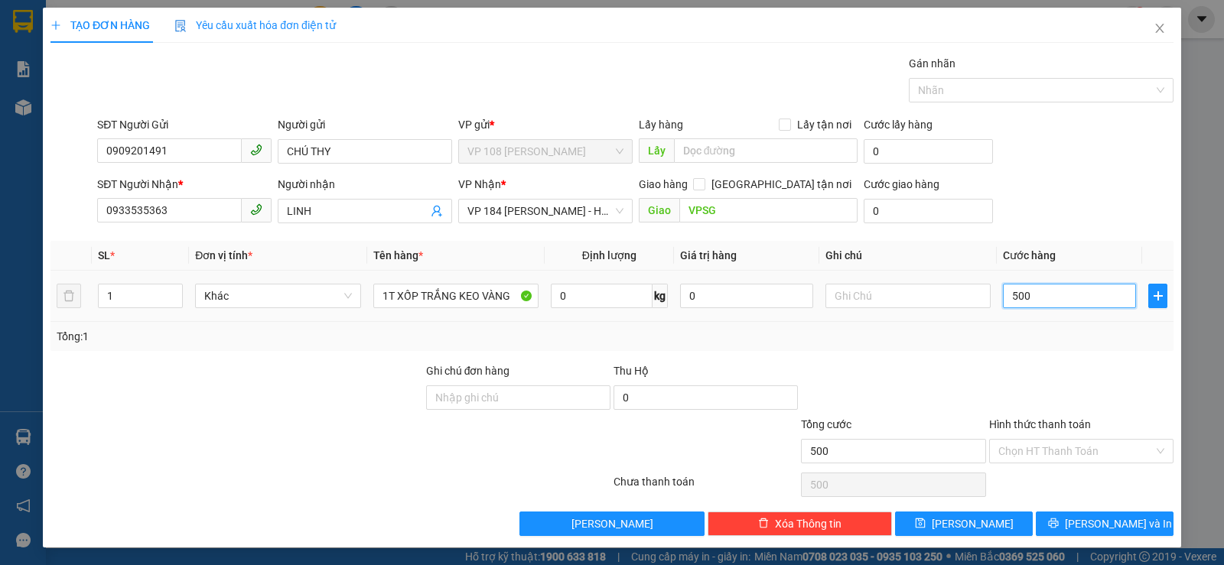
type input "5.000"
type input "50.000"
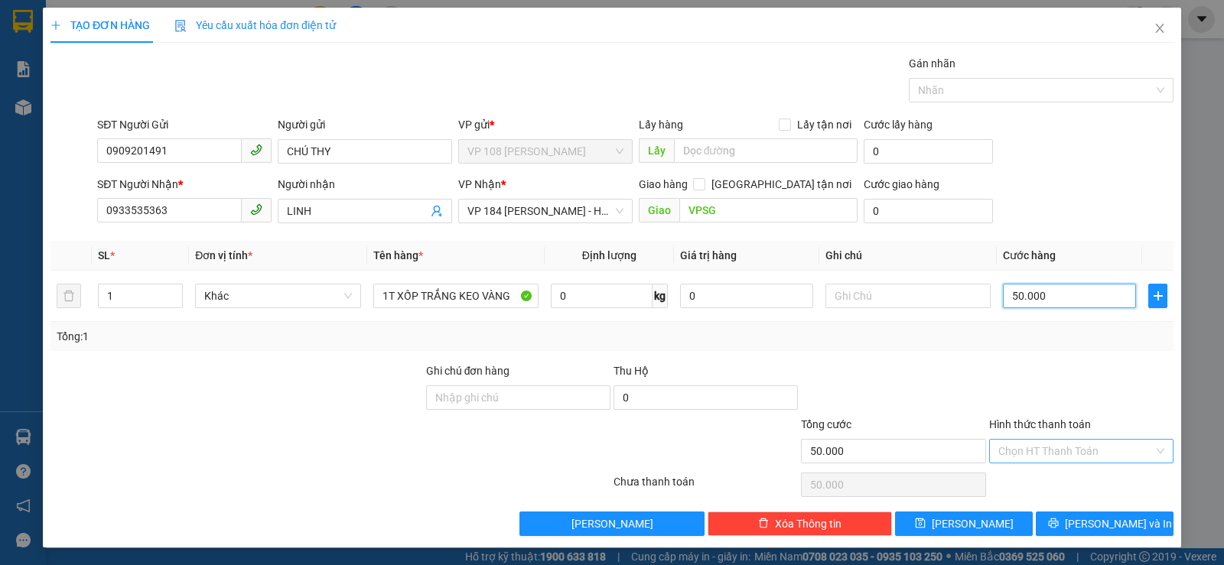
type input "50.000"
click at [1048, 454] on input "Hình thức thanh toán" at bounding box center [1076, 451] width 155 height 23
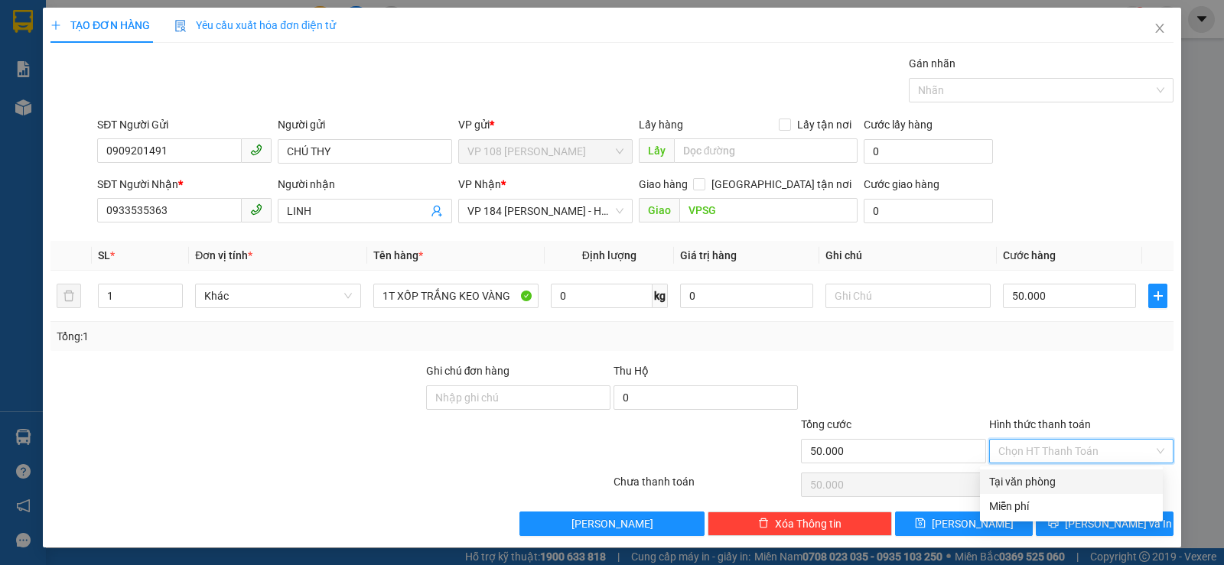
click at [1044, 471] on div "Tại văn phòng" at bounding box center [1071, 482] width 183 height 24
type input "0"
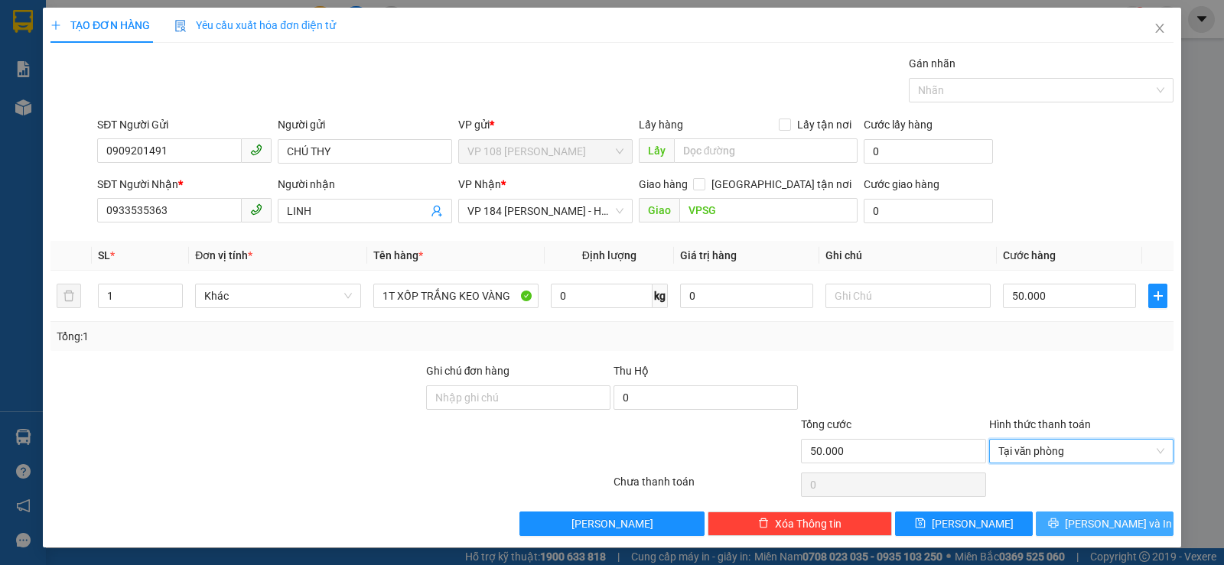
click at [1051, 523] on button "[PERSON_NAME] và In" at bounding box center [1105, 524] width 138 height 24
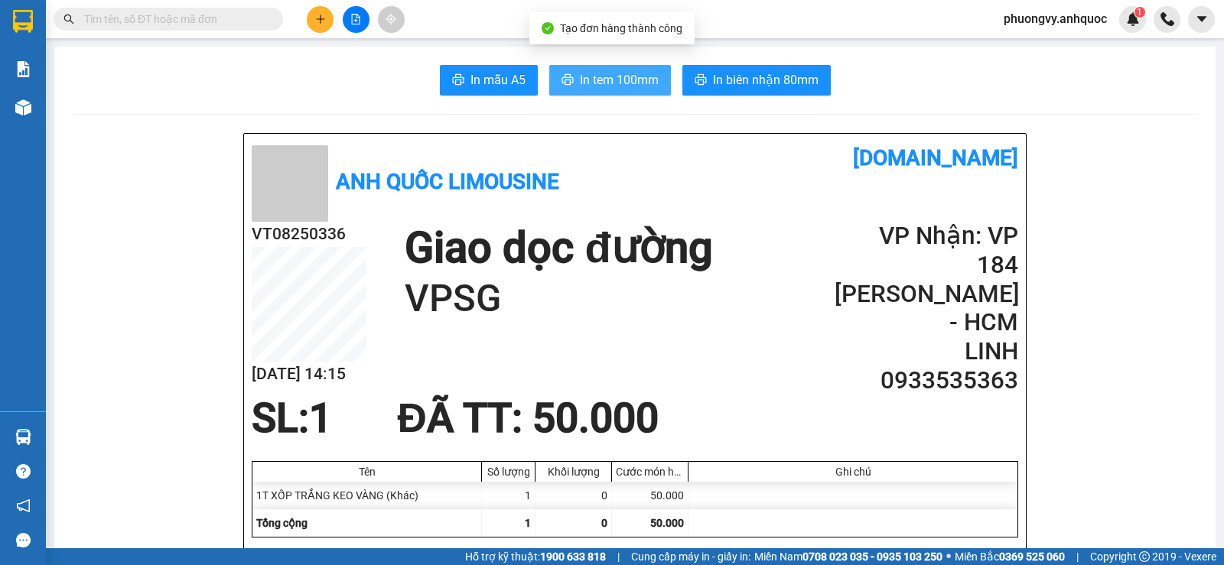
click at [580, 76] on span "In tem 100mm" at bounding box center [619, 79] width 79 height 19
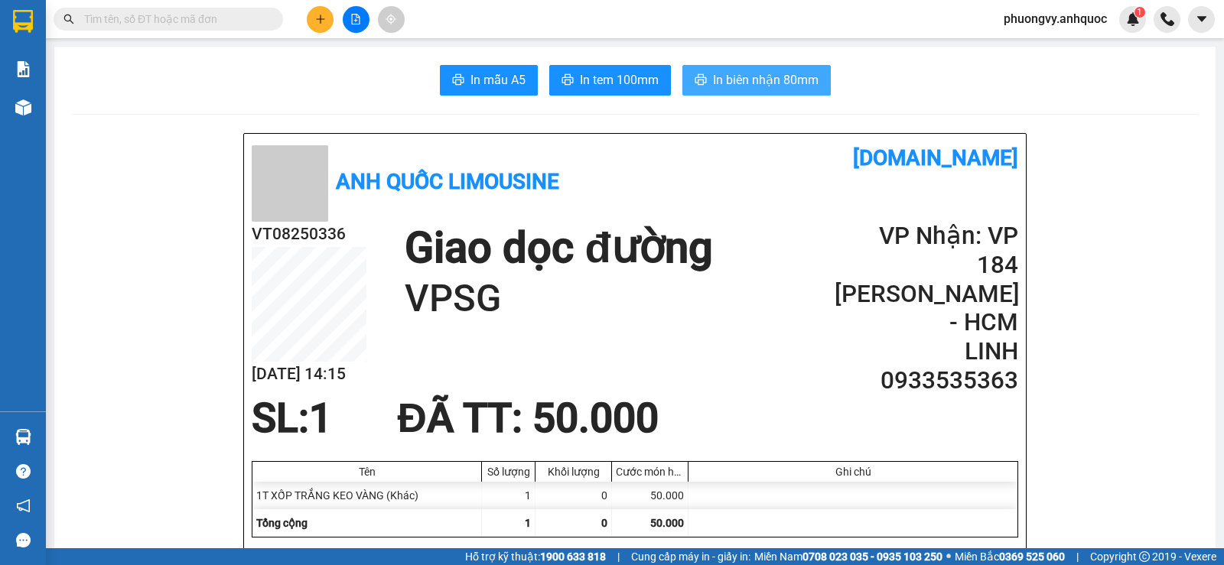
click at [774, 93] on button "In biên nhận 80mm" at bounding box center [757, 80] width 148 height 31
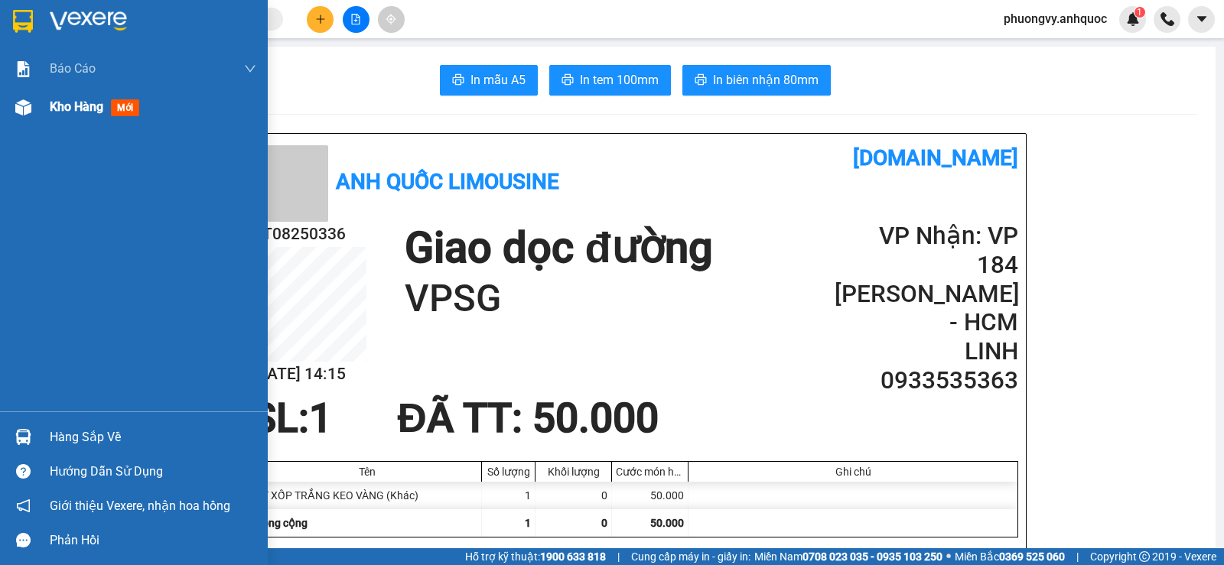
click at [47, 113] on div "Kho hàng mới" at bounding box center [134, 107] width 268 height 38
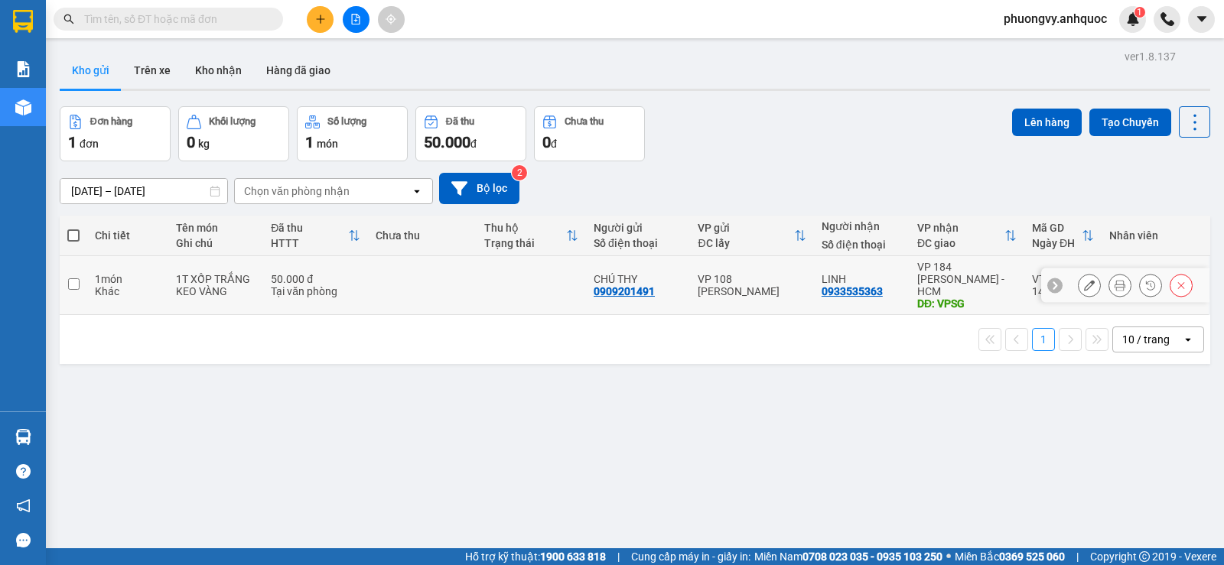
click at [256, 276] on td "1T XỐP TRẮNG KEO VÀNG" at bounding box center [215, 285] width 95 height 59
checkbox input "true"
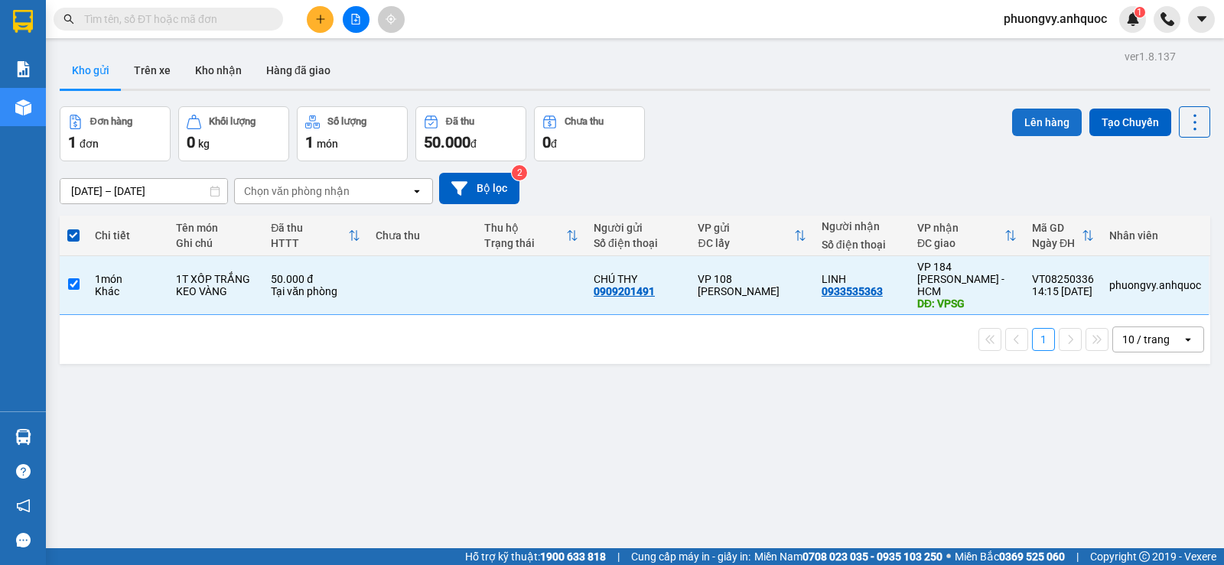
click at [1046, 132] on button "Lên hàng" at bounding box center [1047, 123] width 70 height 28
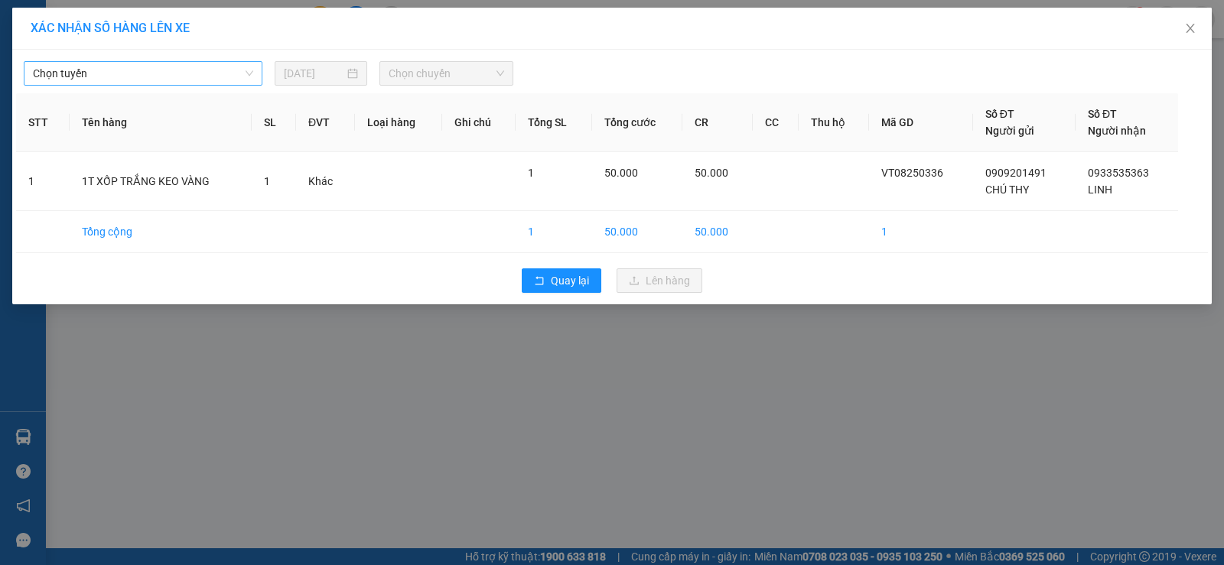
click at [197, 77] on span "Chọn tuyến" at bounding box center [143, 73] width 220 height 23
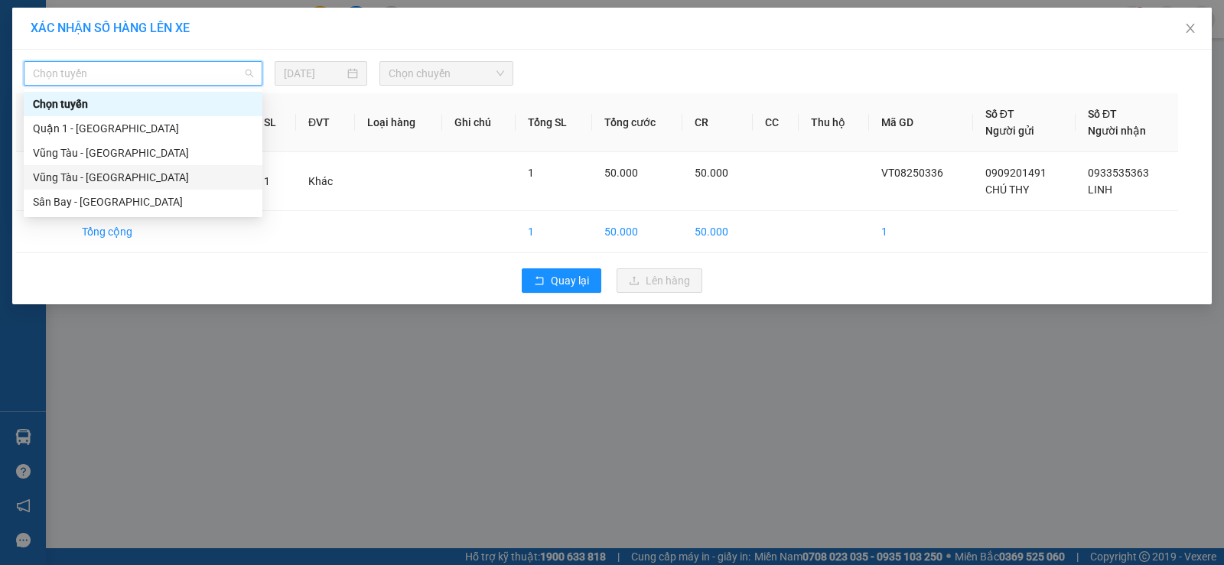
click at [151, 179] on div "Vũng Tàu - [GEOGRAPHIC_DATA]" at bounding box center [143, 177] width 220 height 17
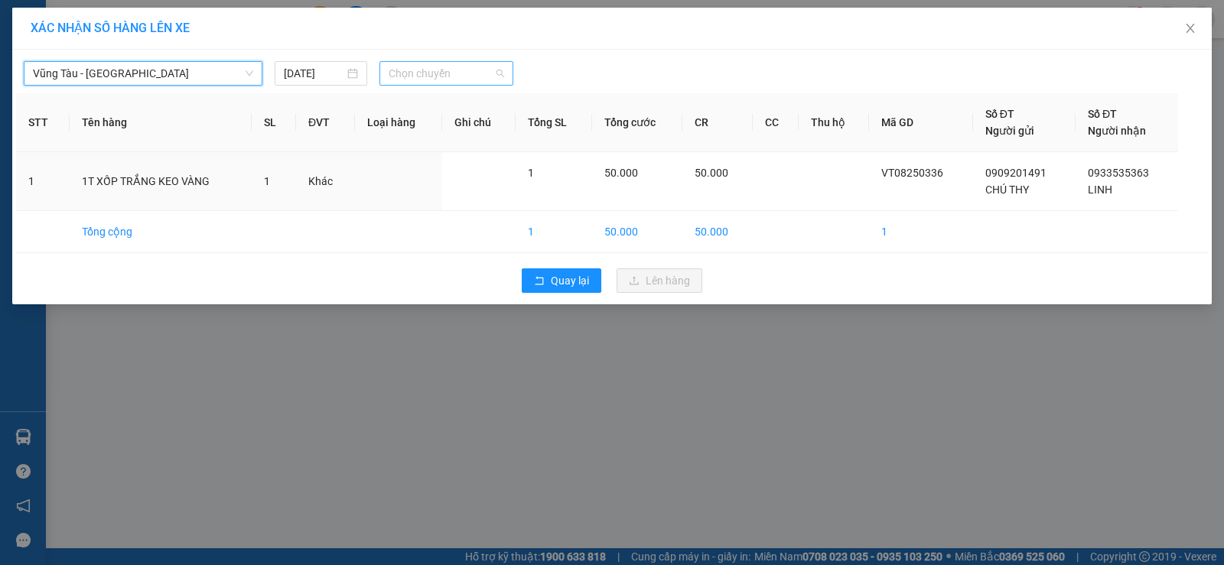
click at [422, 77] on span "Chọn chuyến" at bounding box center [447, 73] width 116 height 23
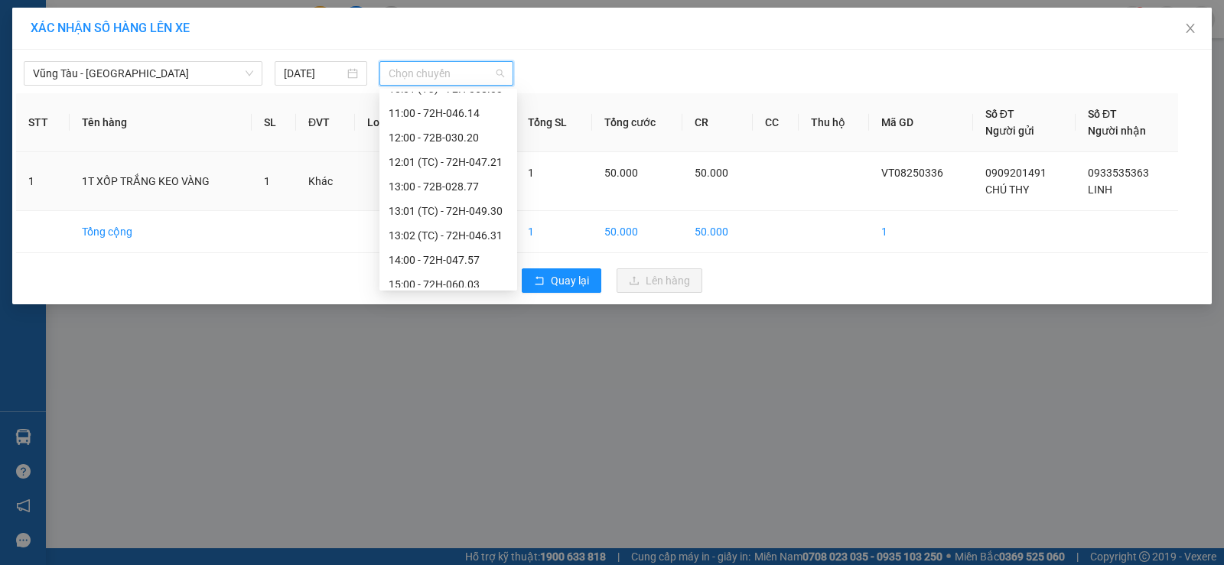
scroll to position [459, 0]
click at [464, 210] on div "15:00 - 72H-060.03" at bounding box center [448, 208] width 119 height 17
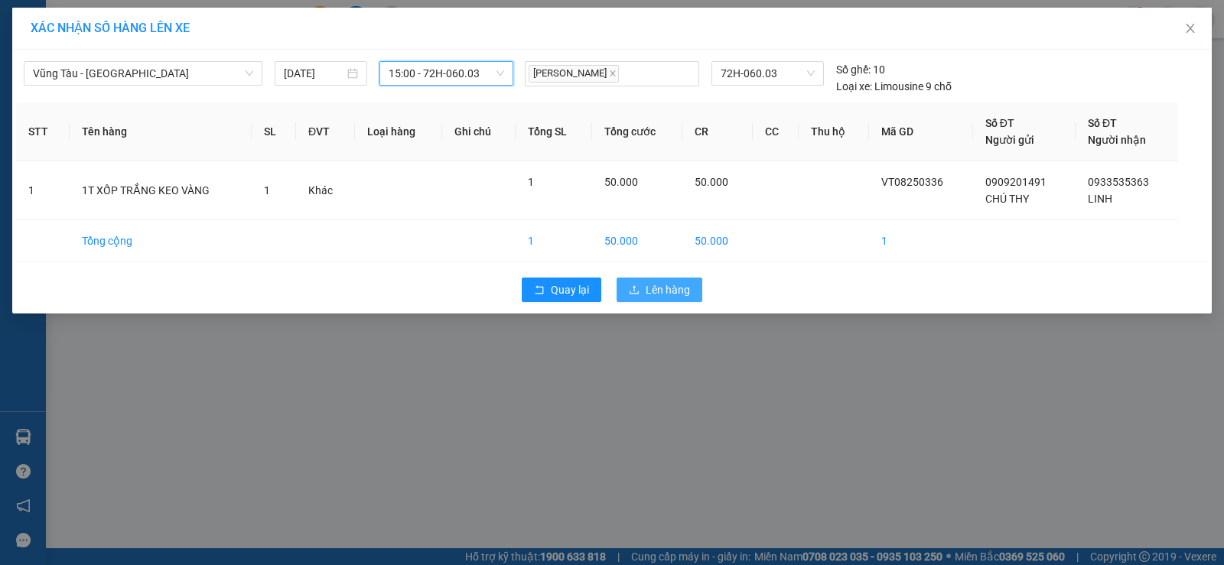
click at [671, 288] on span "Lên hàng" at bounding box center [668, 290] width 44 height 17
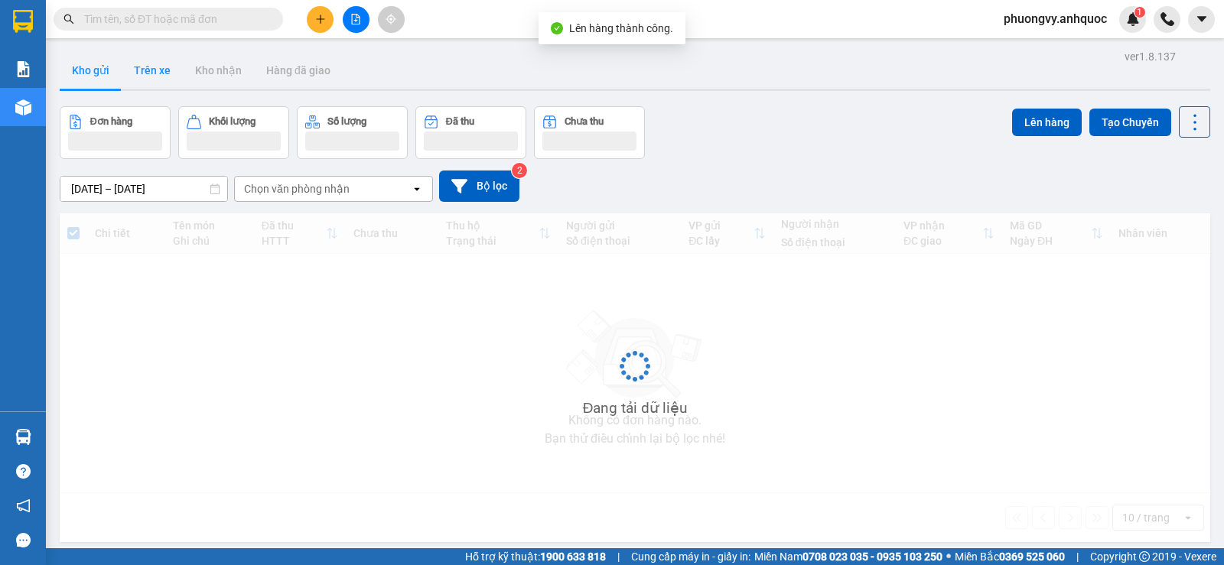
click at [149, 73] on button "Trên xe" at bounding box center [152, 70] width 61 height 37
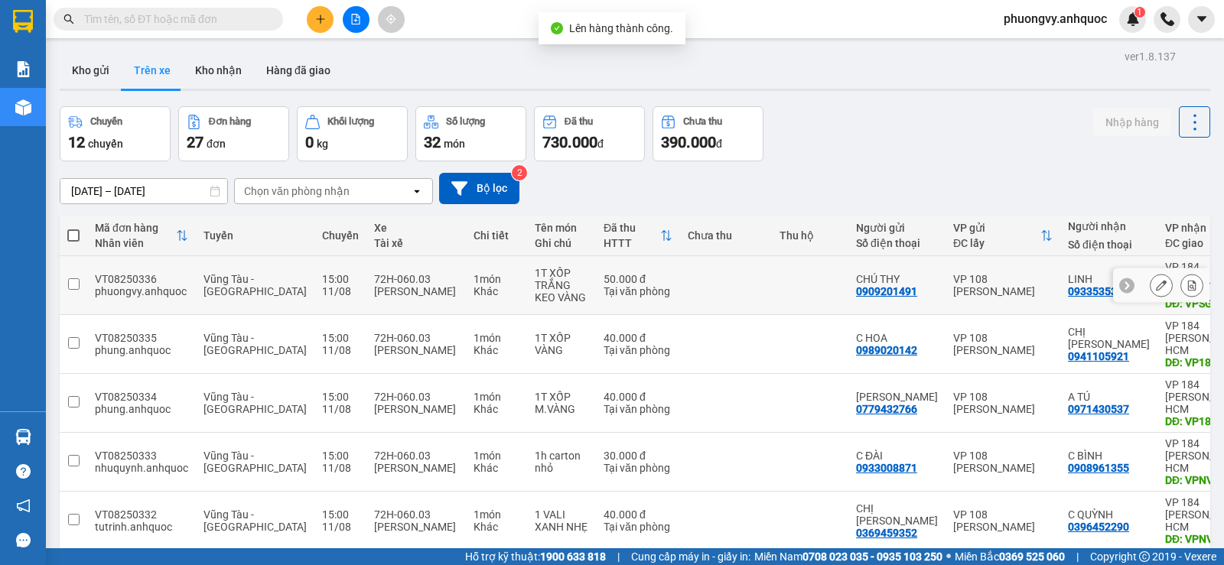
click at [1189, 282] on button at bounding box center [1191, 285] width 21 height 27
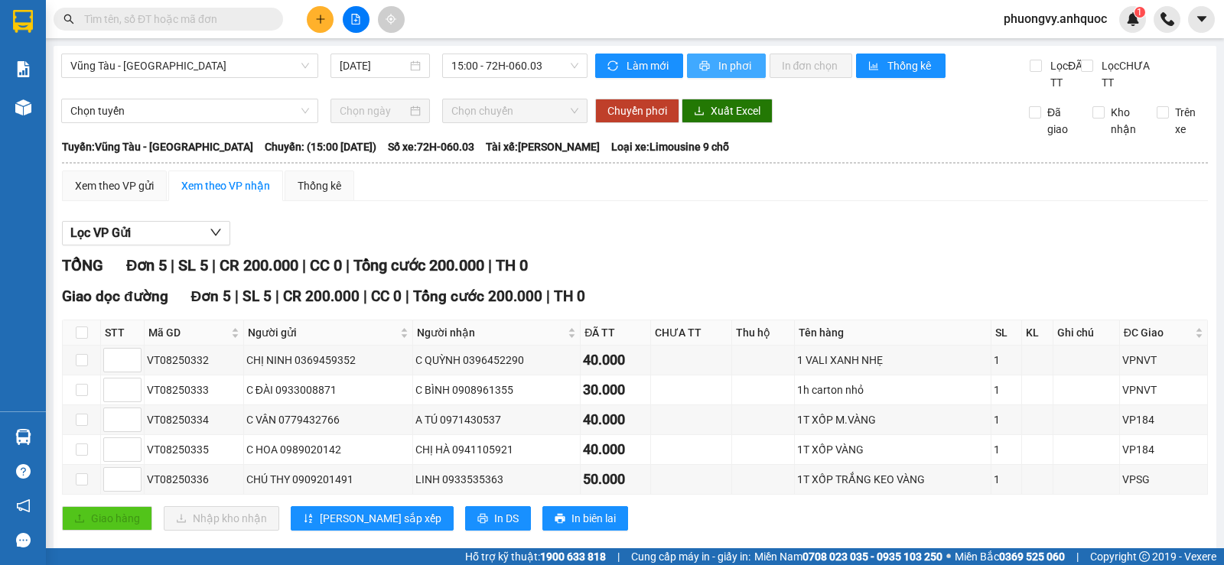
click at [744, 59] on span "In phơi" at bounding box center [735, 65] width 35 height 17
click at [705, 57] on button "In phơi" at bounding box center [726, 66] width 79 height 24
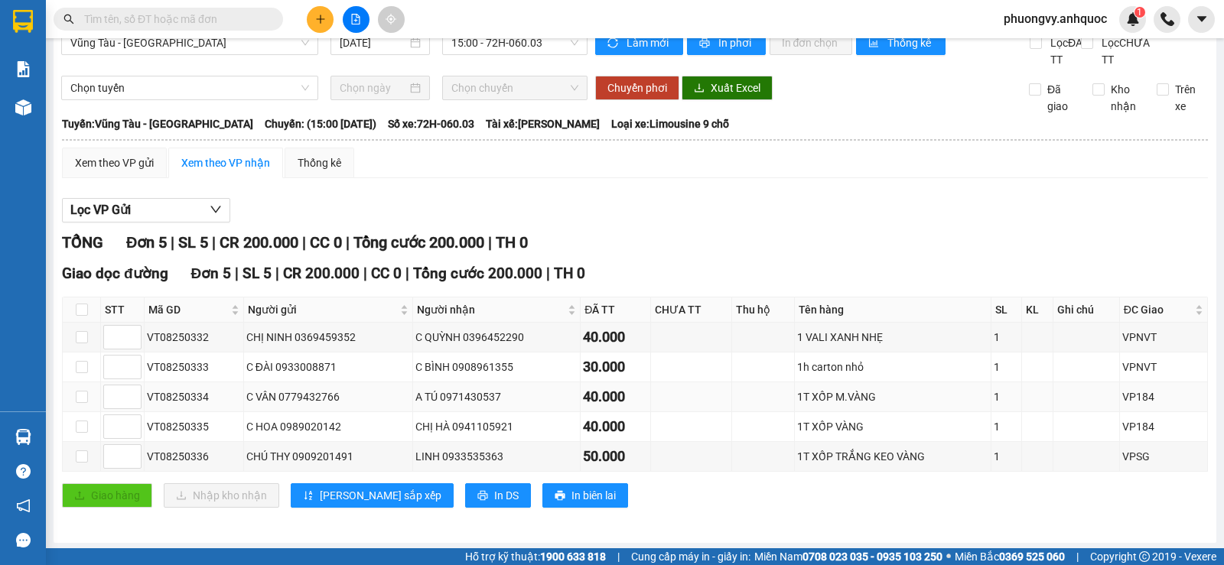
scroll to position [42, 0]
